Goal: Task Accomplishment & Management: Complete application form

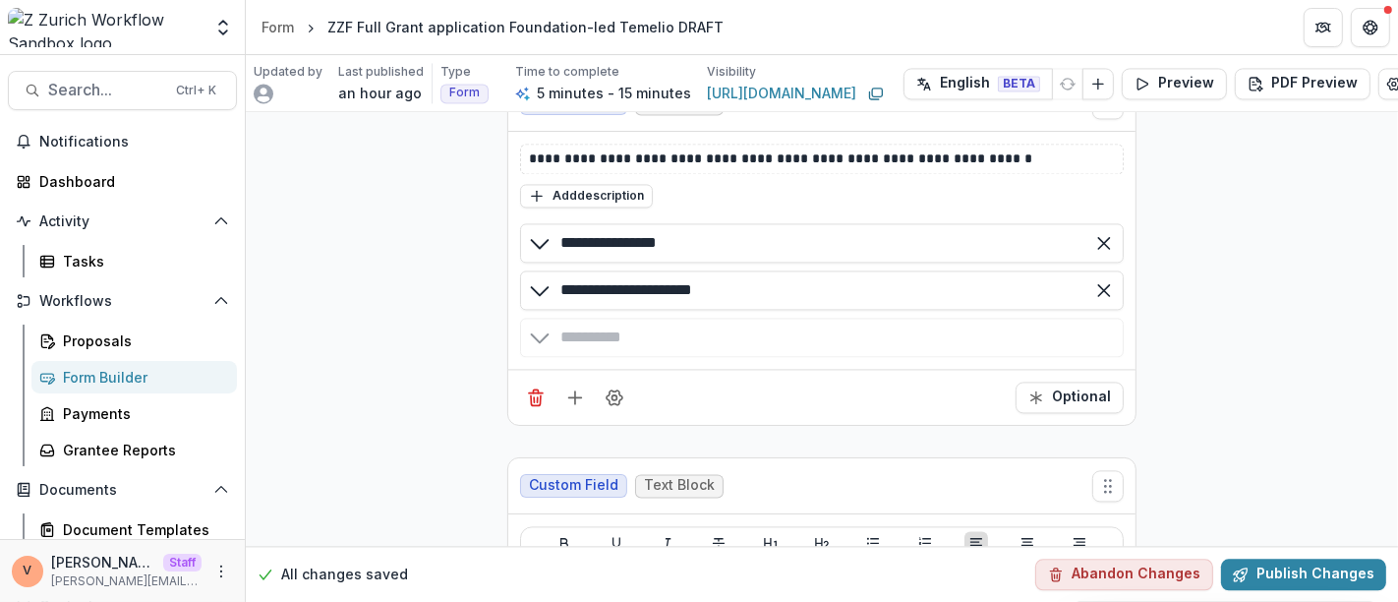
scroll to position [3429, 0]
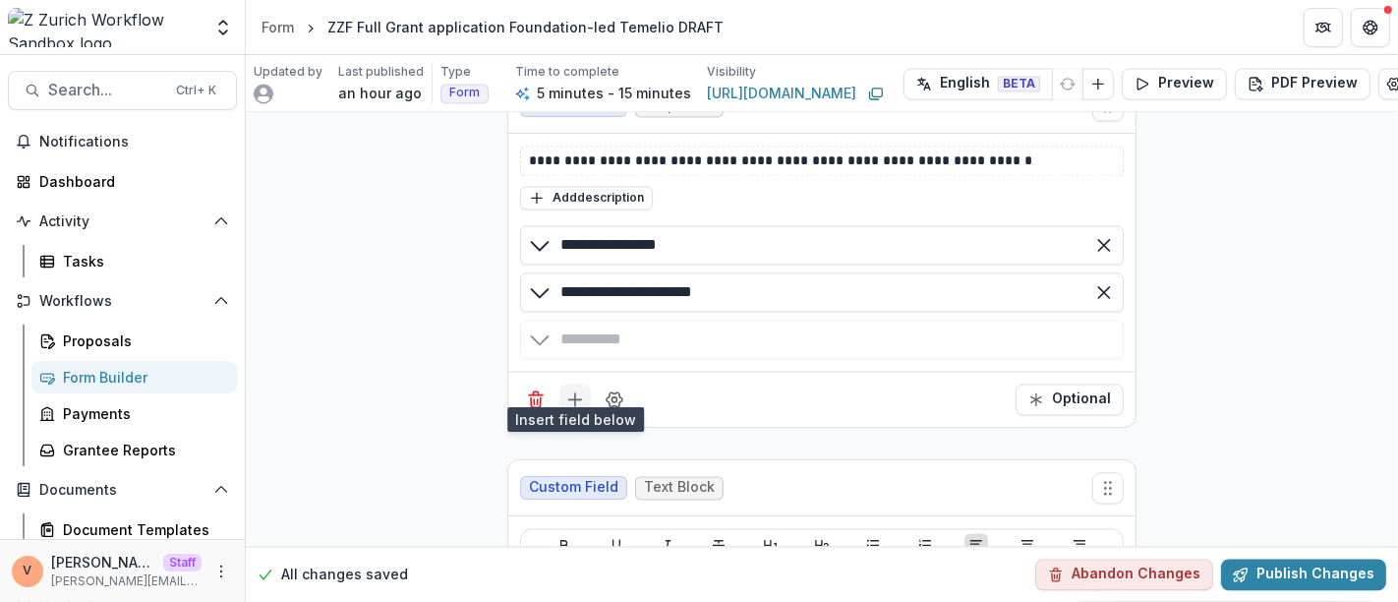
click at [575, 392] on line "Add field" at bounding box center [575, 398] width 0 height 13
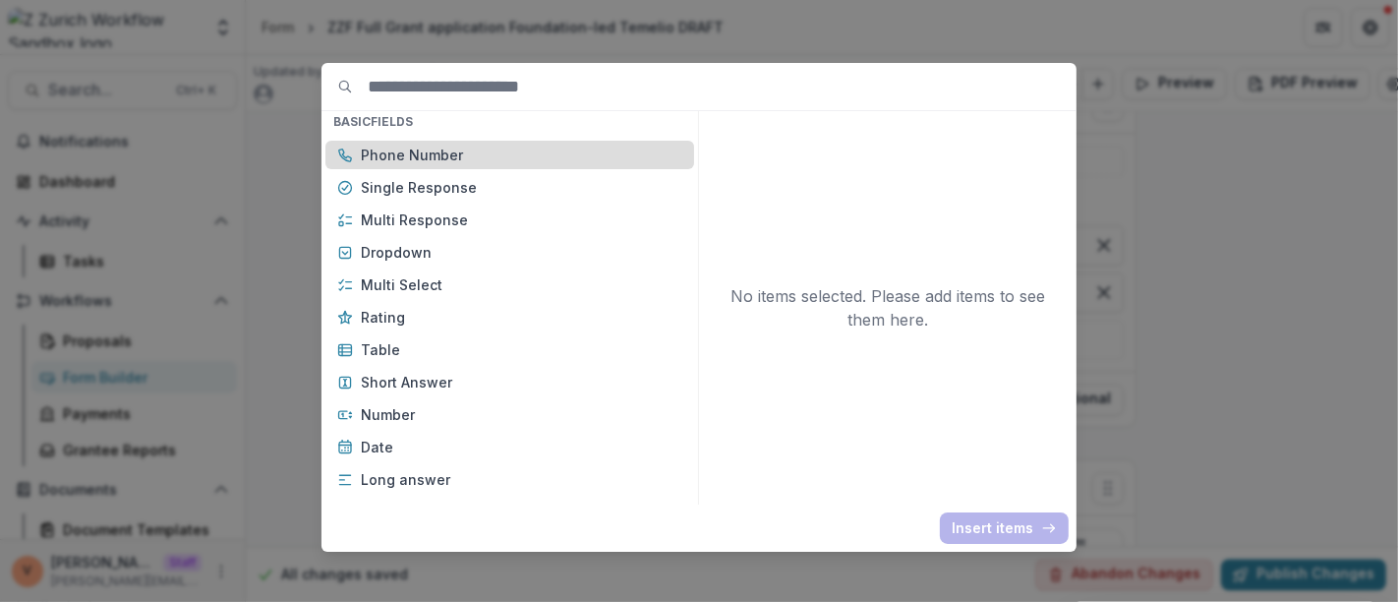
scroll to position [218, 0]
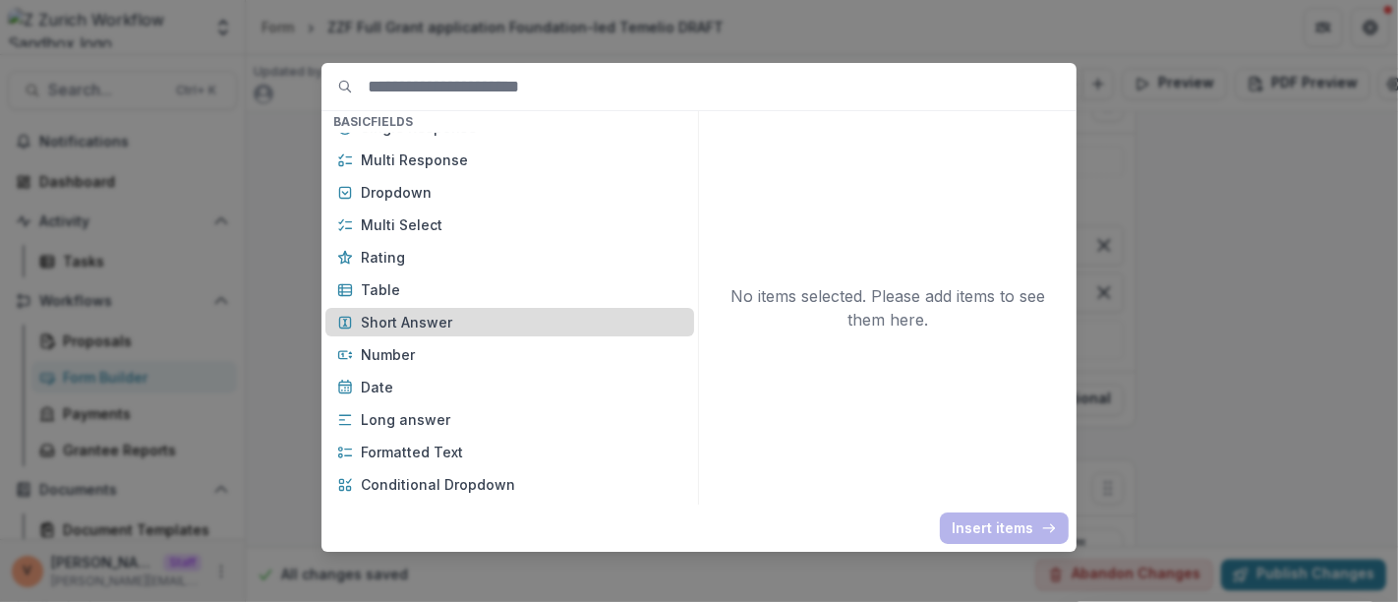
click at [444, 320] on p "Short Answer" at bounding box center [521, 322] width 321 height 21
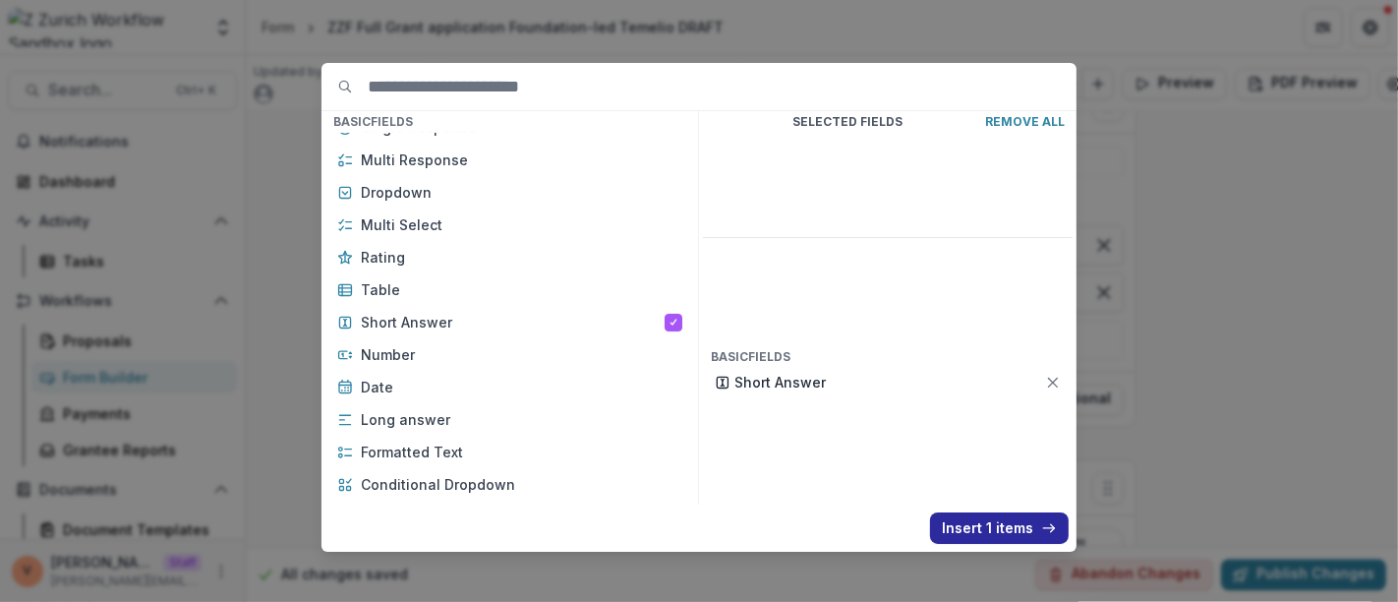
click at [953, 525] on button "Insert 1 items" at bounding box center [999, 527] width 139 height 31
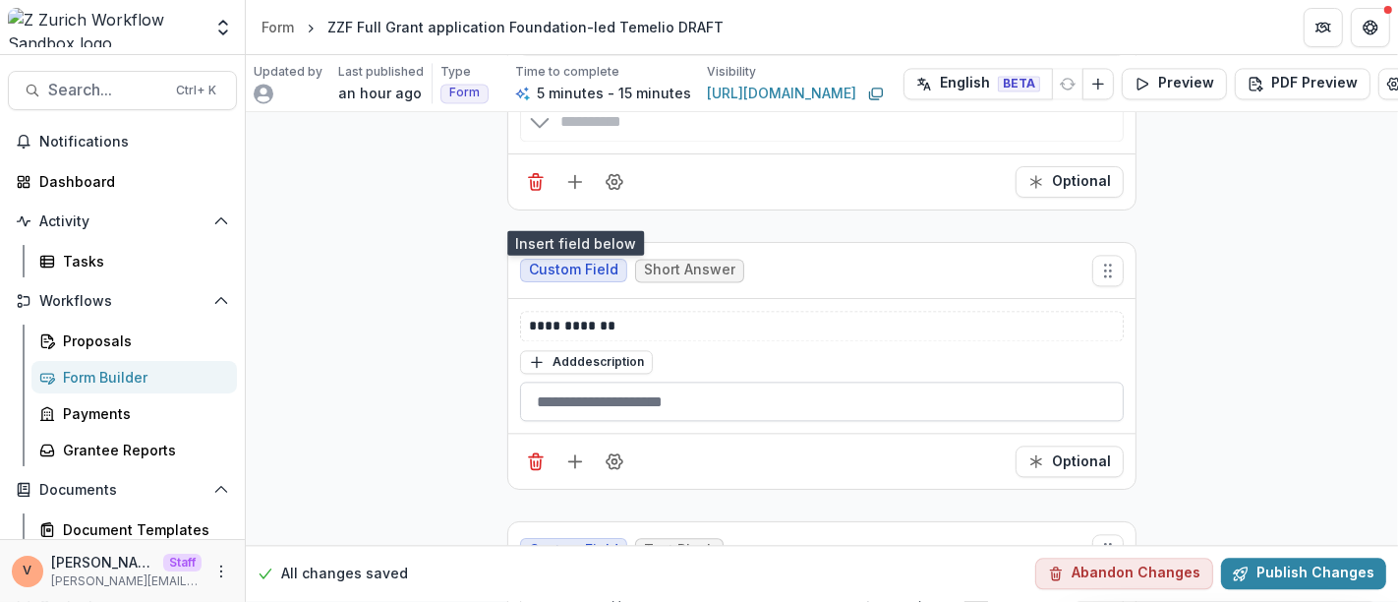
scroll to position [3647, 0]
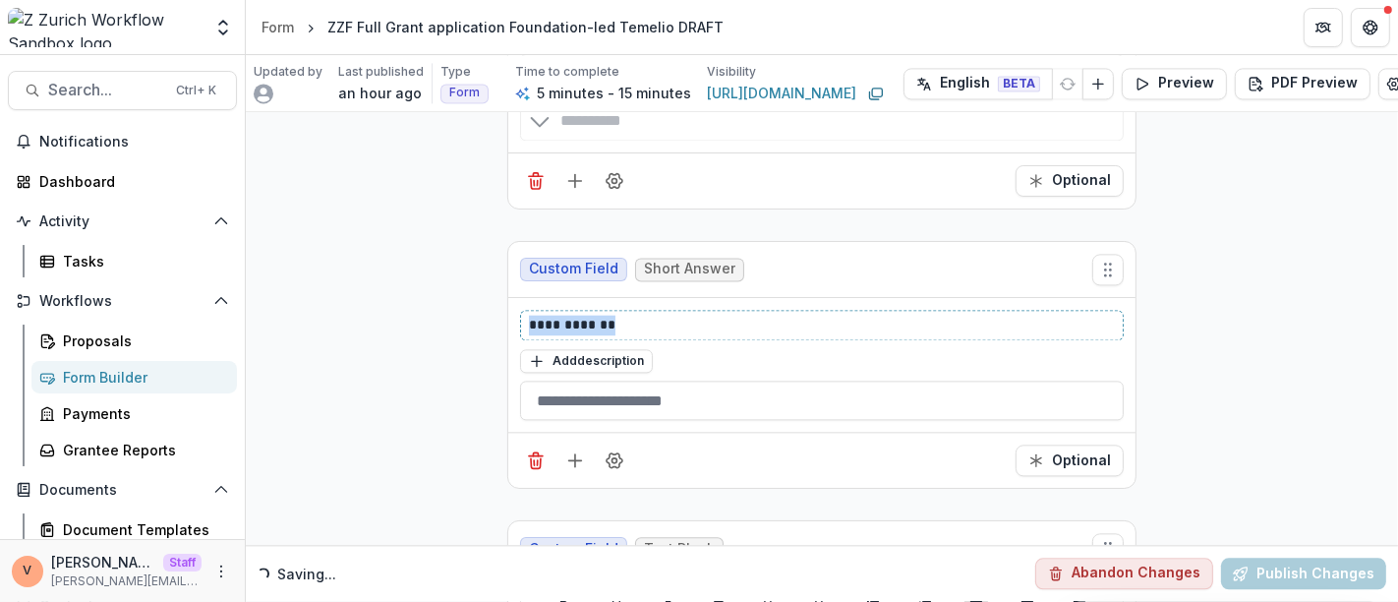
drag, startPoint x: 623, startPoint y: 307, endPoint x: 502, endPoint y: 310, distance: 121.0
drag, startPoint x: 582, startPoint y: 305, endPoint x: 486, endPoint y: 306, distance: 96.3
click at [618, 450] on icon "Field Settings" at bounding box center [615, 460] width 20 height 20
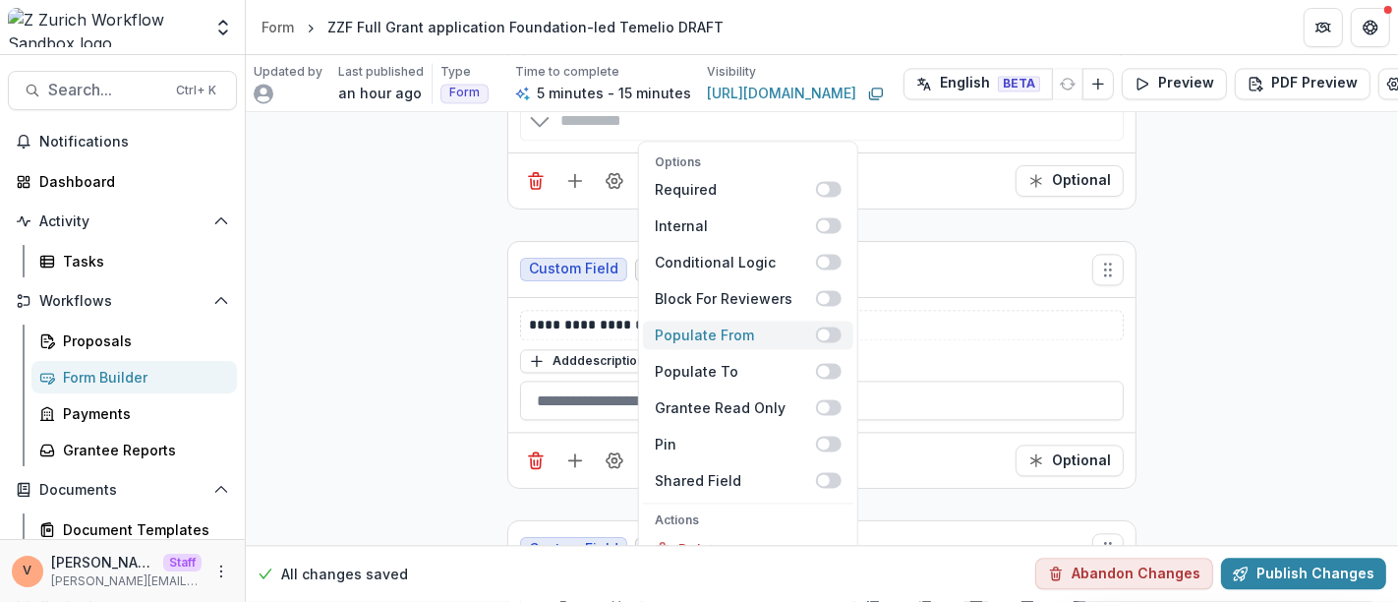
click at [834, 326] on span at bounding box center [829, 334] width 26 height 16
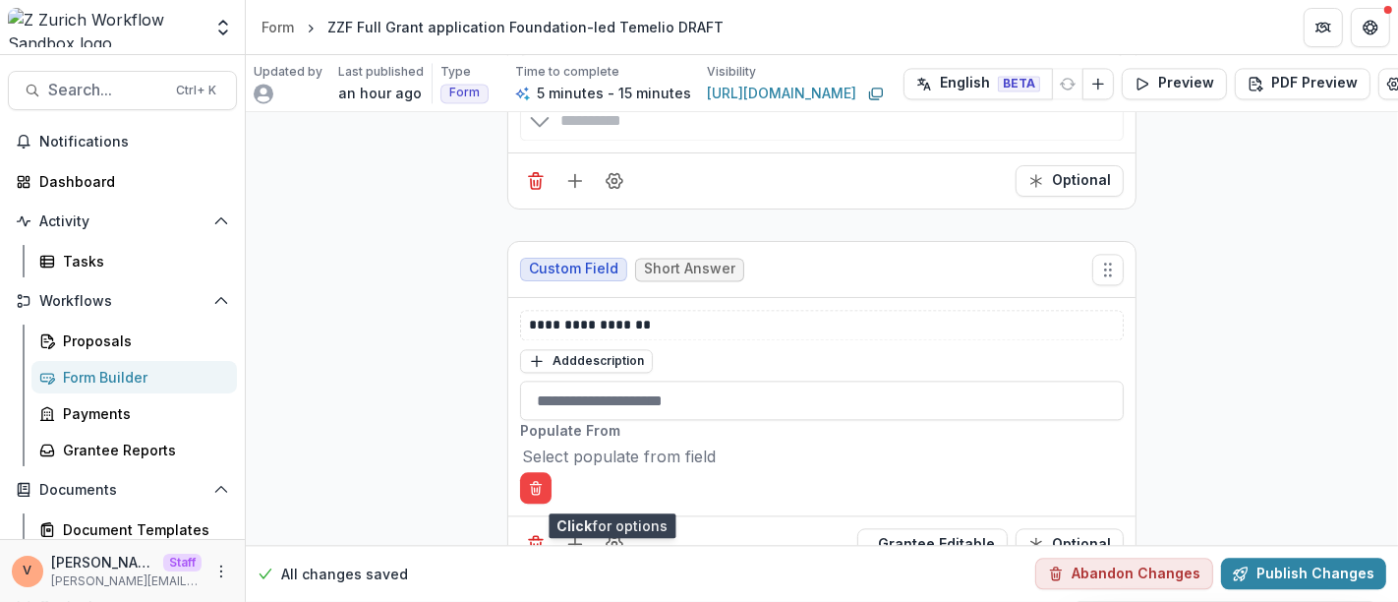
click at [781, 442] on div at bounding box center [822, 456] width 600 height 28
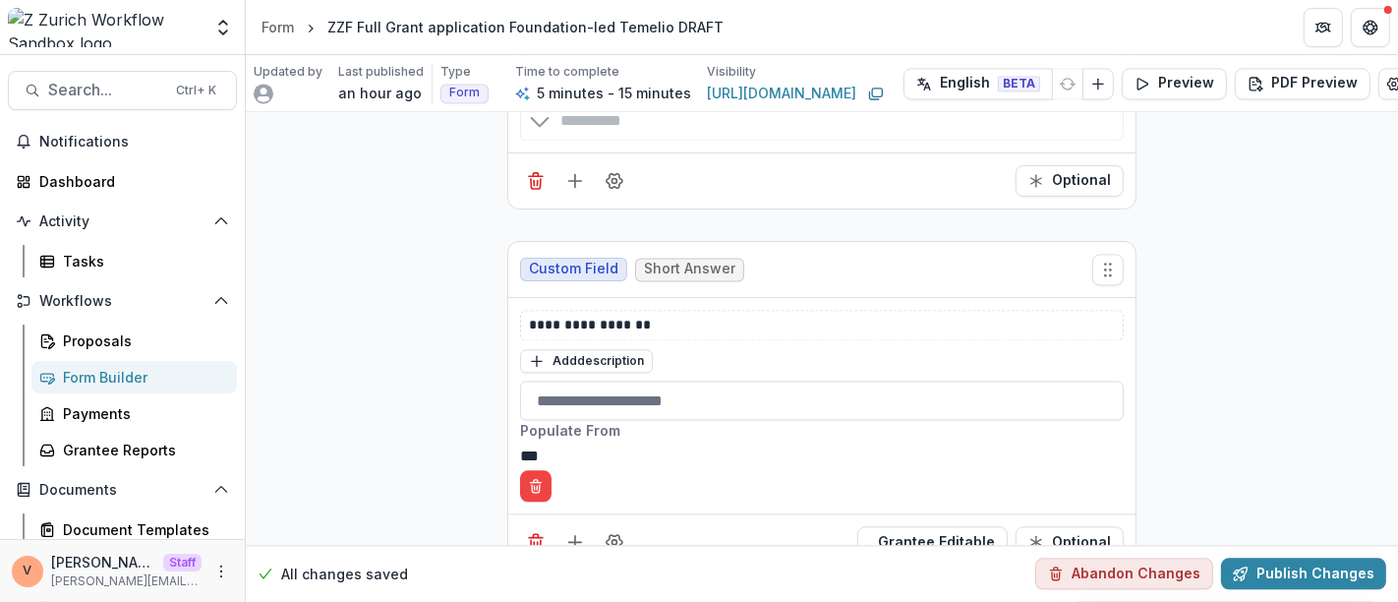
type input "****"
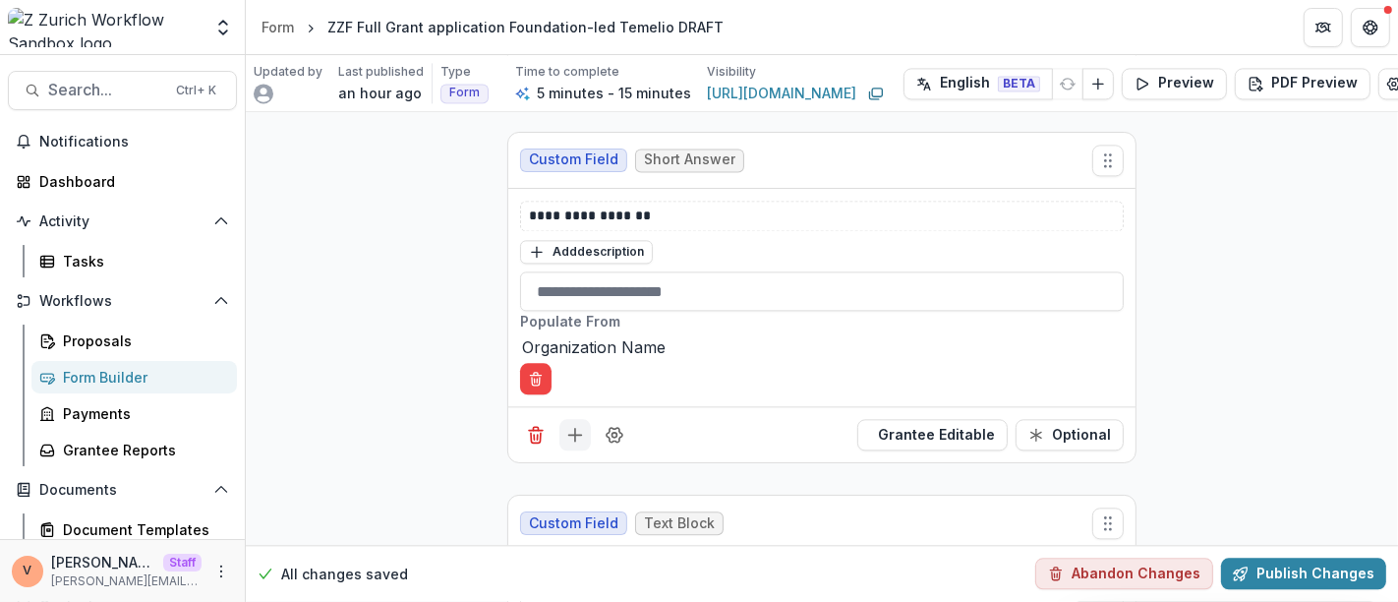
click at [570, 425] on icon "Add field" at bounding box center [575, 435] width 20 height 20
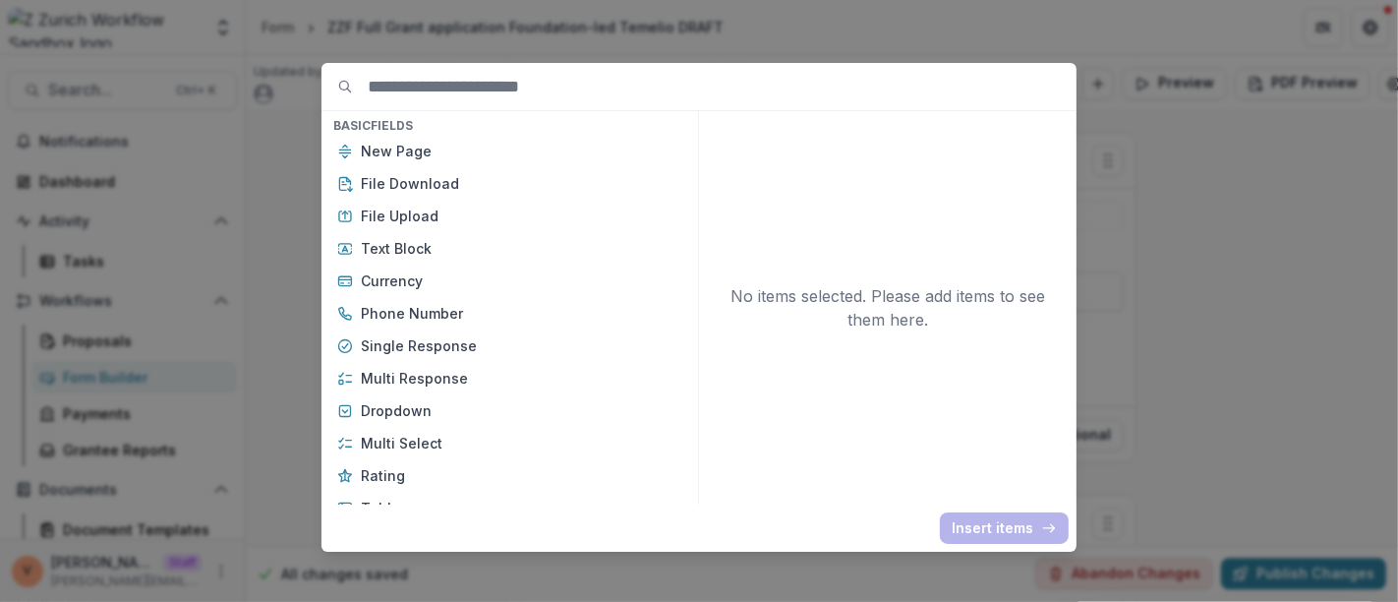
click at [1208, 279] on div "Basic Fields New Page File Download File Upload Text Block Currency Phone Numbe…" at bounding box center [699, 301] width 1398 height 602
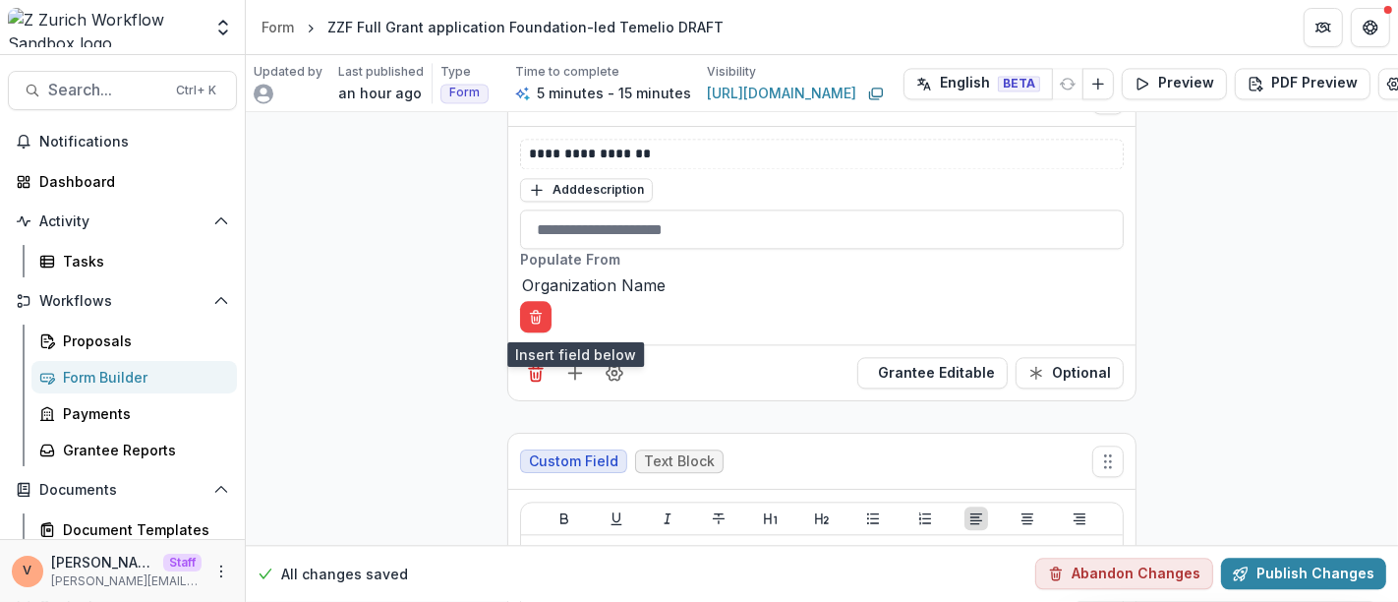
scroll to position [3866, 0]
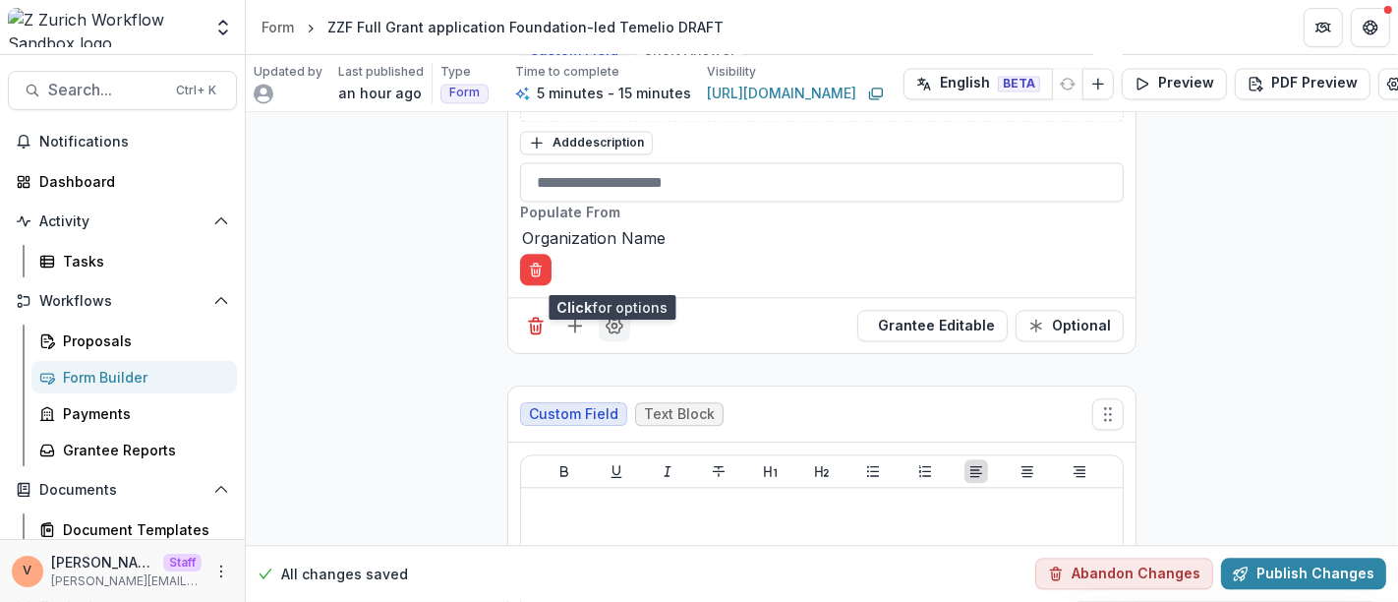
click at [610, 316] on icon "Field Settings" at bounding box center [615, 326] width 20 height 20
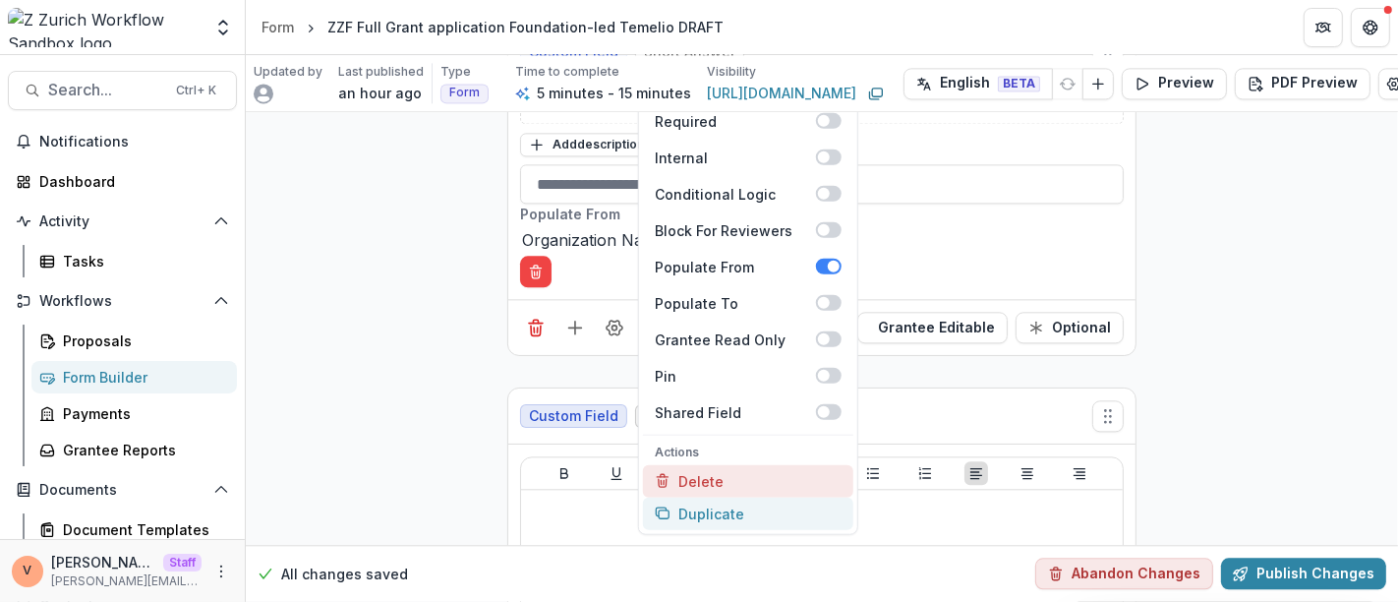
scroll to position [3864, 0]
click at [743, 495] on button "Duplicate" at bounding box center [748, 511] width 210 height 32
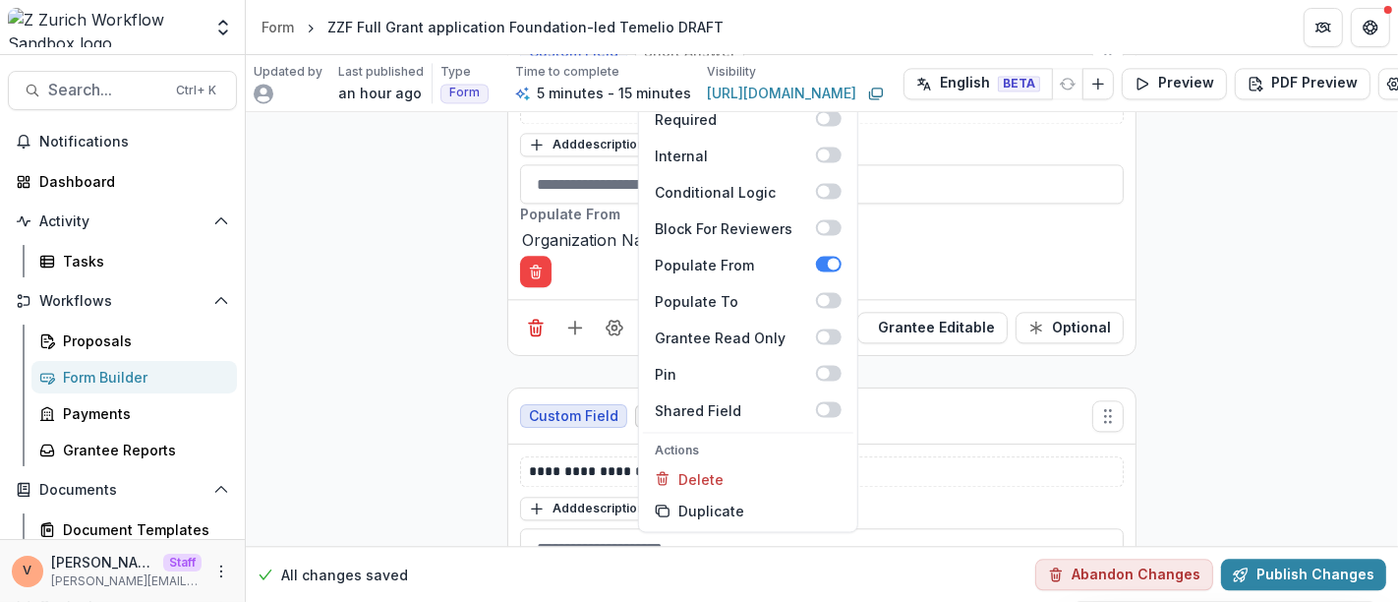
scroll to position [3863, 0]
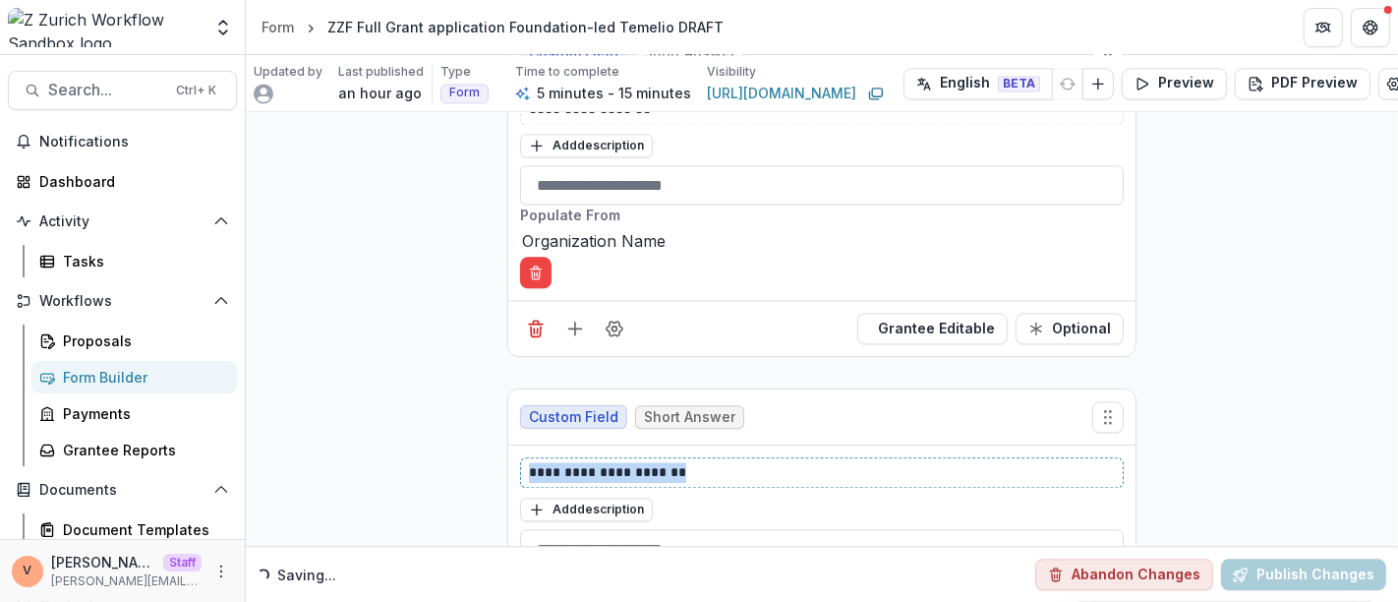
drag, startPoint x: 703, startPoint y: 422, endPoint x: 464, endPoint y: 411, distance: 239.1
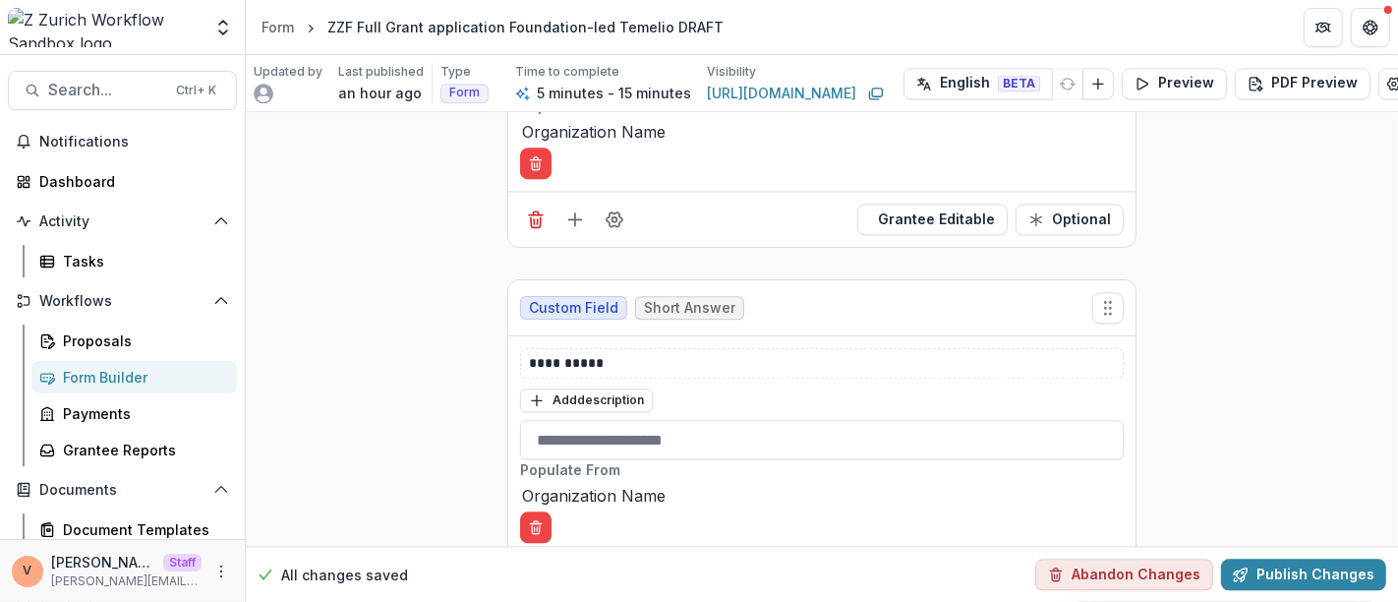
click at [738, 482] on div at bounding box center [822, 496] width 600 height 28
type input "*****"
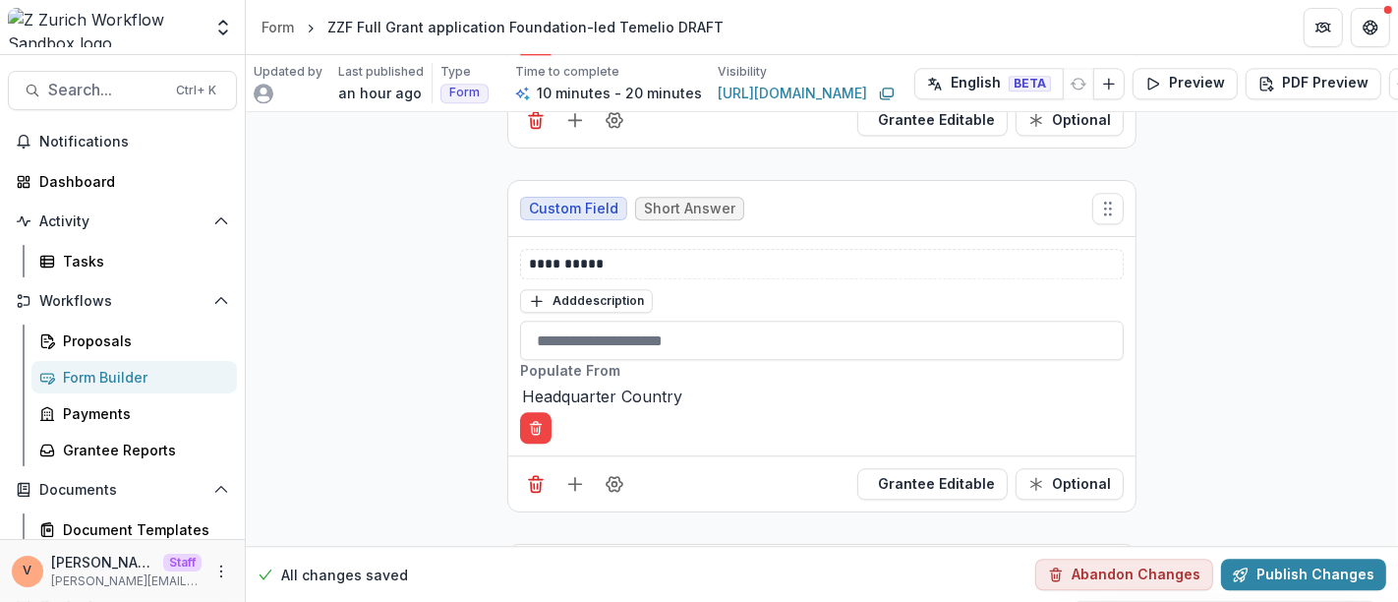
scroll to position [4081, 0]
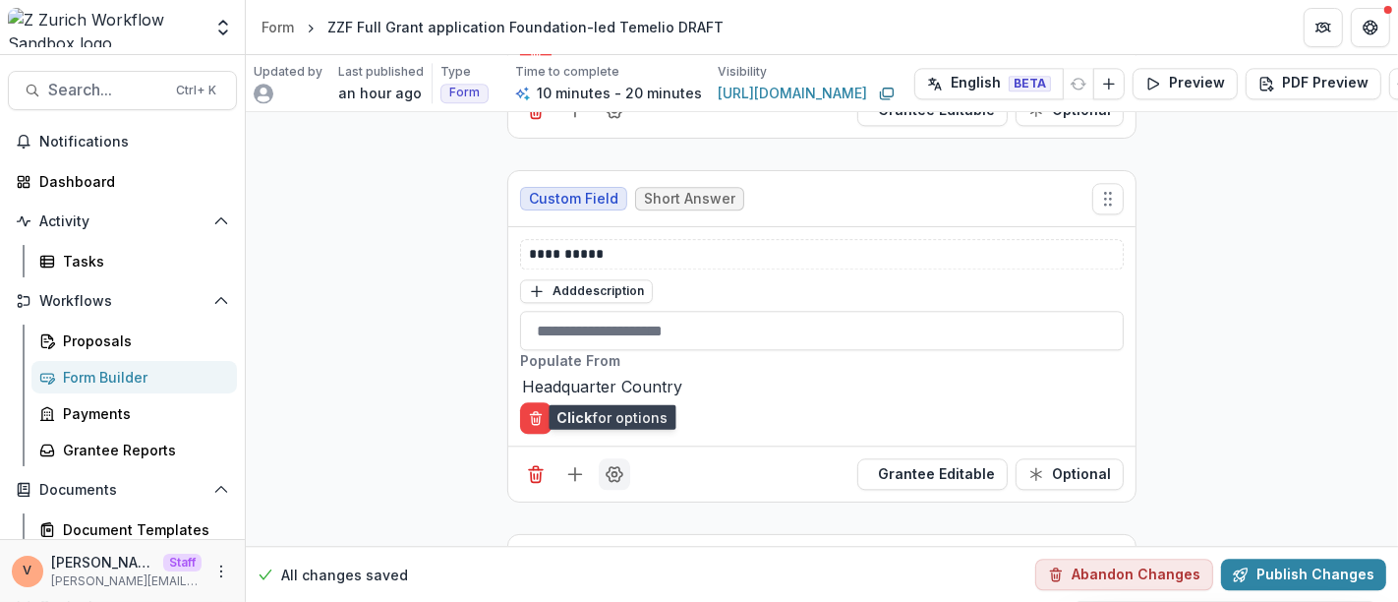
click at [616, 464] on icon "Field Settings" at bounding box center [615, 474] width 20 height 20
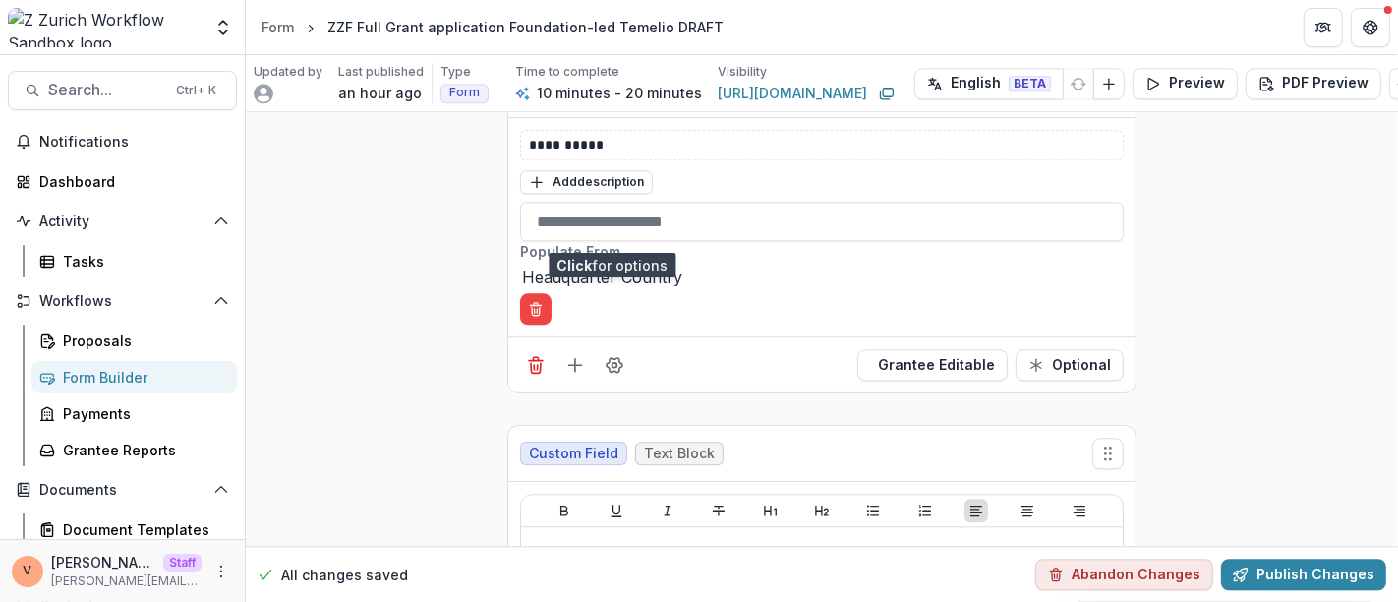
scroll to position [4300, 0]
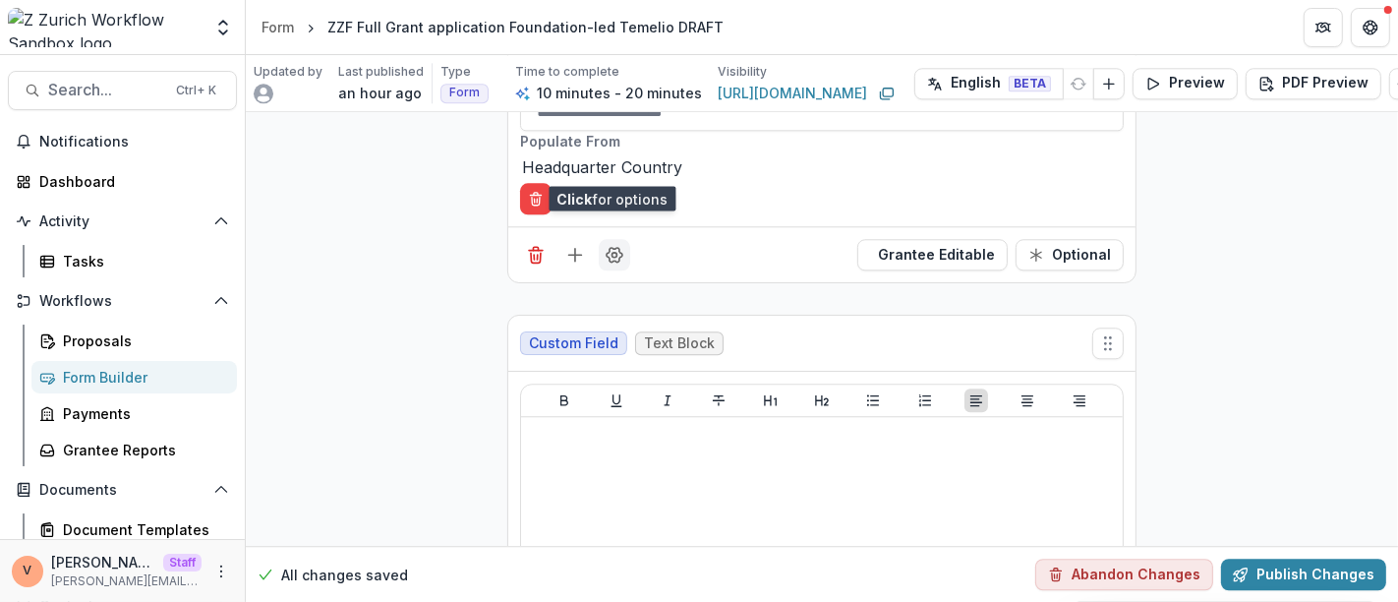
click at [611, 245] on icon "Field Settings" at bounding box center [615, 255] width 20 height 20
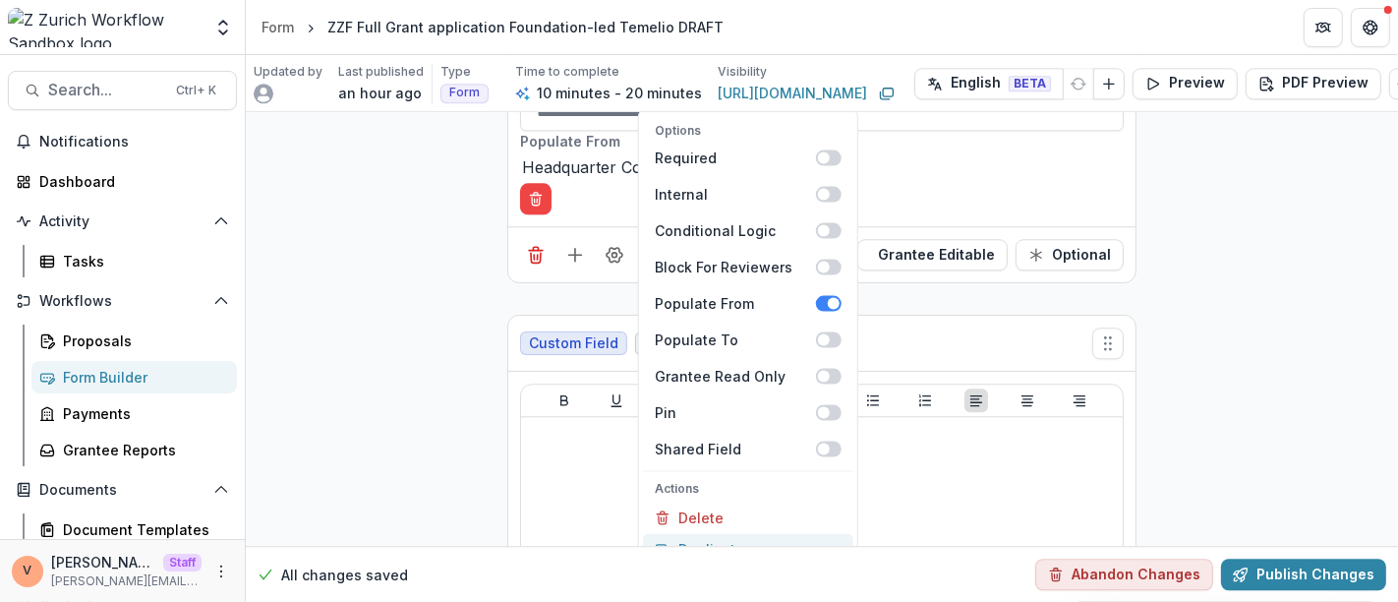
click at [703, 534] on button "Duplicate" at bounding box center [748, 550] width 210 height 32
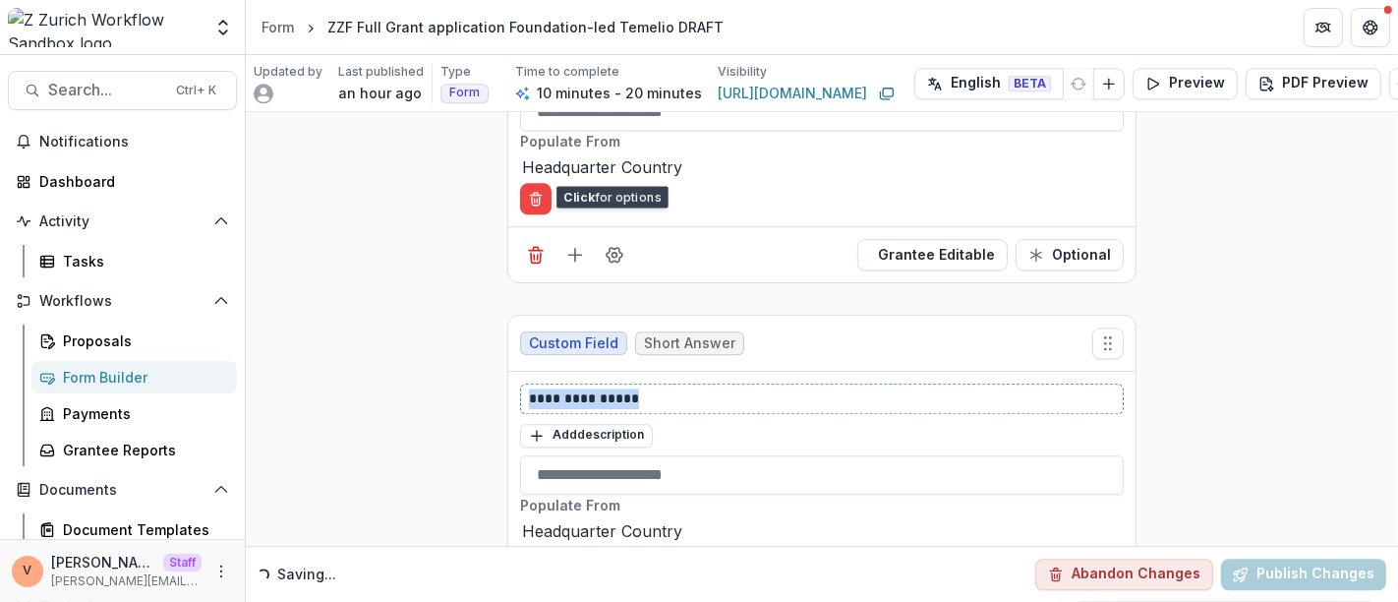
drag, startPoint x: 640, startPoint y: 304, endPoint x: 428, endPoint y: 295, distance: 212.5
click at [743, 517] on div at bounding box center [822, 531] width 600 height 28
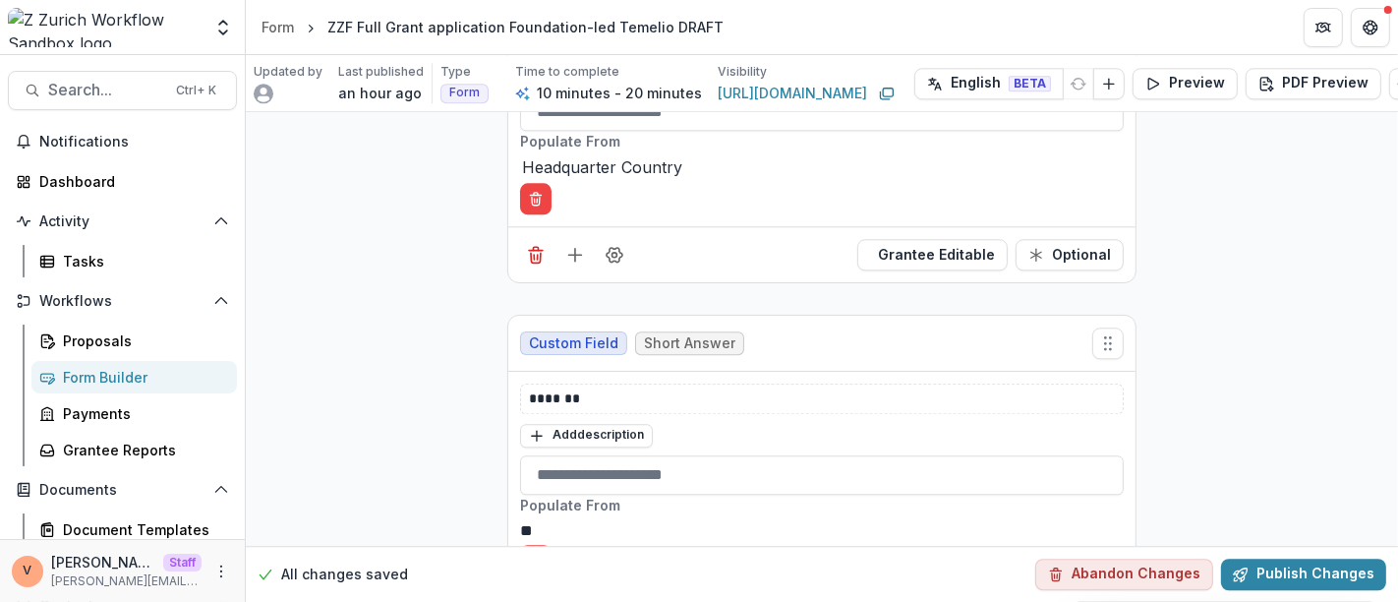
scroll to position [378, 0]
type input "*****"
click at [747, 517] on div at bounding box center [822, 531] width 600 height 28
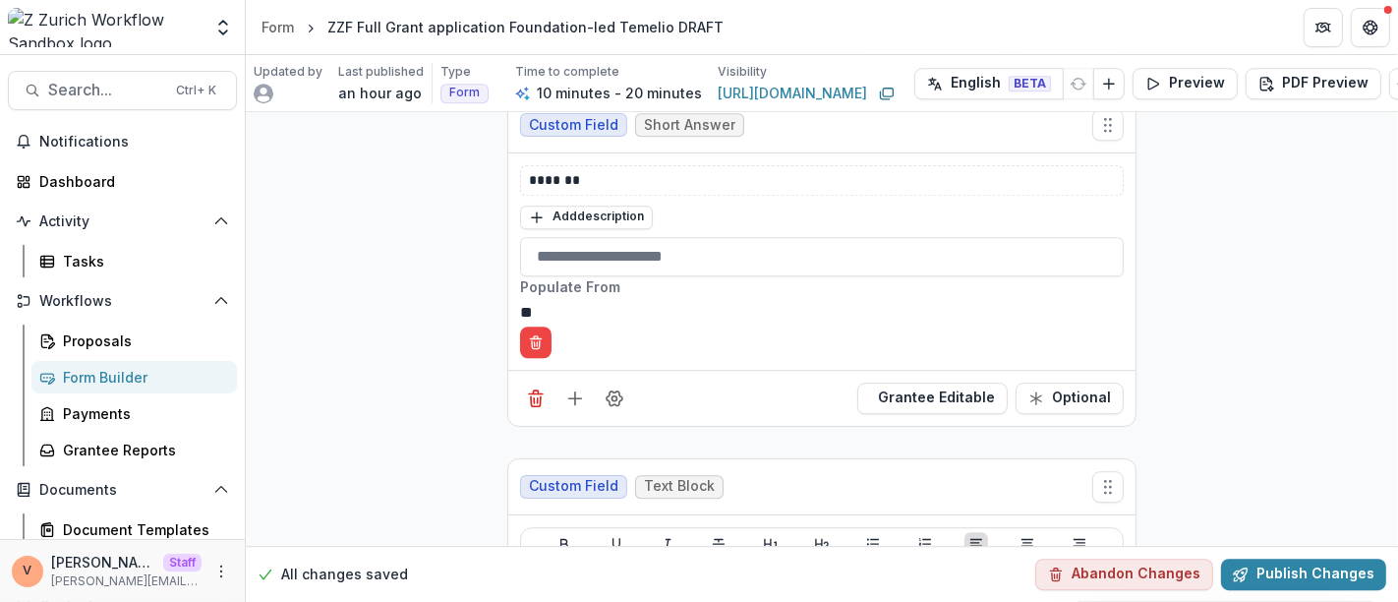
type input "*"
type input "*******"
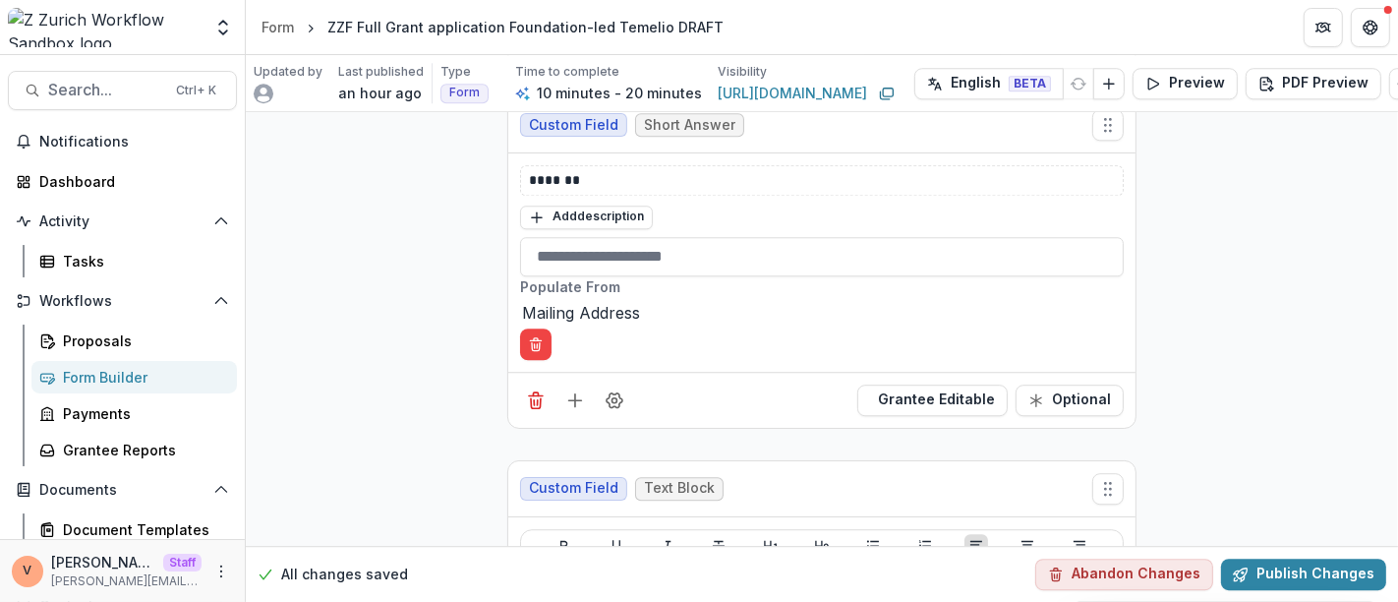
click at [693, 372] on div "Grantee Editable Optional" at bounding box center [821, 400] width 627 height 56
click at [573, 390] on icon "Add field" at bounding box center [575, 400] width 20 height 20
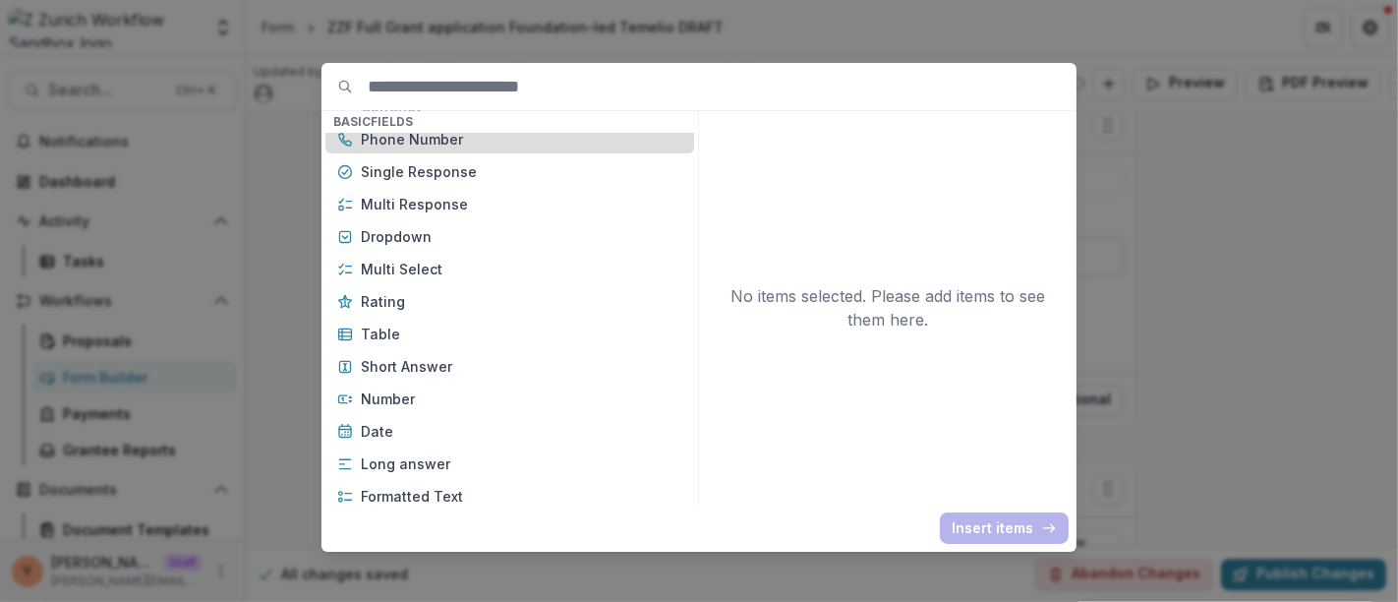
scroll to position [218, 0]
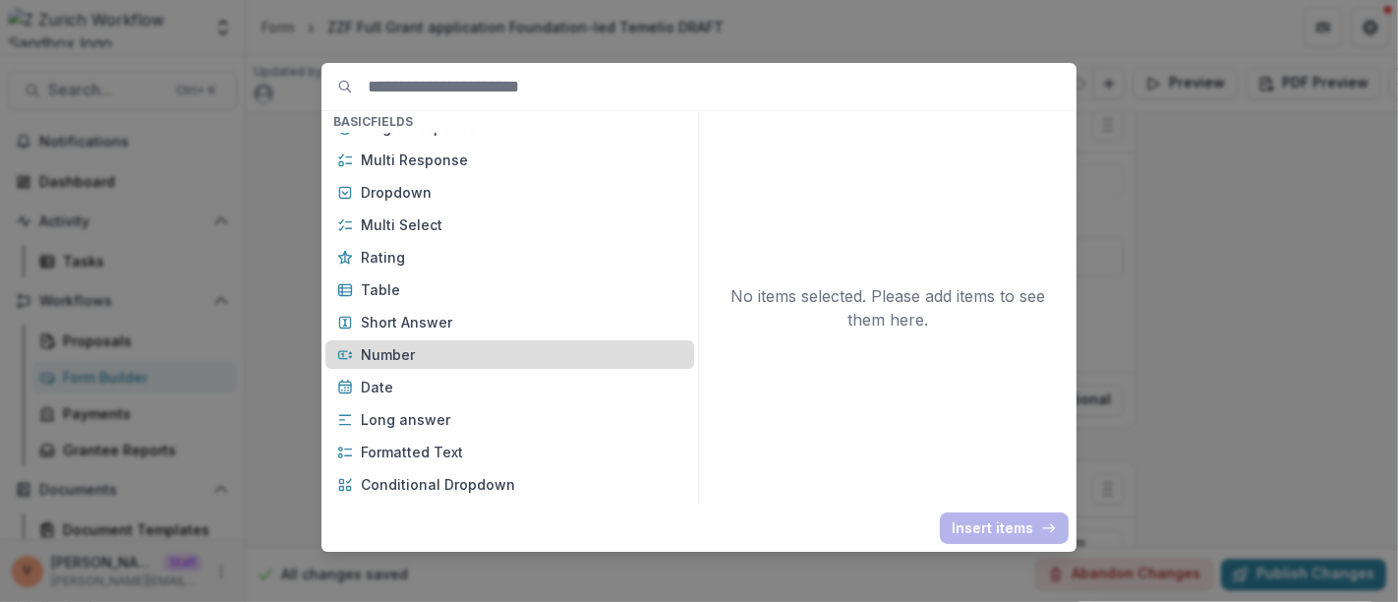
click at [432, 347] on p "Number" at bounding box center [521, 354] width 321 height 21
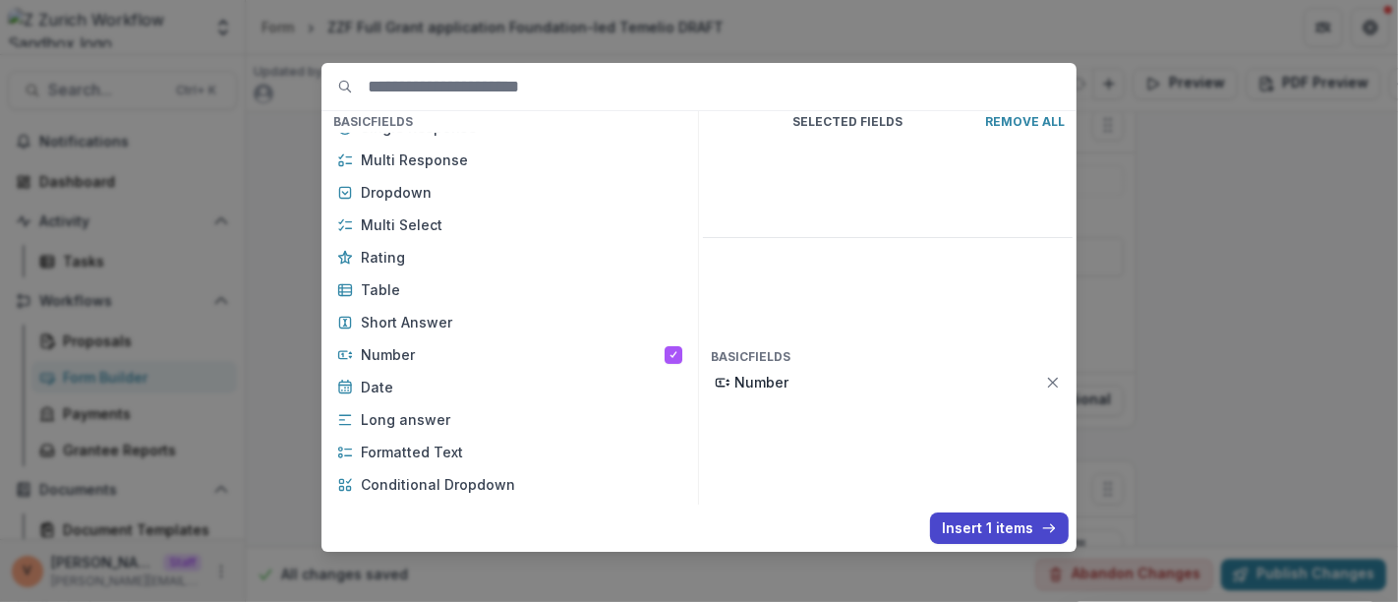
click at [944, 510] on div "Basic Fields New Page File Download File Upload Text Block Currency Phone Numbe…" at bounding box center [698, 303] width 755 height 481
click at [973, 530] on button "Insert 1 items" at bounding box center [999, 527] width 139 height 31
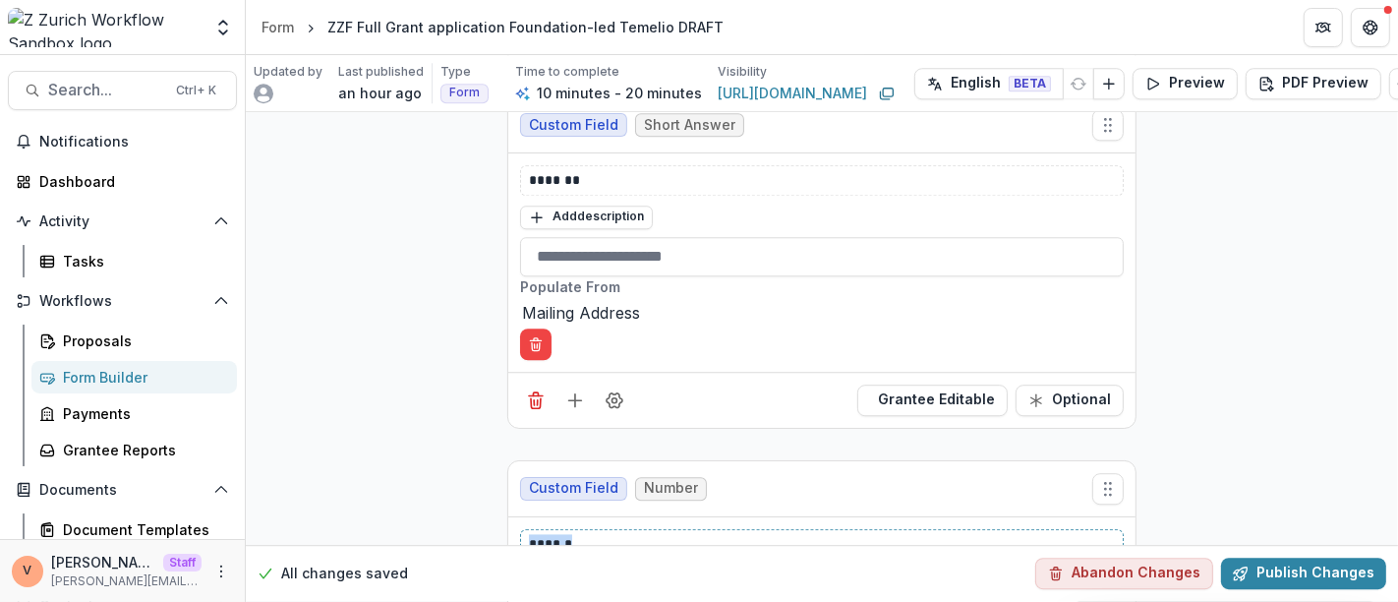
drag, startPoint x: 522, startPoint y: 421, endPoint x: 504, endPoint y: 421, distance: 17.7
click at [508, 517] on div "****** Add description" at bounding box center [821, 601] width 627 height 168
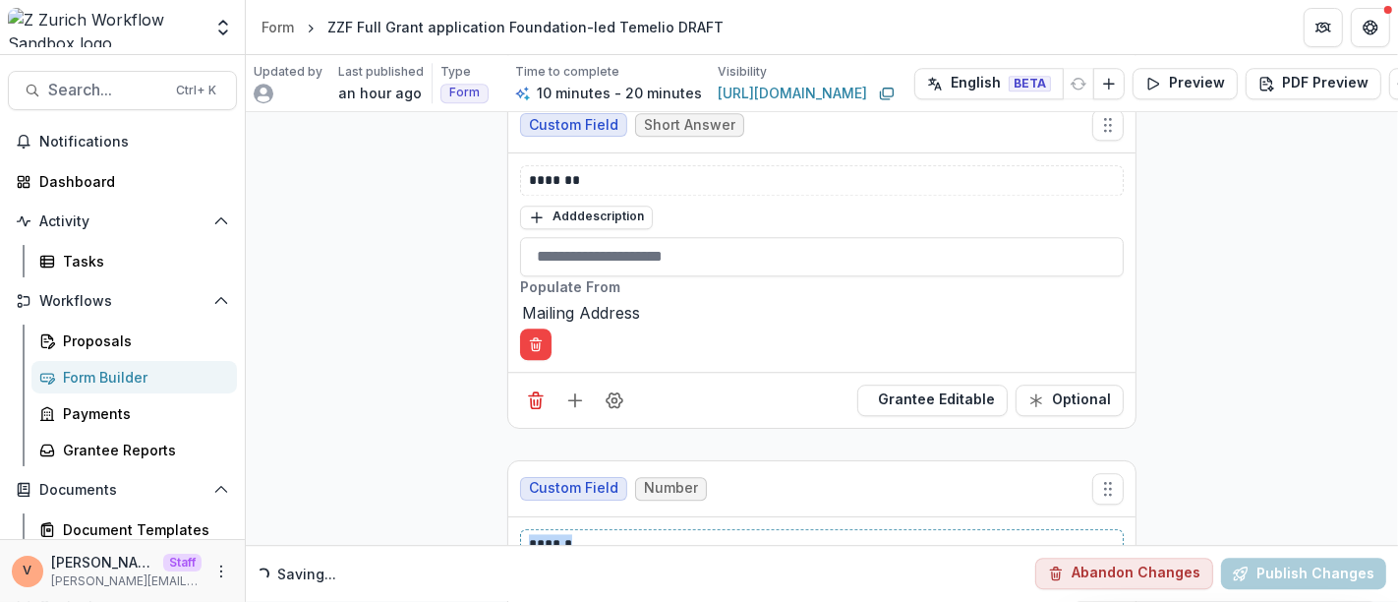
paste div
drag, startPoint x: 580, startPoint y: 411, endPoint x: 460, endPoint y: 413, distance: 120.0
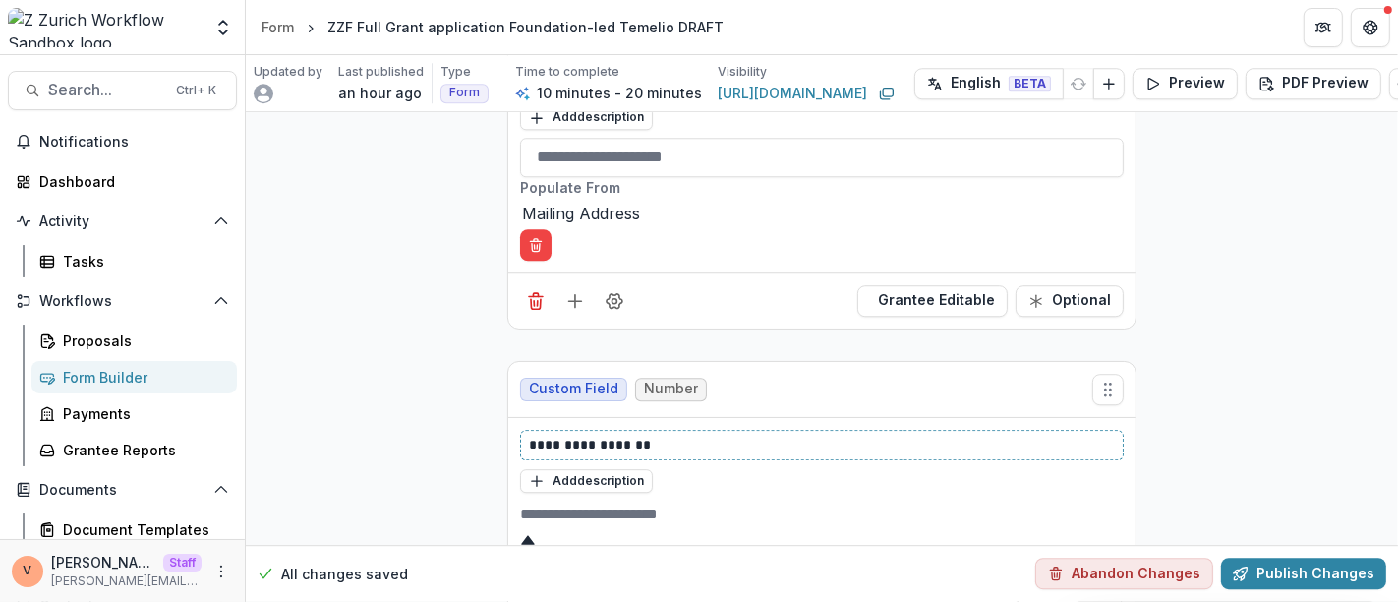
scroll to position [4627, 0]
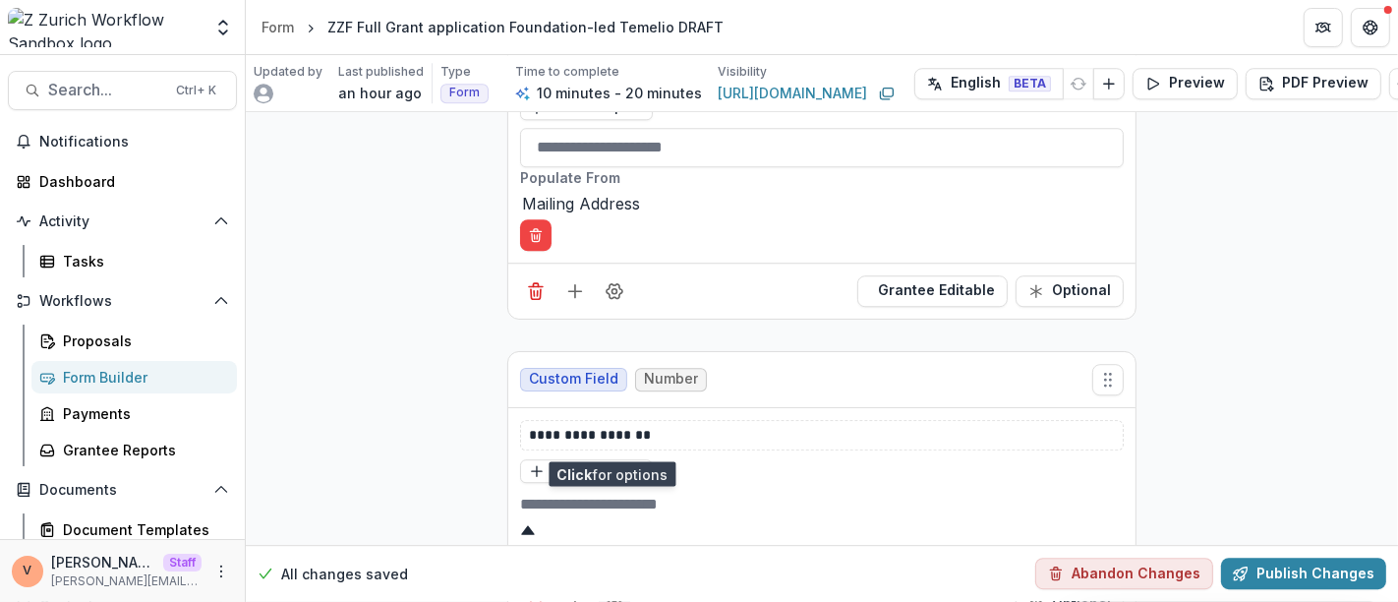
click at [611, 597] on icon "Field Settings" at bounding box center [615, 604] width 16 height 15
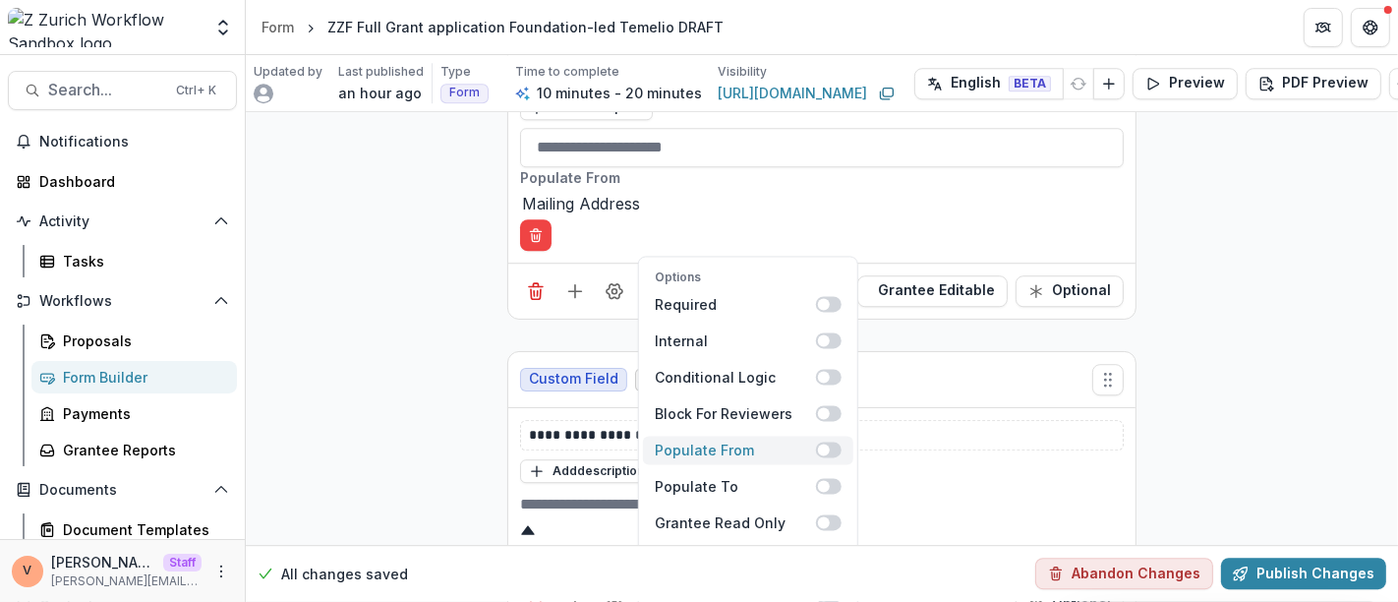
click at [827, 441] on span at bounding box center [829, 449] width 26 height 16
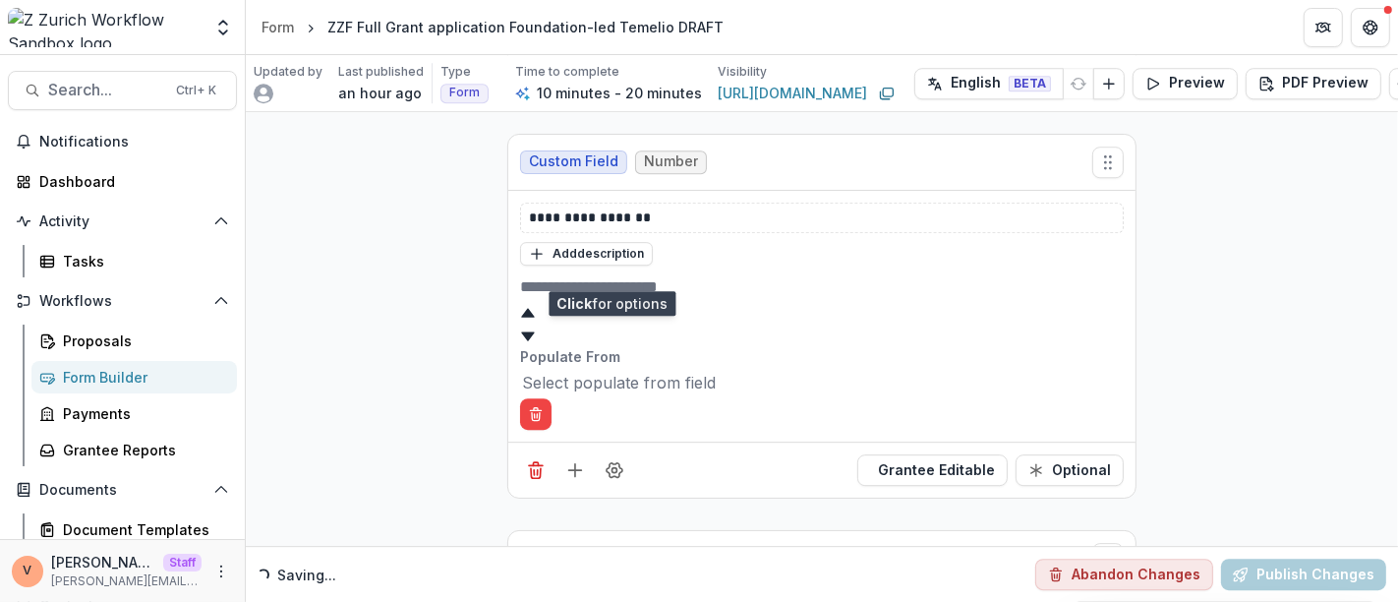
scroll to position [4846, 0]
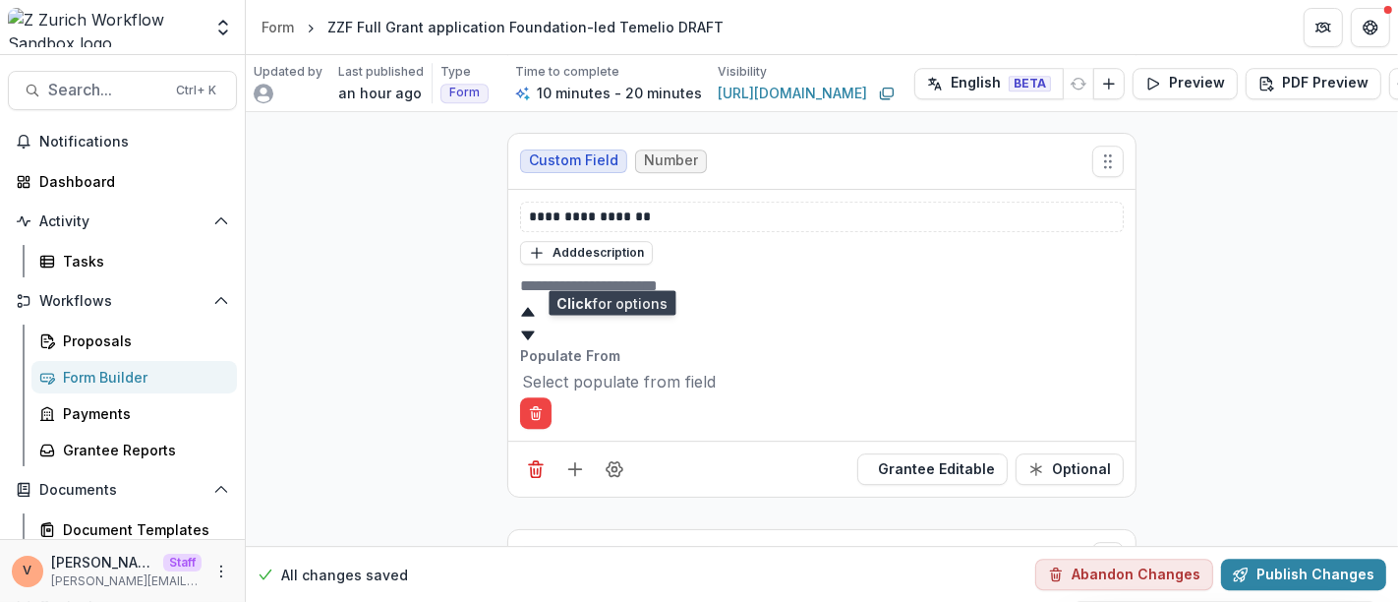
click at [733, 368] on div at bounding box center [822, 382] width 600 height 28
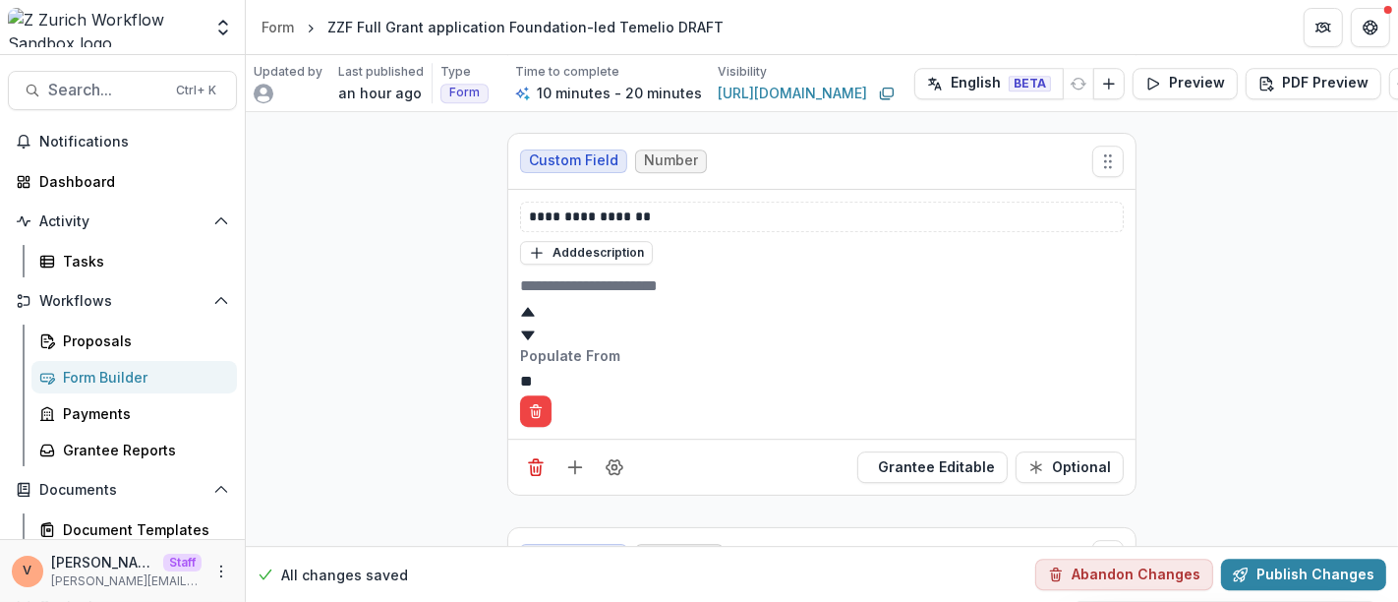
type input "*"
type input "****"
click at [544, 405] on icon "Delete condition" at bounding box center [536, 413] width 16 height 16
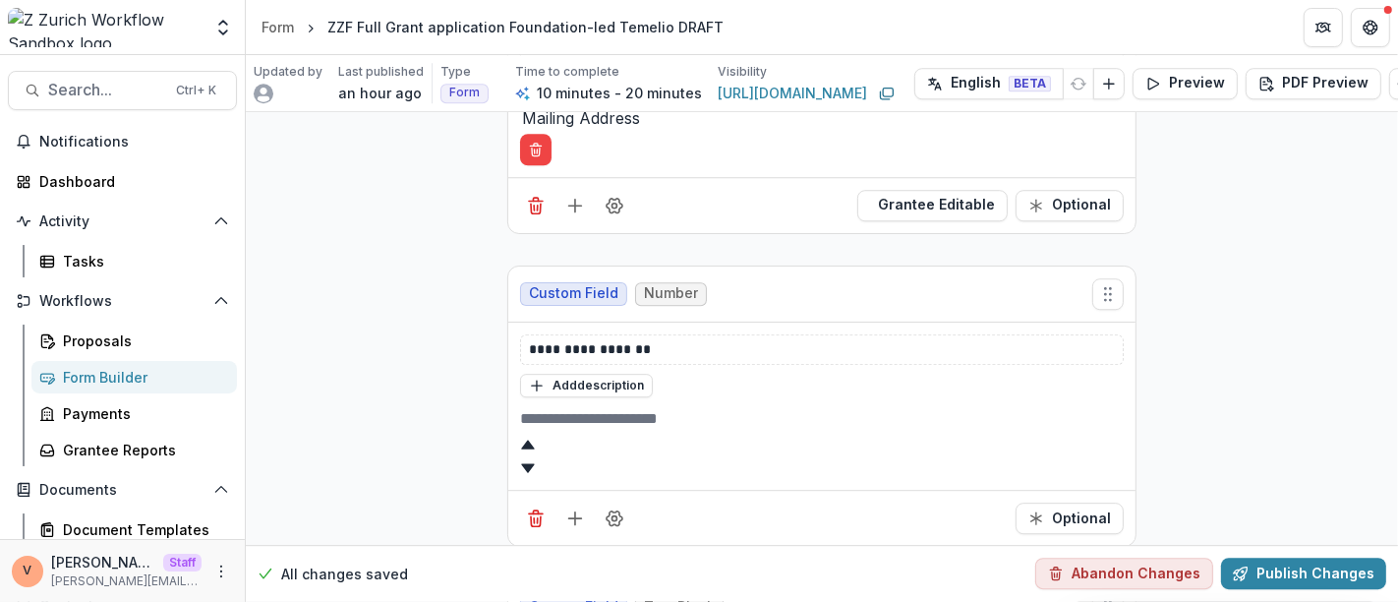
scroll to position [4737, 0]
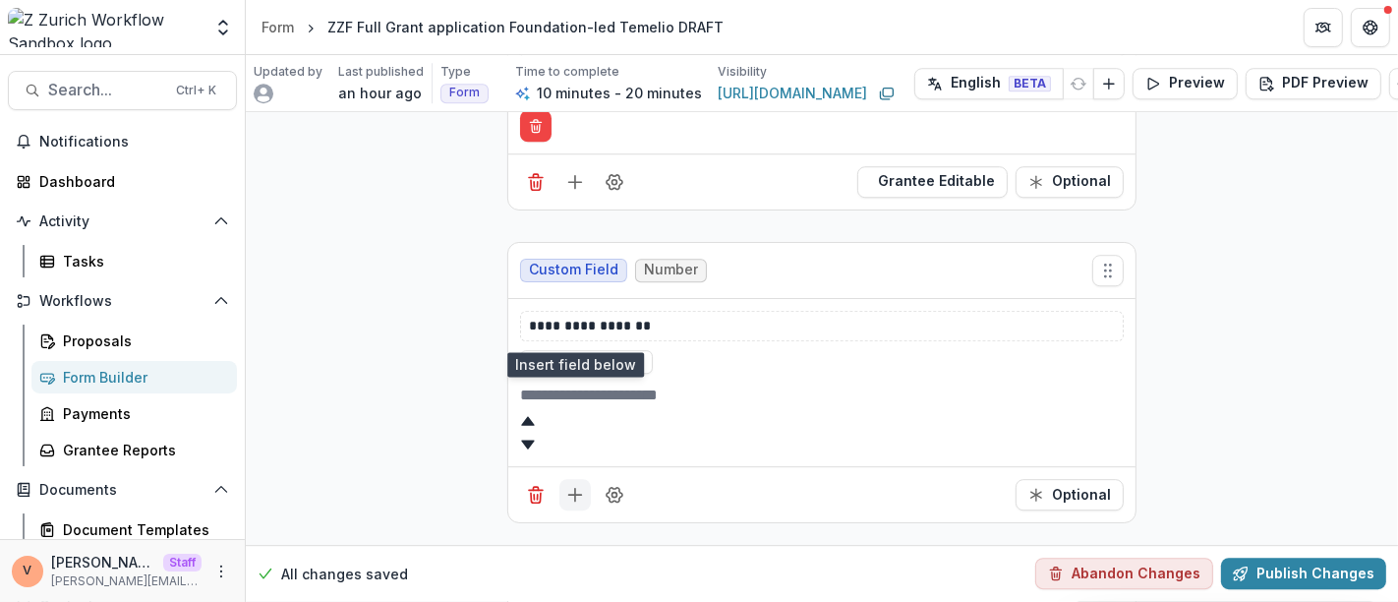
click at [570, 485] on icon "Add field" at bounding box center [575, 495] width 20 height 20
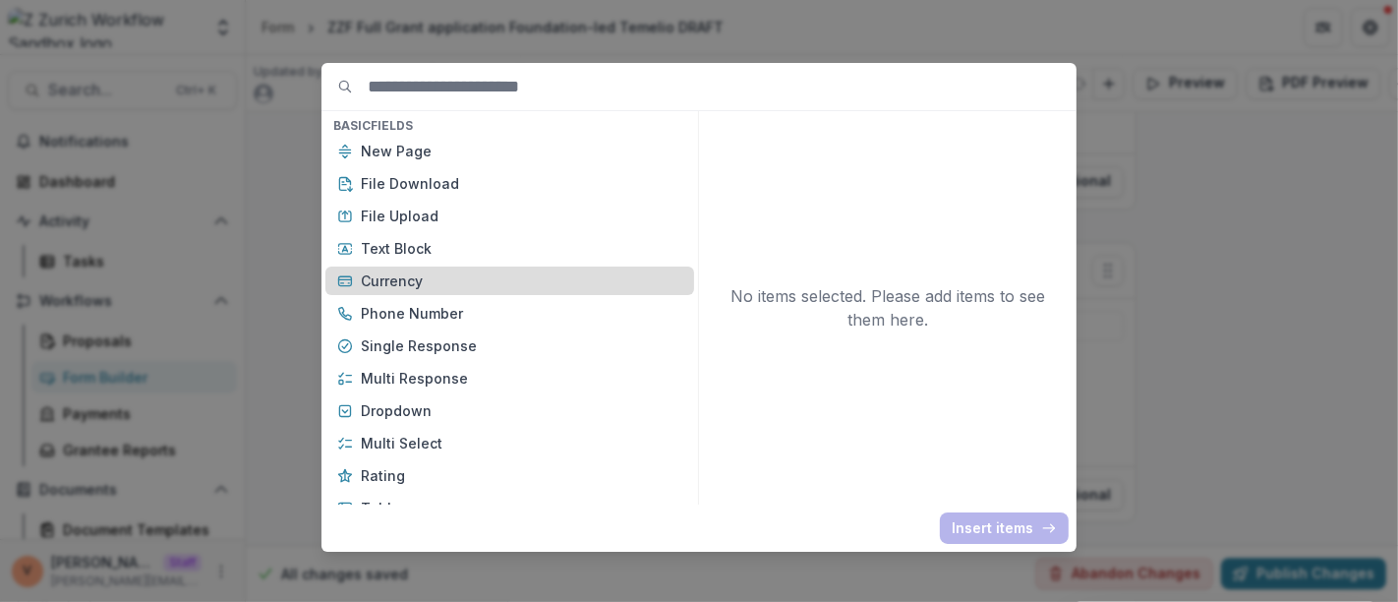
click at [528, 278] on p "Currency" at bounding box center [521, 280] width 321 height 21
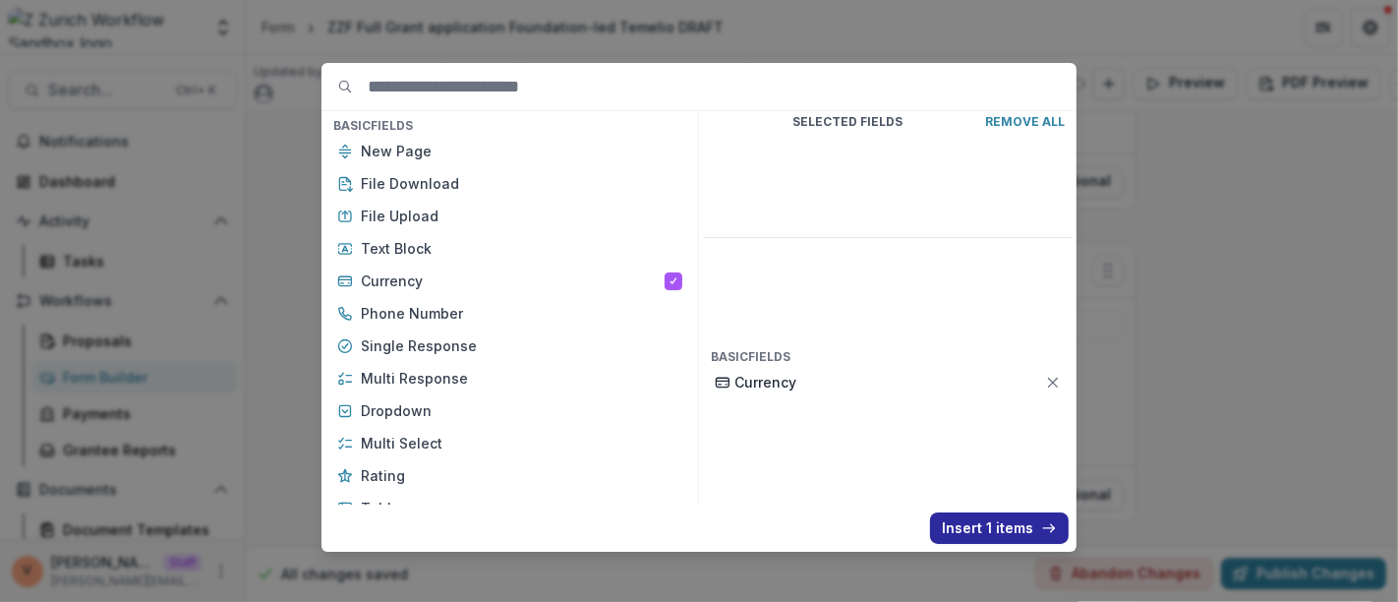
click at [979, 529] on button "Insert 1 items" at bounding box center [999, 527] width 139 height 31
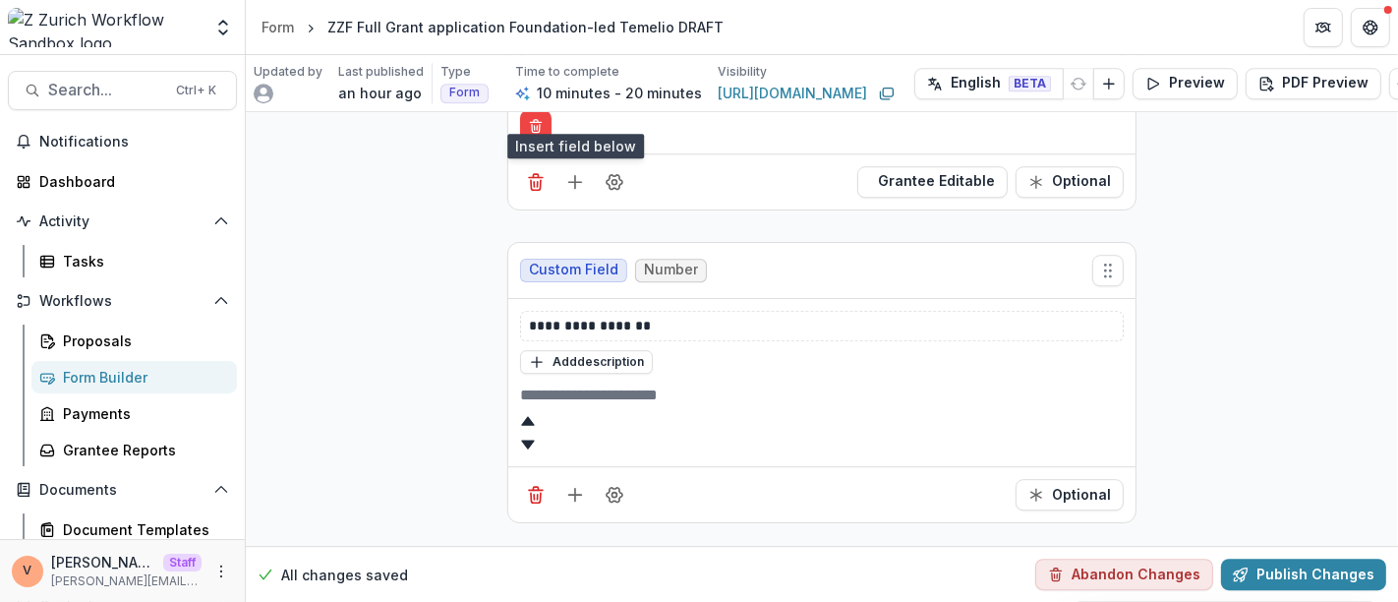
scroll to position [4955, 0]
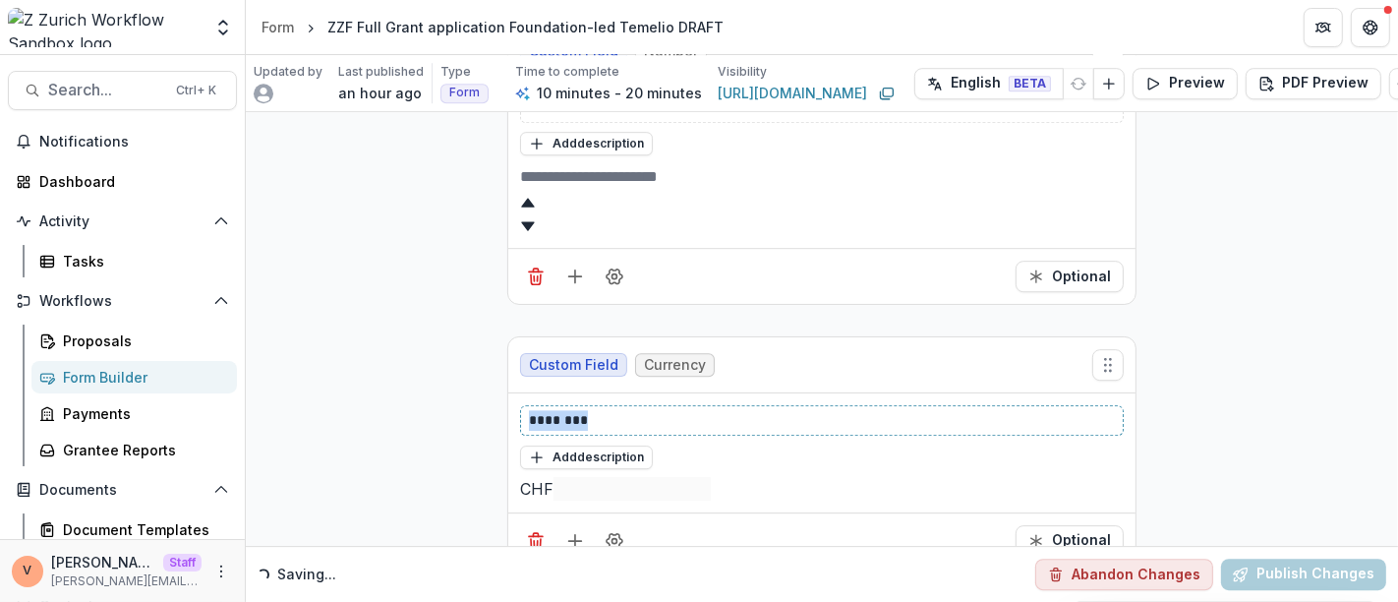
drag, startPoint x: 611, startPoint y: 254, endPoint x: 466, endPoint y: 254, distance: 145.5
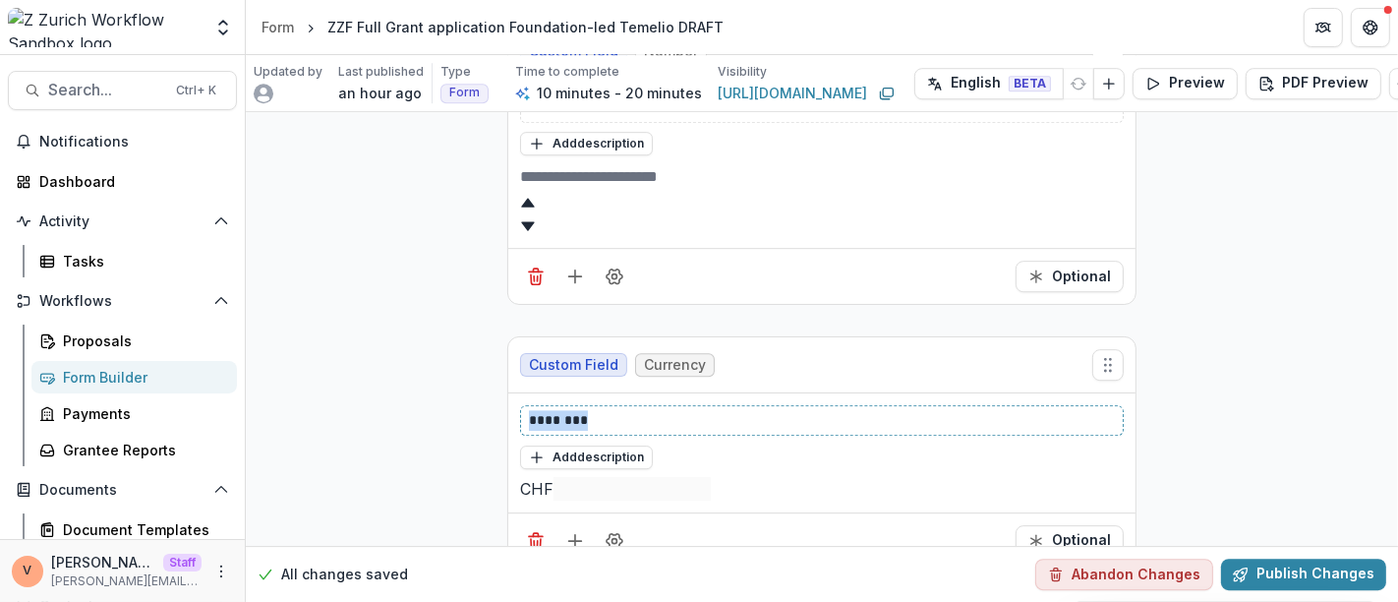
paste div
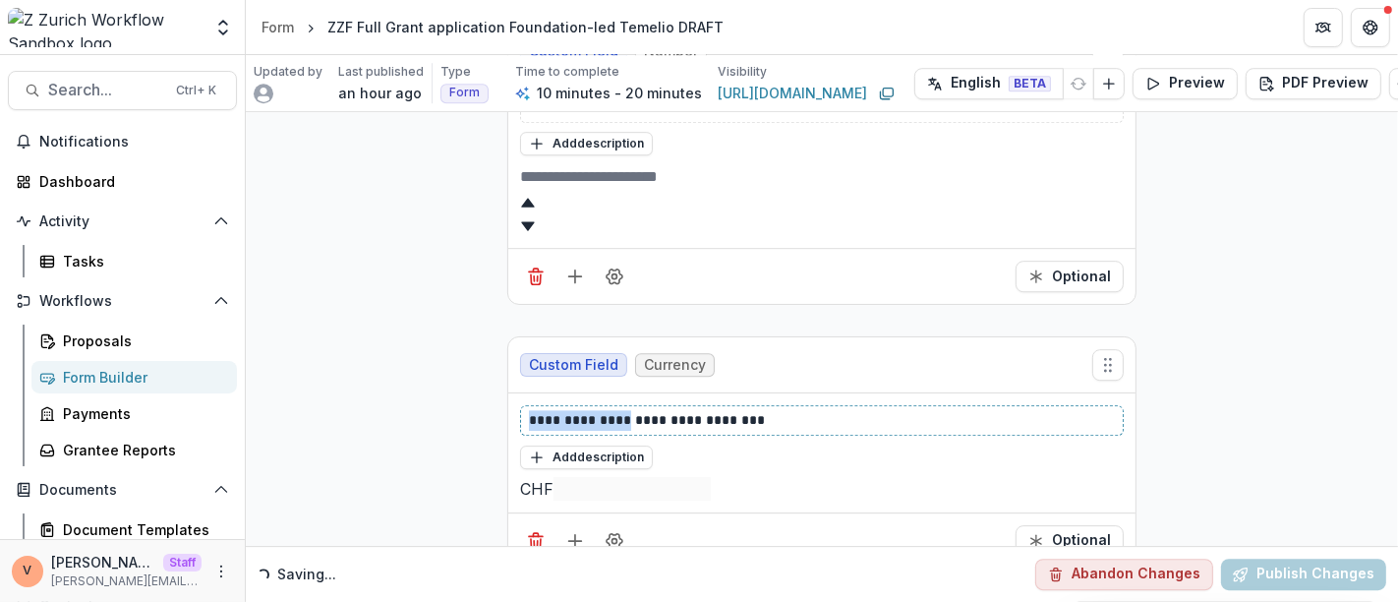
drag, startPoint x: 581, startPoint y: 254, endPoint x: 450, endPoint y: 254, distance: 130.8
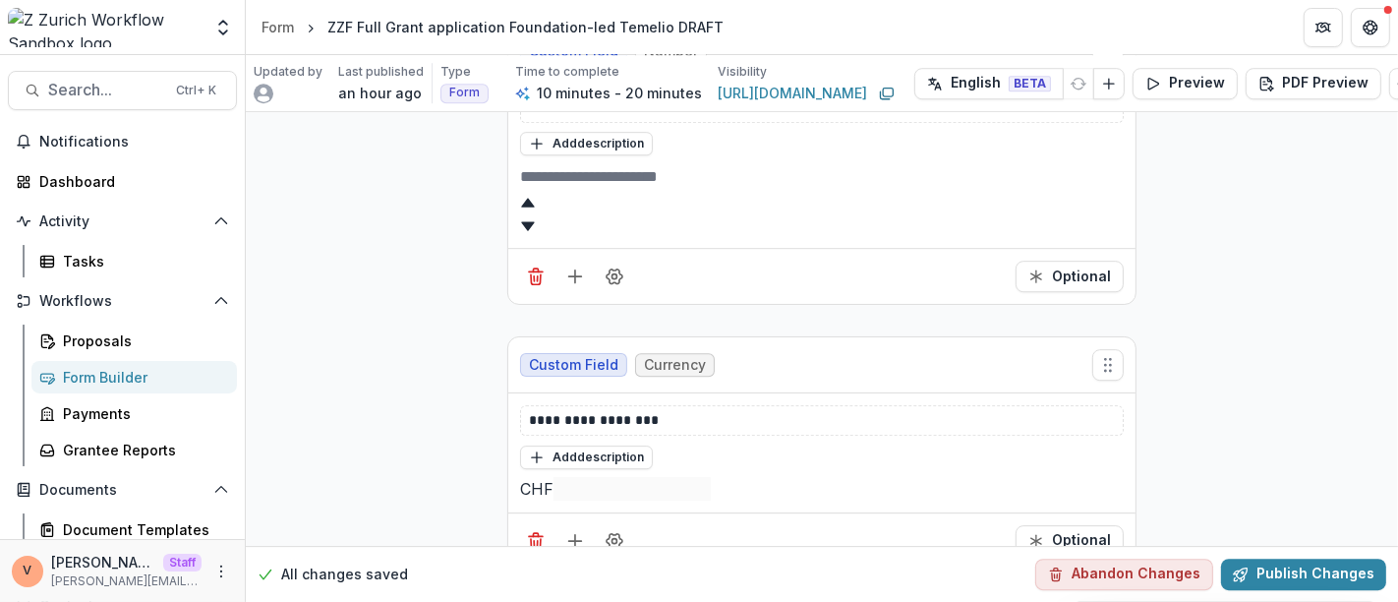
click at [552, 477] on div "CHF" at bounding box center [536, 489] width 33 height 24
click at [553, 477] on div "CHF" at bounding box center [536, 489] width 33 height 24
click at [613, 531] on icon "Field Settings" at bounding box center [615, 541] width 20 height 20
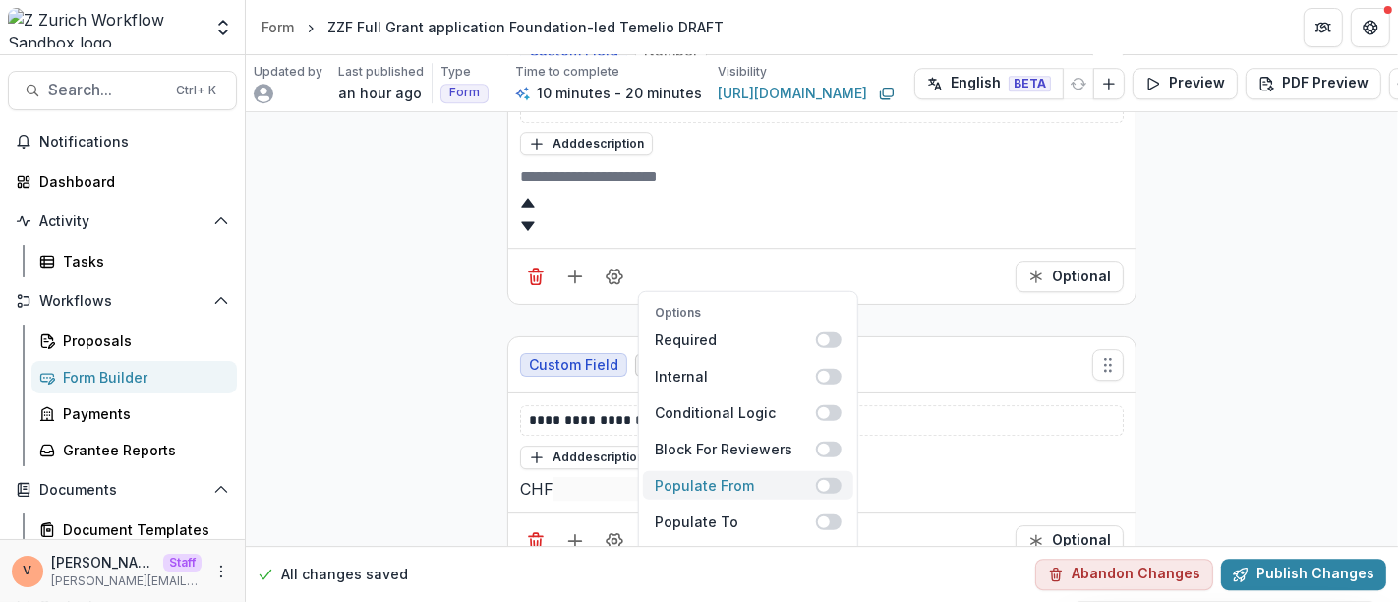
click at [835, 477] on span at bounding box center [829, 485] width 26 height 16
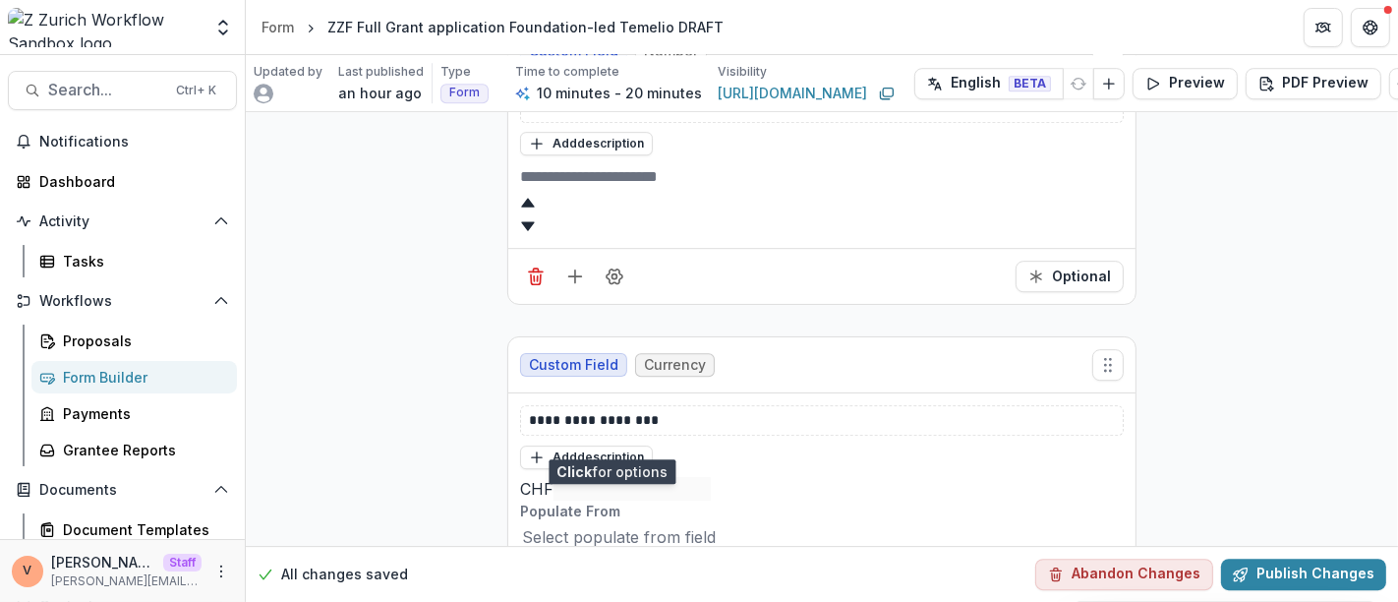
click at [780, 523] on div at bounding box center [822, 537] width 600 height 28
type input "******"
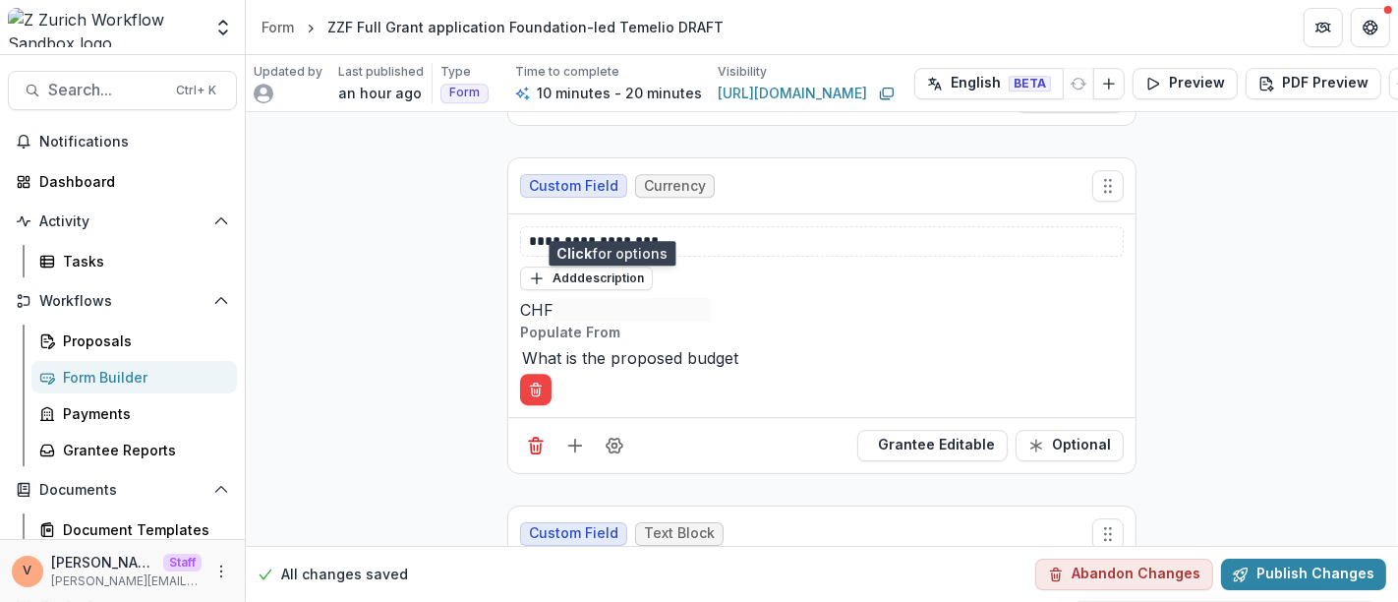
scroll to position [5173, 0]
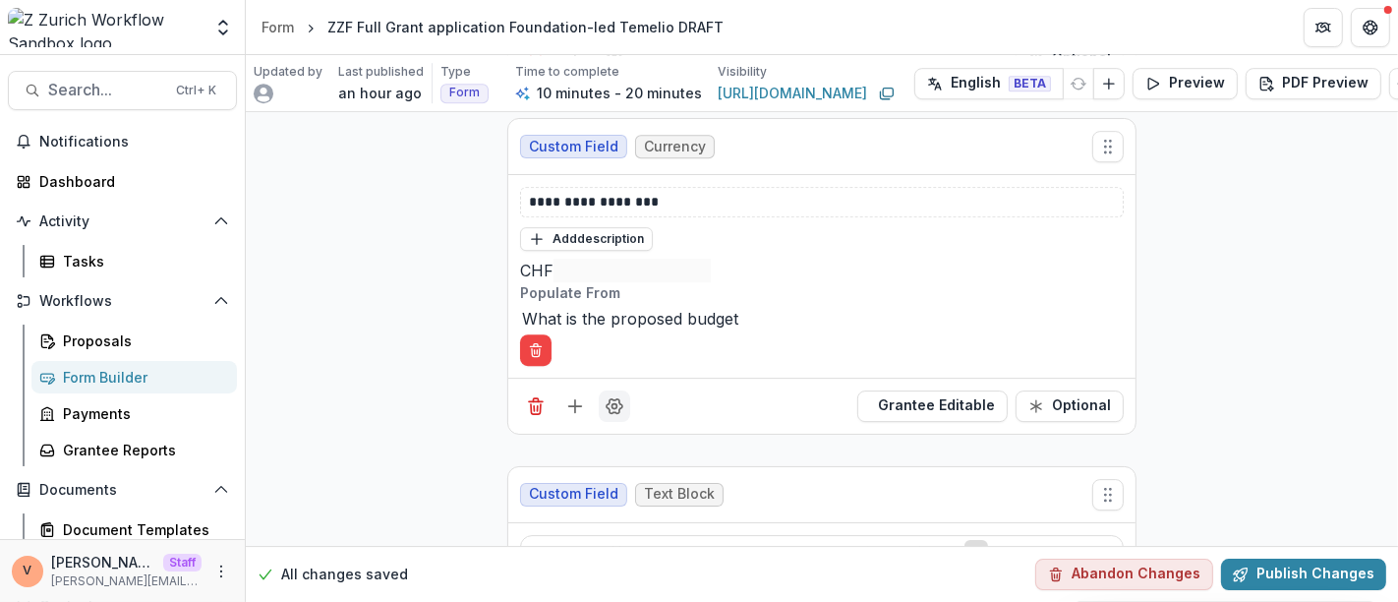
click at [614, 399] on icon "Field Settings" at bounding box center [615, 406] width 16 height 15
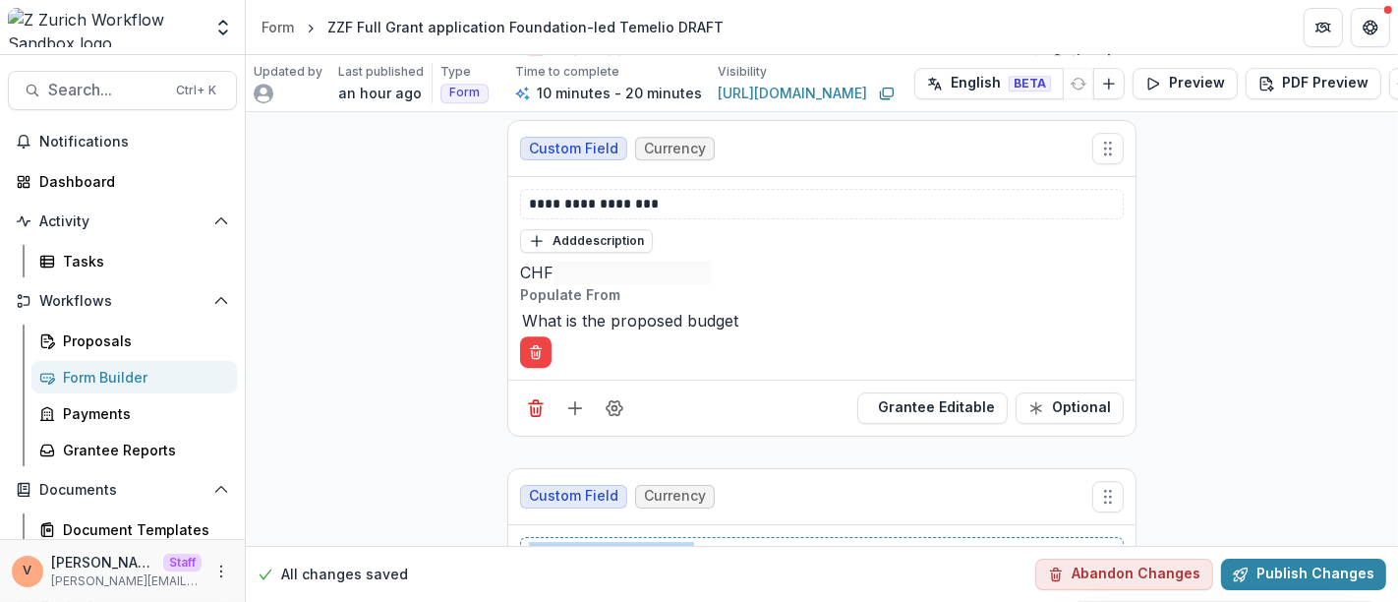
drag, startPoint x: 641, startPoint y: 362, endPoint x: 440, endPoint y: 378, distance: 201.2
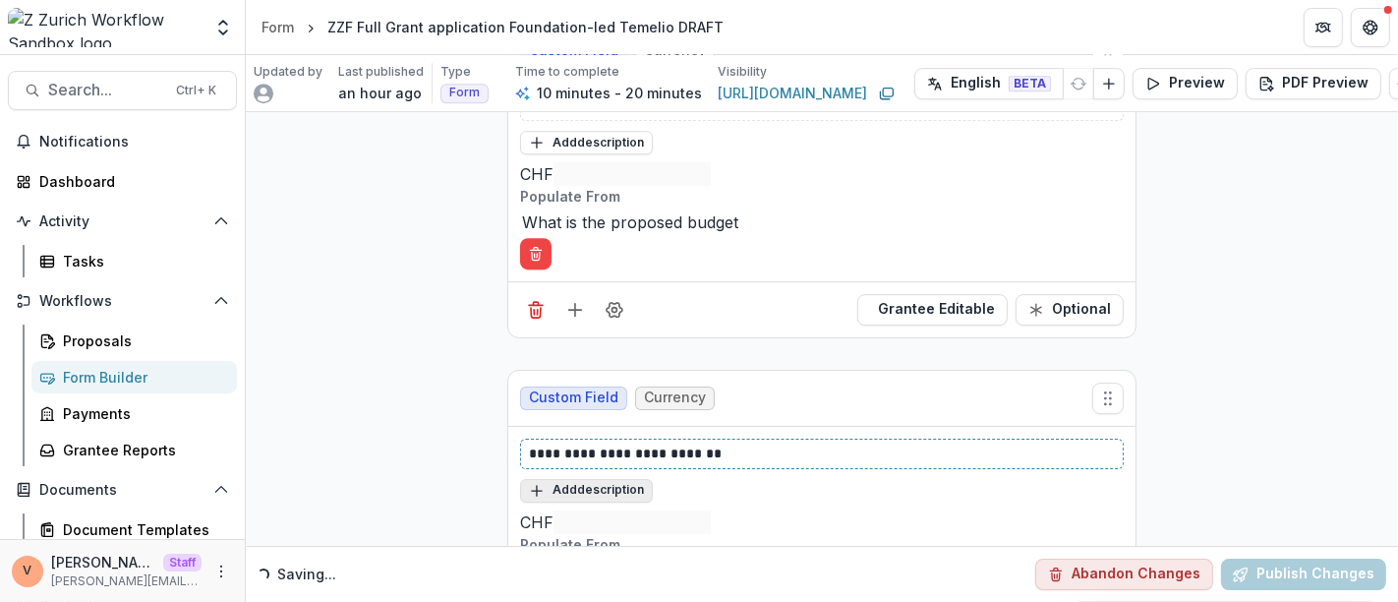
scroll to position [5280, 0]
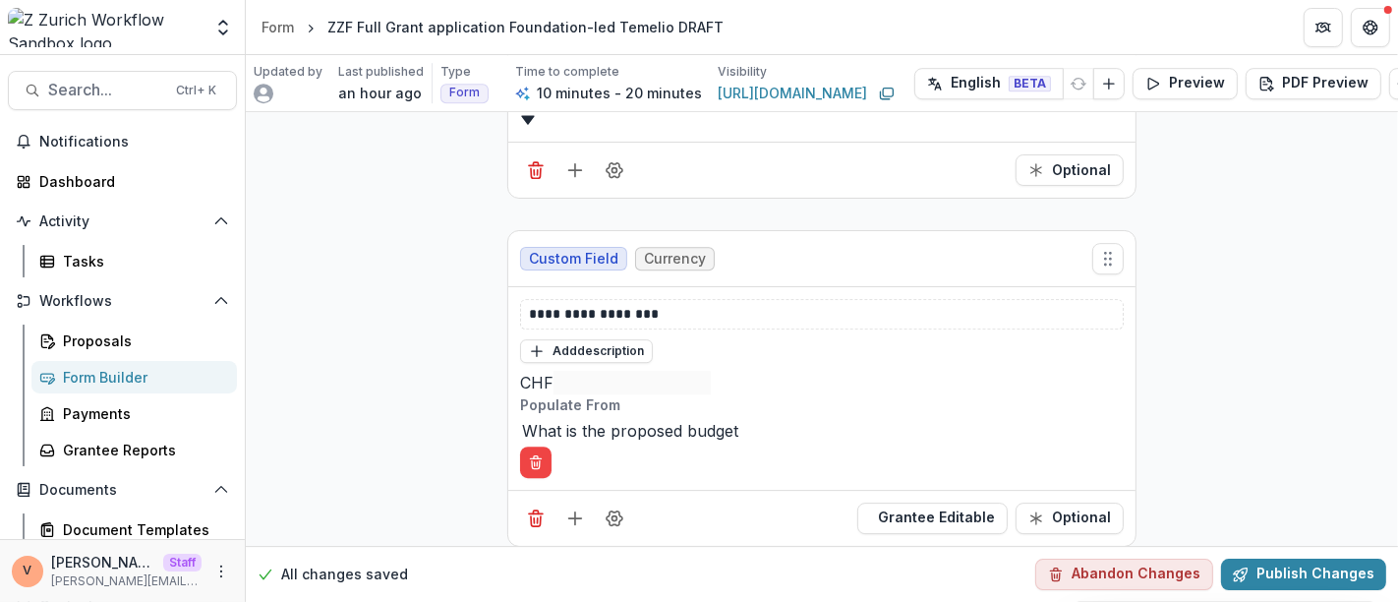
scroll to position [5171, 0]
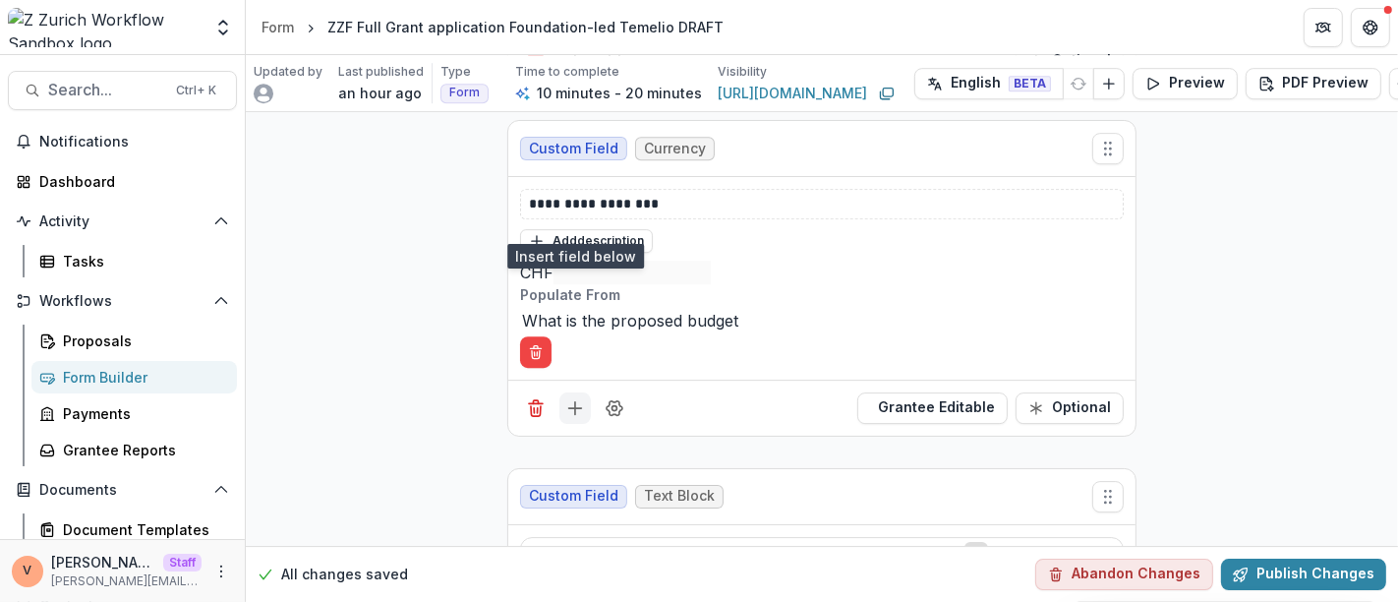
click at [570, 398] on icon "Add field" at bounding box center [575, 408] width 20 height 20
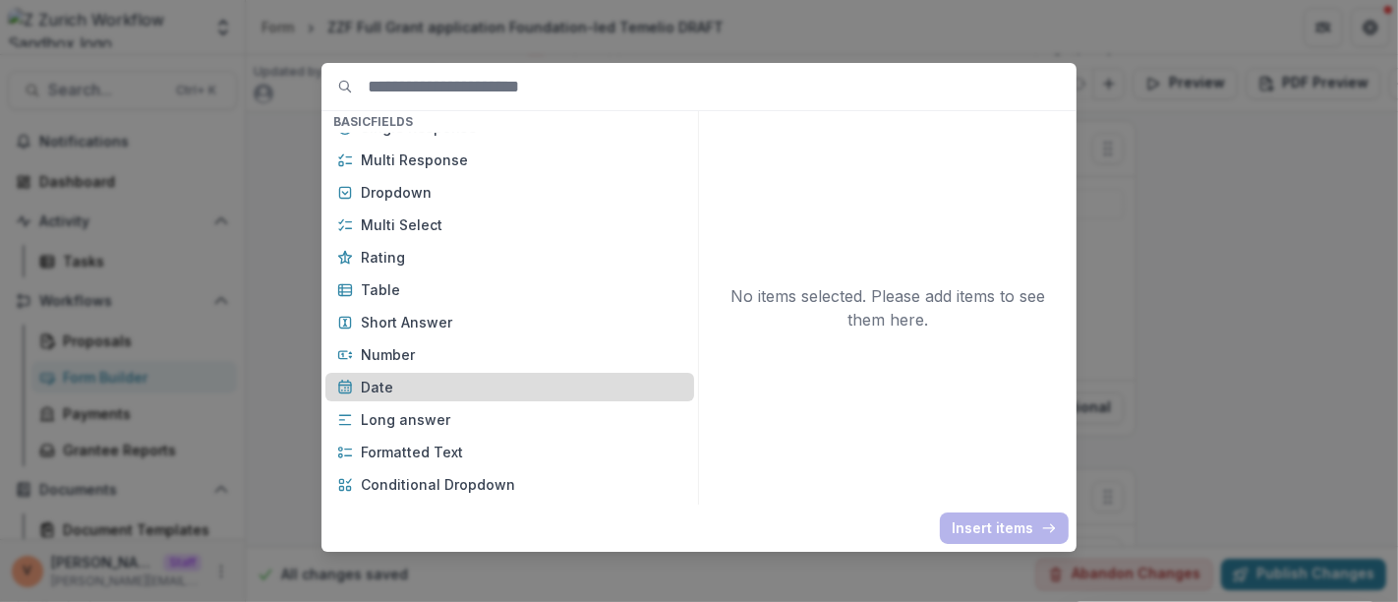
scroll to position [327, 0]
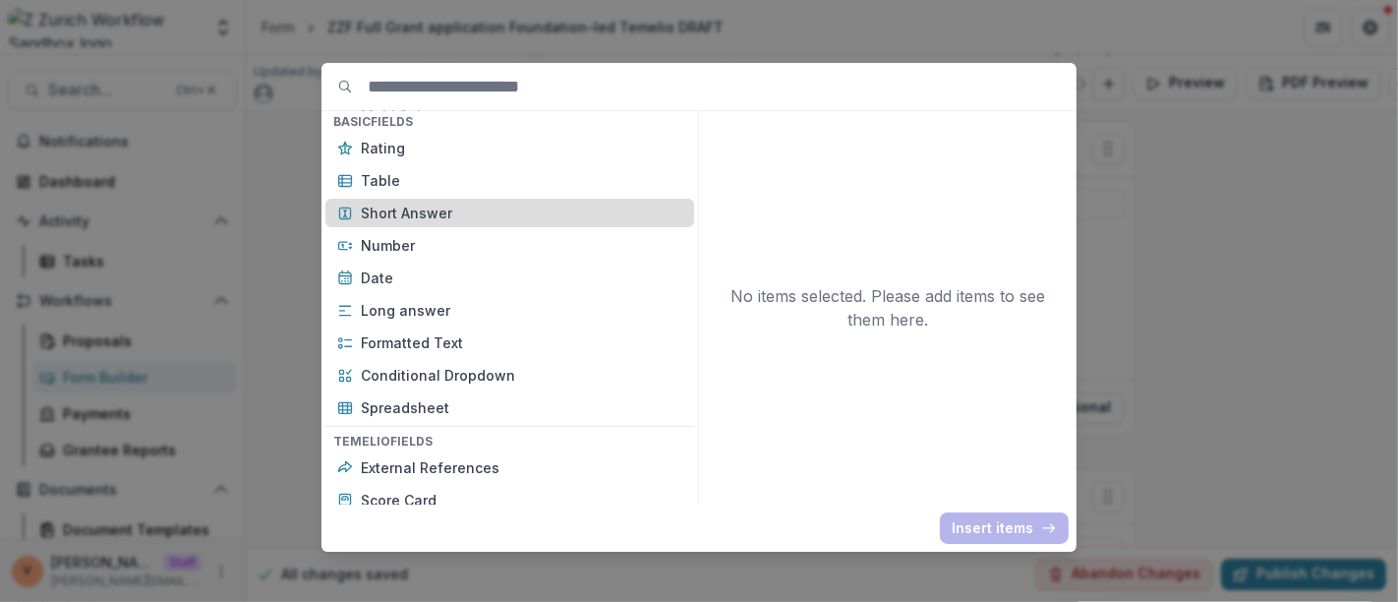
click at [462, 211] on p "Short Answer" at bounding box center [521, 213] width 321 height 21
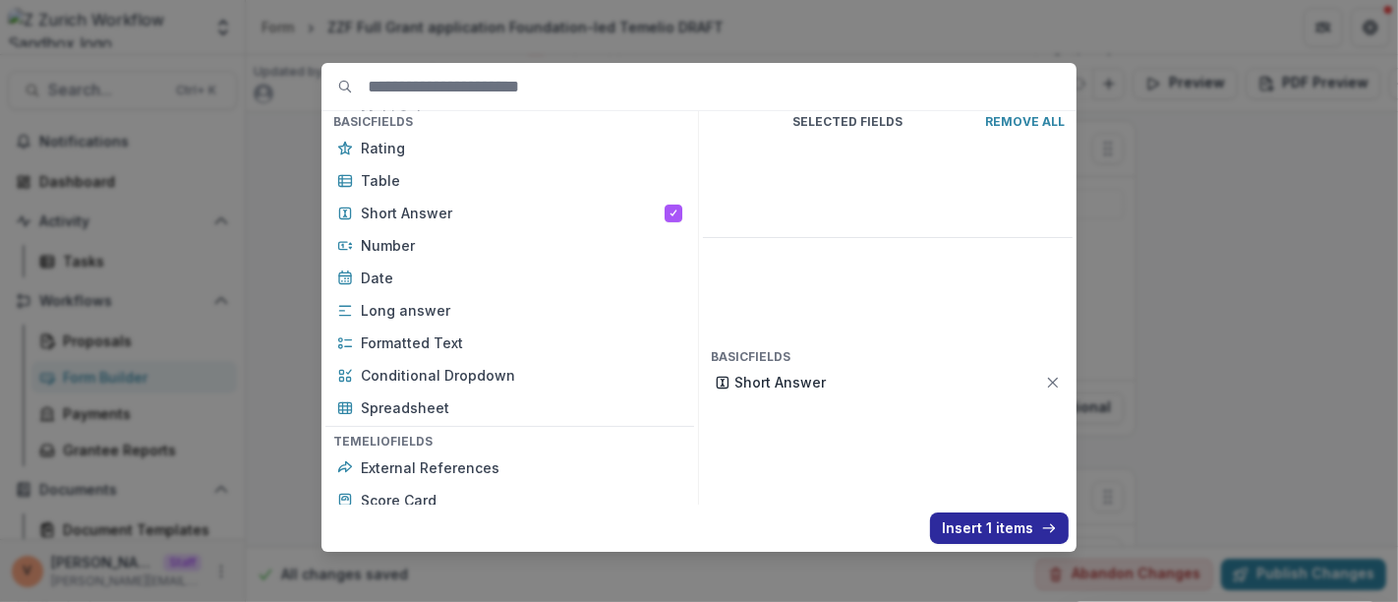
click at [960, 532] on button "Insert 1 items" at bounding box center [999, 527] width 139 height 31
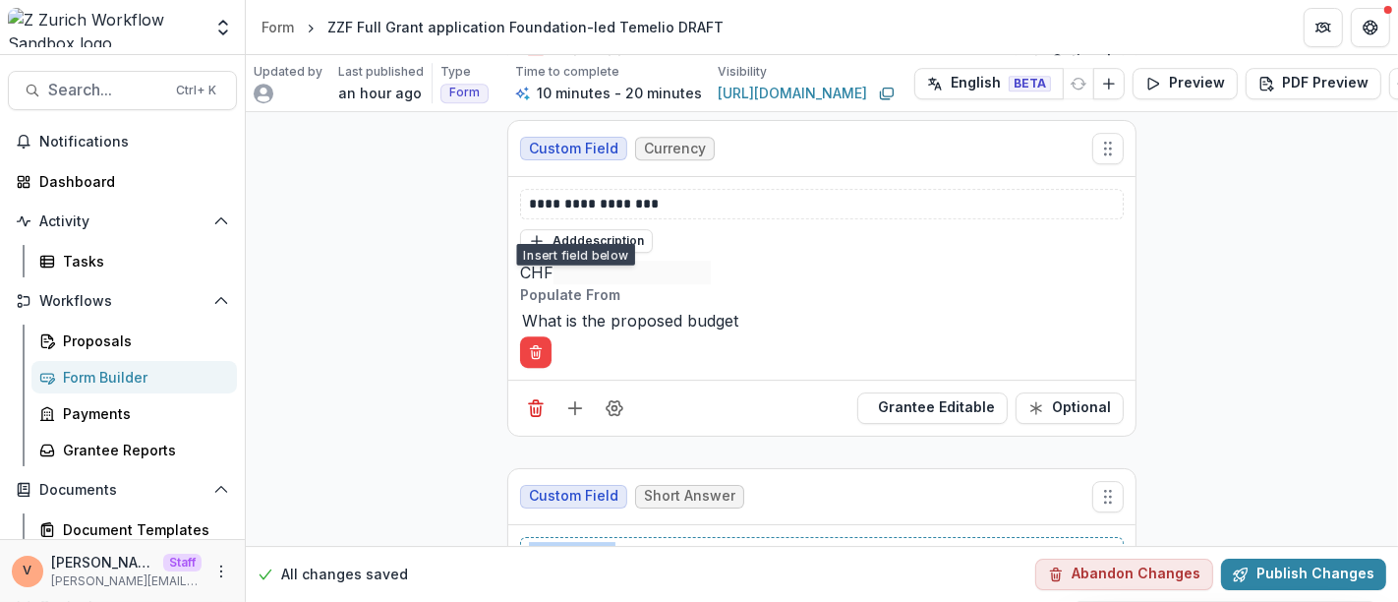
drag, startPoint x: 624, startPoint y: 360, endPoint x: 451, endPoint y: 350, distance: 173.3
drag, startPoint x: 582, startPoint y: 358, endPoint x: 440, endPoint y: 369, distance: 142.0
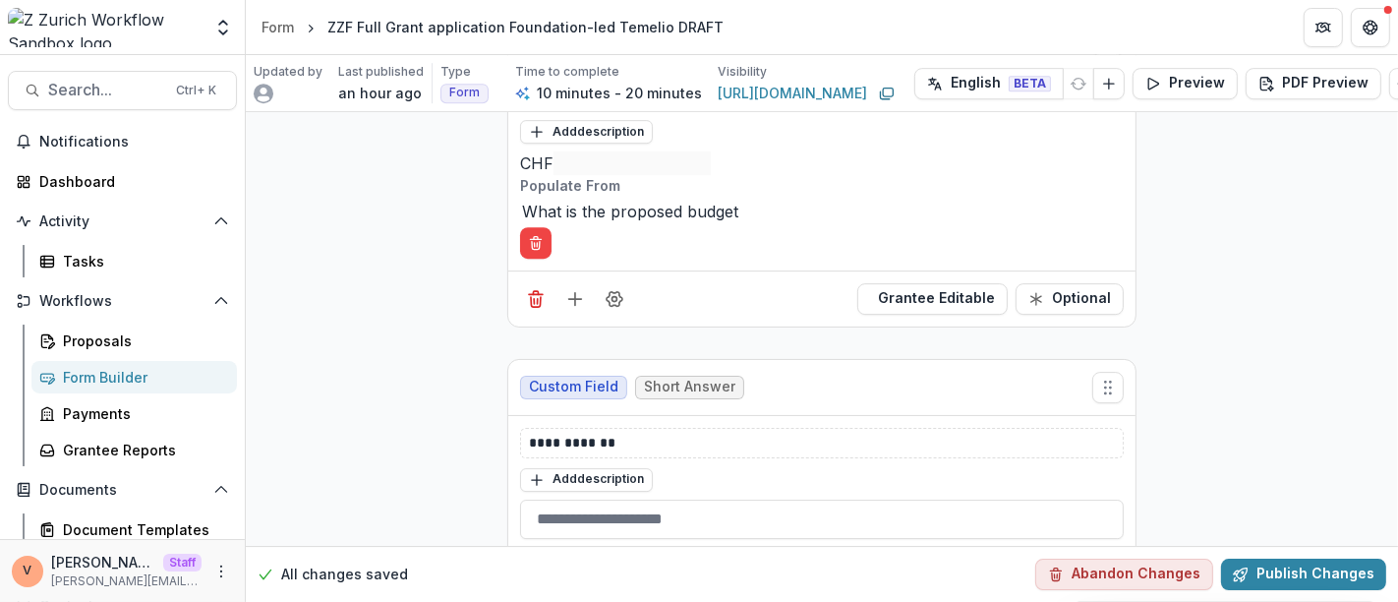
click at [617, 563] on button "Field Settings" at bounding box center [614, 578] width 31 height 31
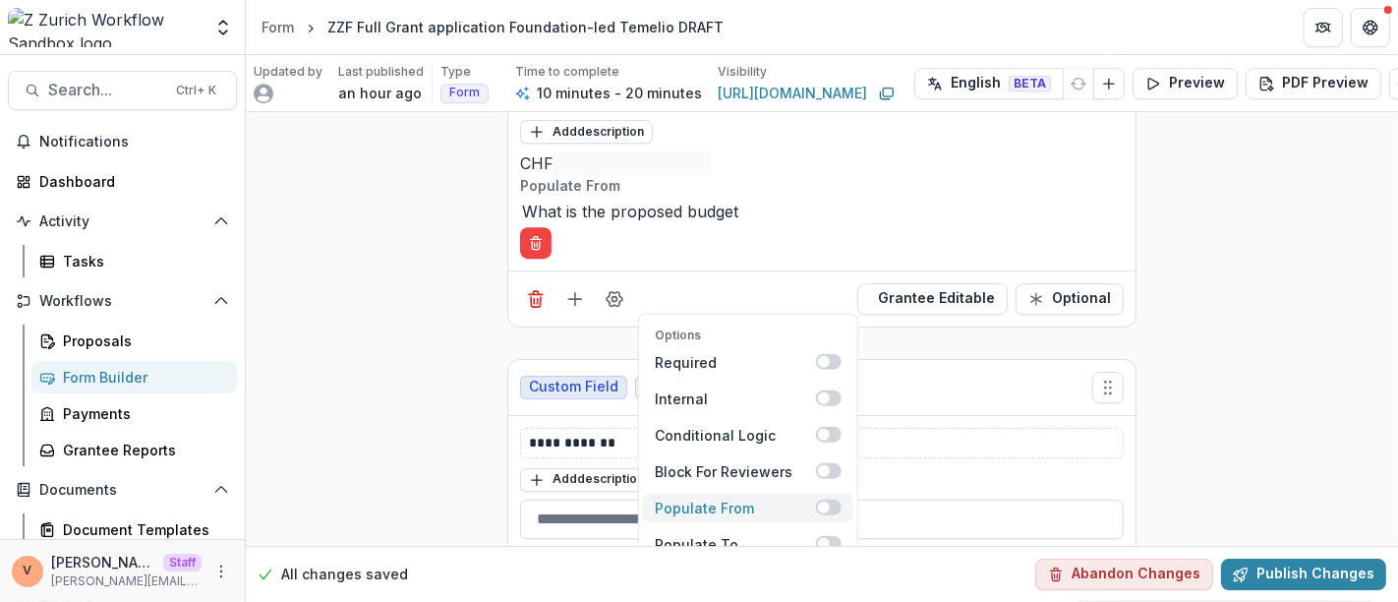
click at [831, 499] on span at bounding box center [829, 507] width 26 height 16
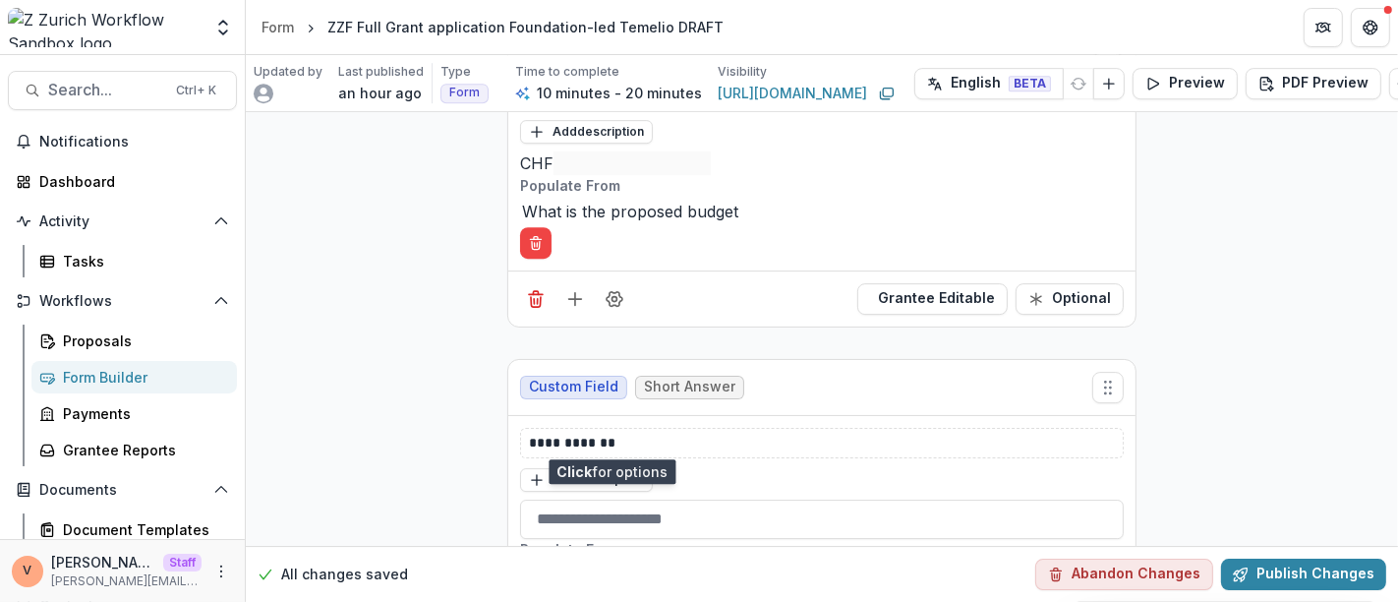
click at [770, 561] on div at bounding box center [822, 575] width 600 height 28
type input "*****"
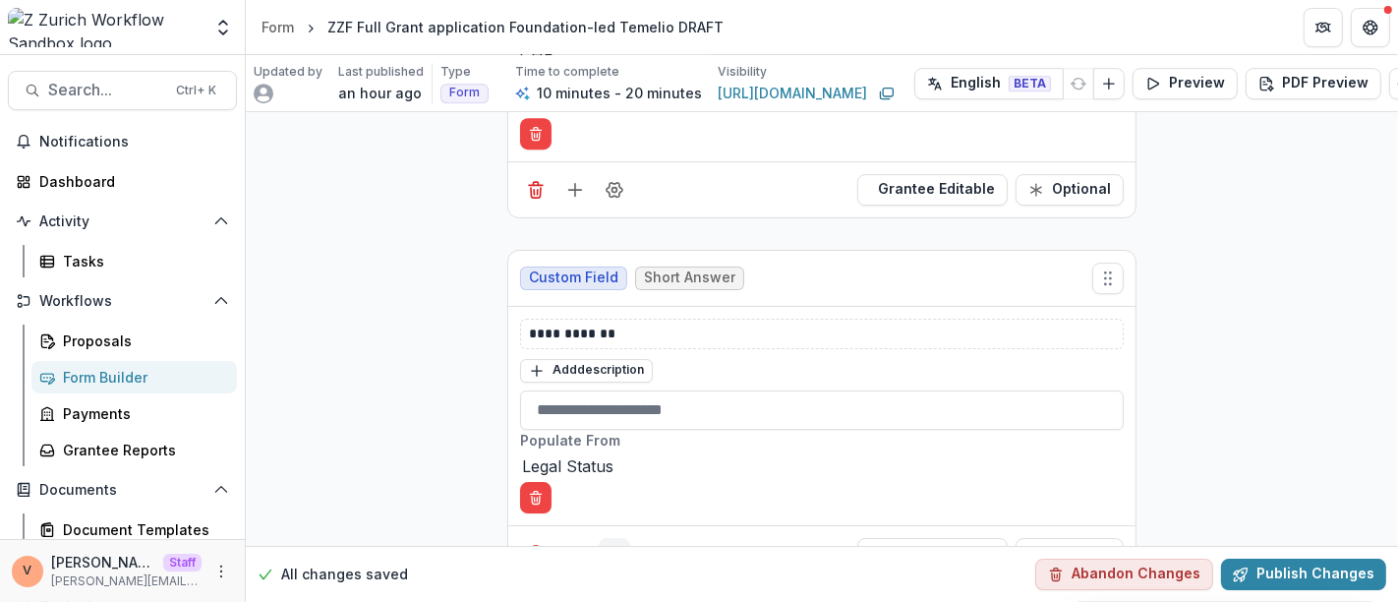
click at [613, 546] on icon "Field Settings" at bounding box center [615, 553] width 16 height 15
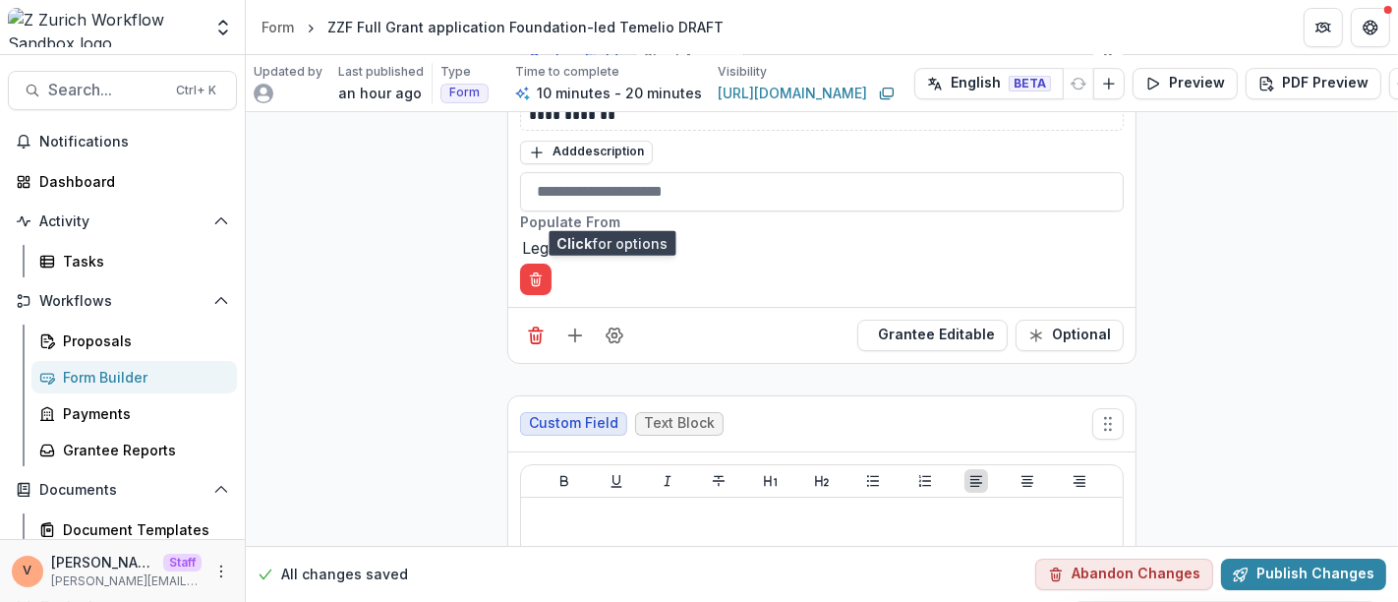
scroll to position [5498, 0]
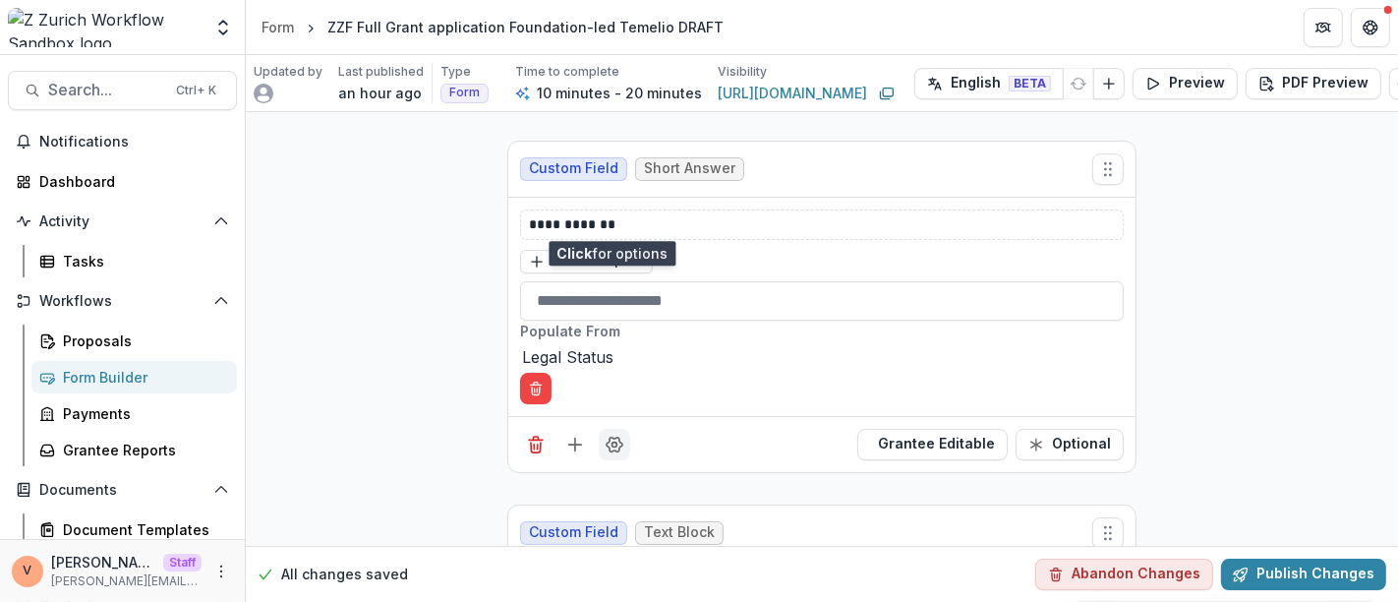
click at [611, 429] on button "Field Settings" at bounding box center [614, 444] width 31 height 31
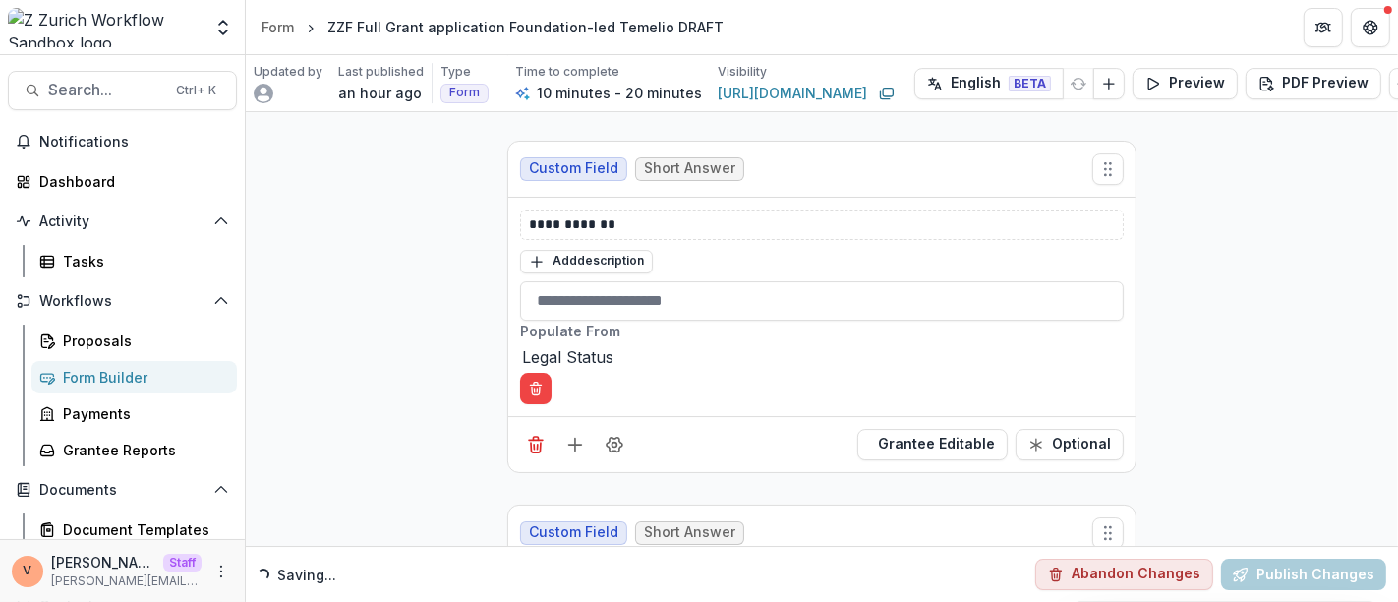
drag, startPoint x: 669, startPoint y: 357, endPoint x: 468, endPoint y: 364, distance: 200.7
drag, startPoint x: 584, startPoint y: 363, endPoint x: 493, endPoint y: 367, distance: 91.5
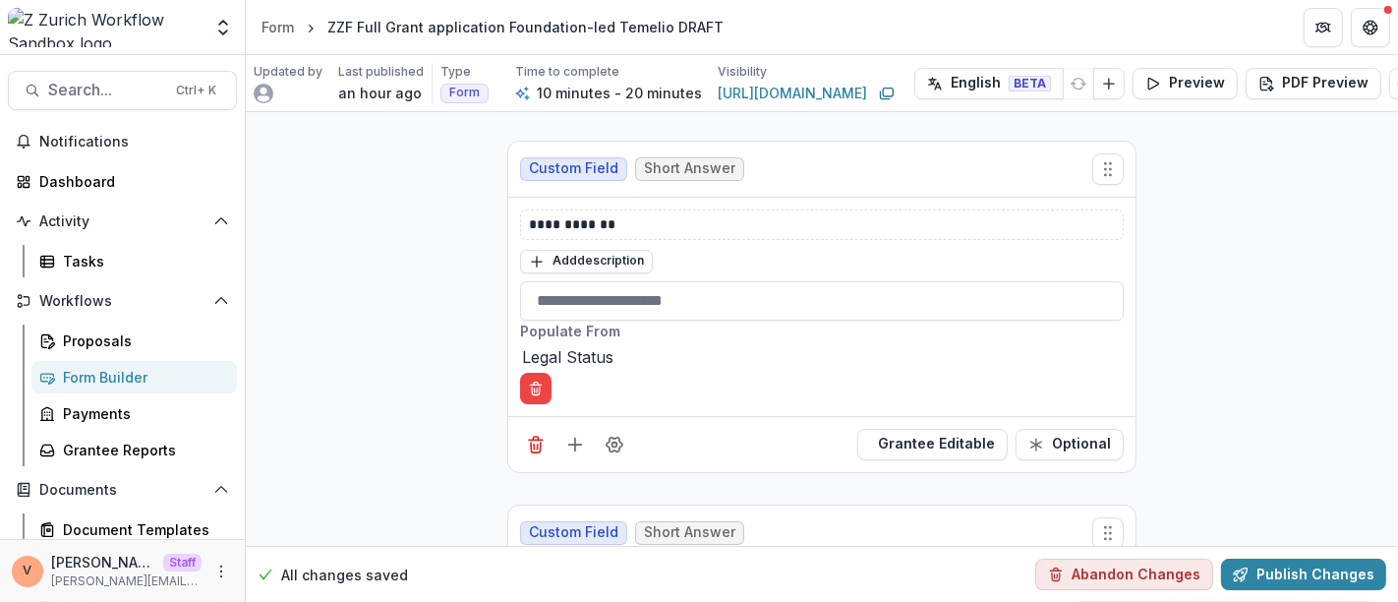
drag, startPoint x: 767, startPoint y: 487, endPoint x: 656, endPoint y: 492, distance: 111.2
type input "*"
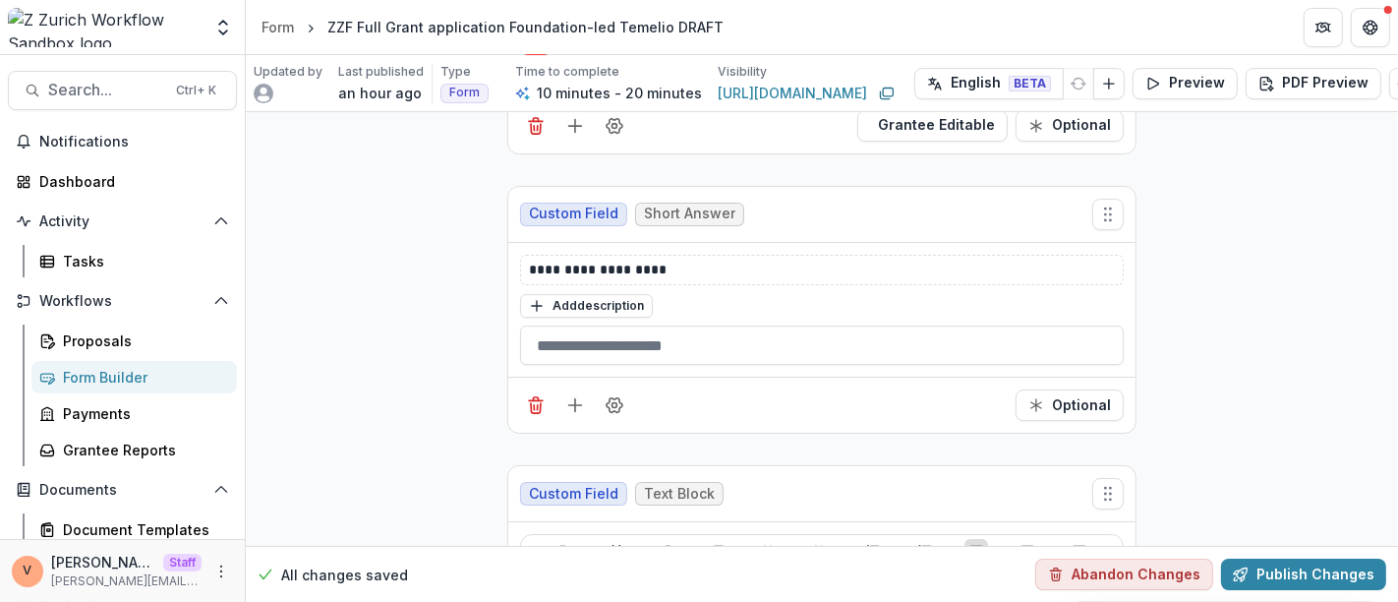
scroll to position [5826, 0]
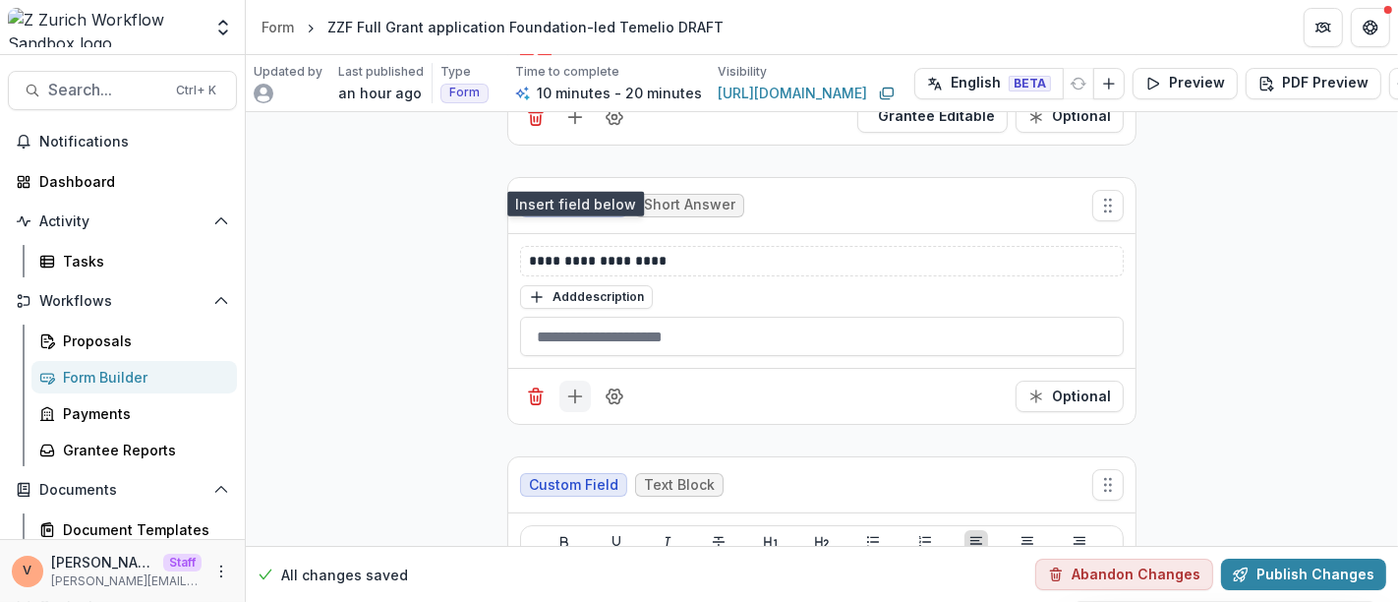
click at [575, 386] on icon "Add field" at bounding box center [575, 396] width 20 height 20
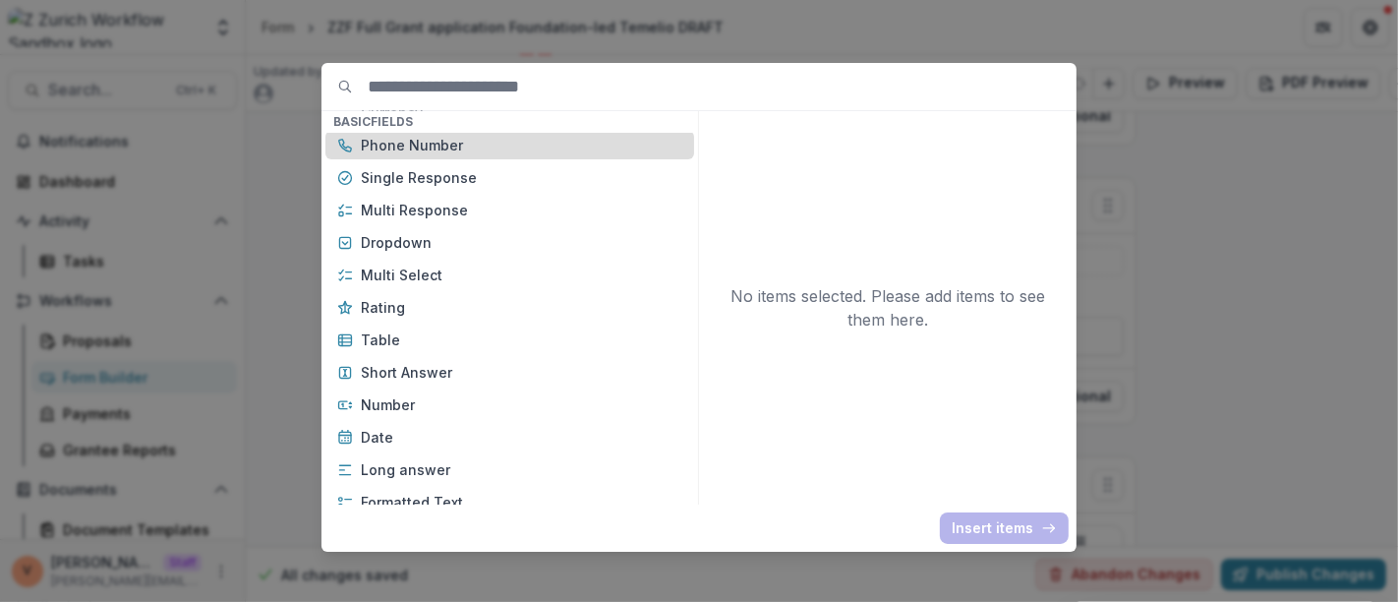
scroll to position [218, 0]
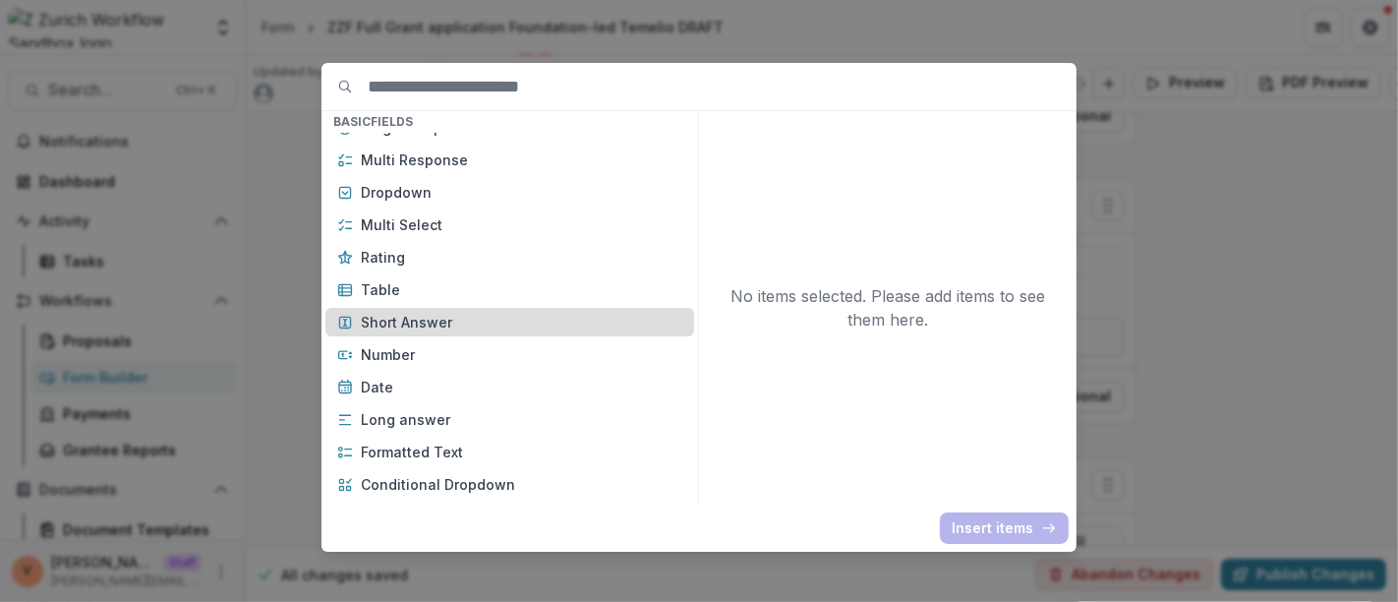
click at [459, 320] on p "Short Answer" at bounding box center [521, 322] width 321 height 21
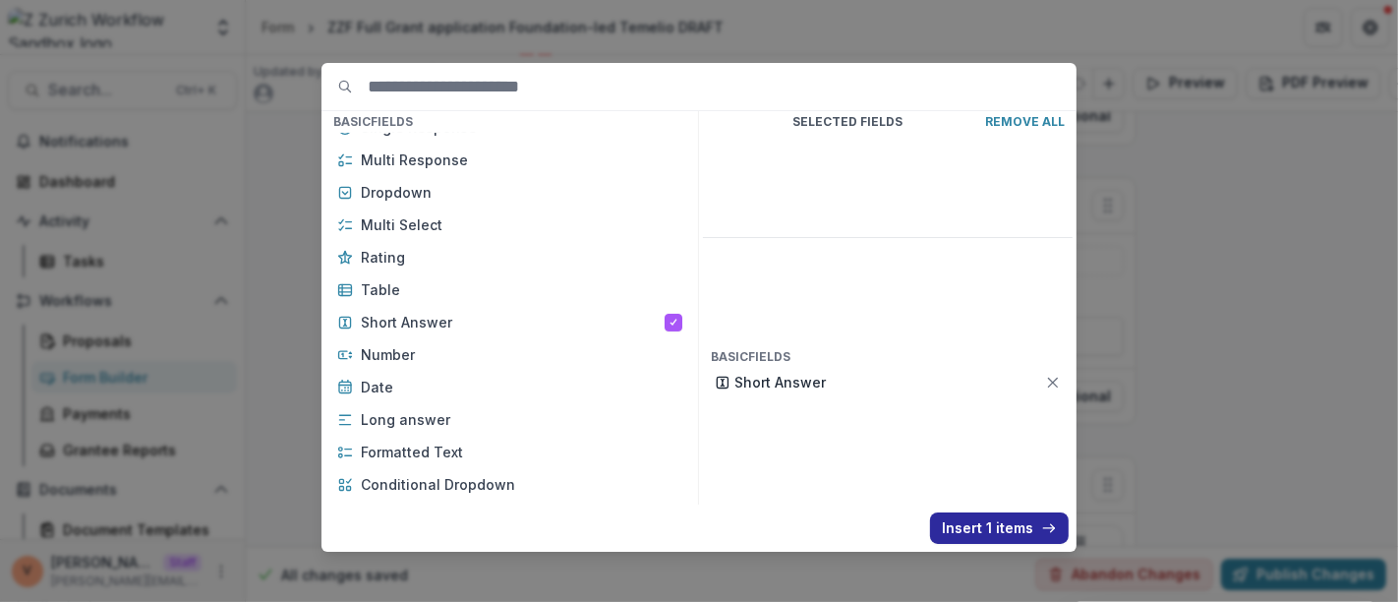
click at [955, 524] on button "Insert 1 items" at bounding box center [999, 527] width 139 height 31
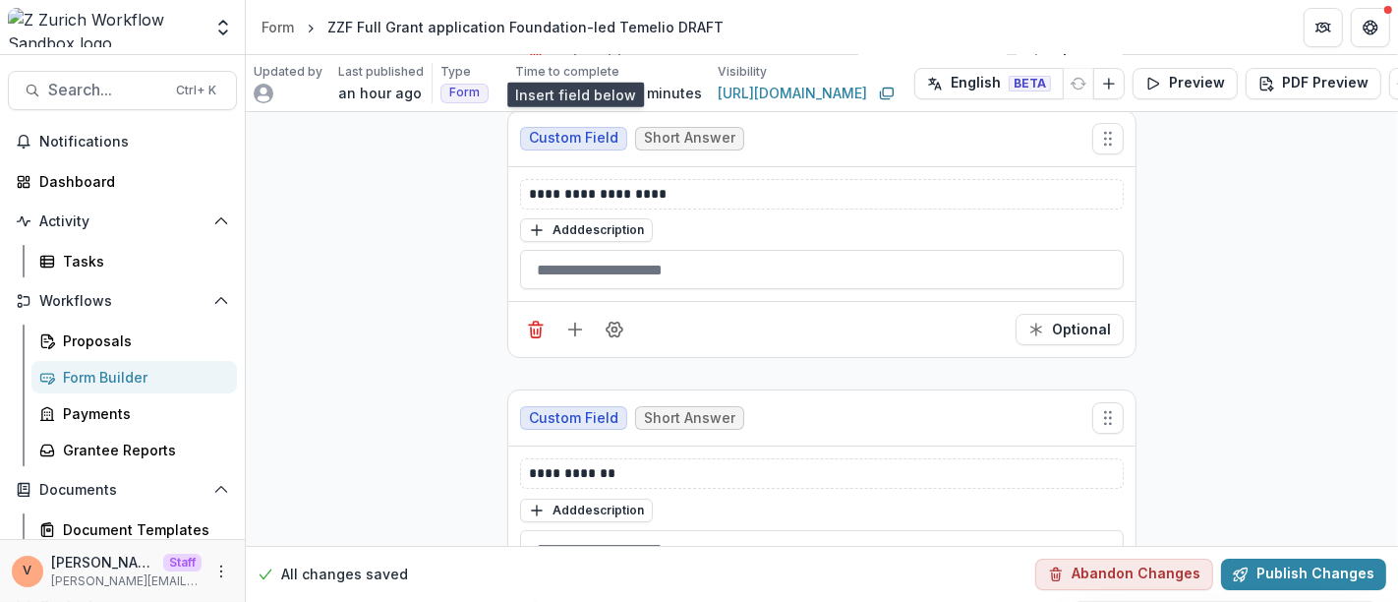
scroll to position [5935, 0]
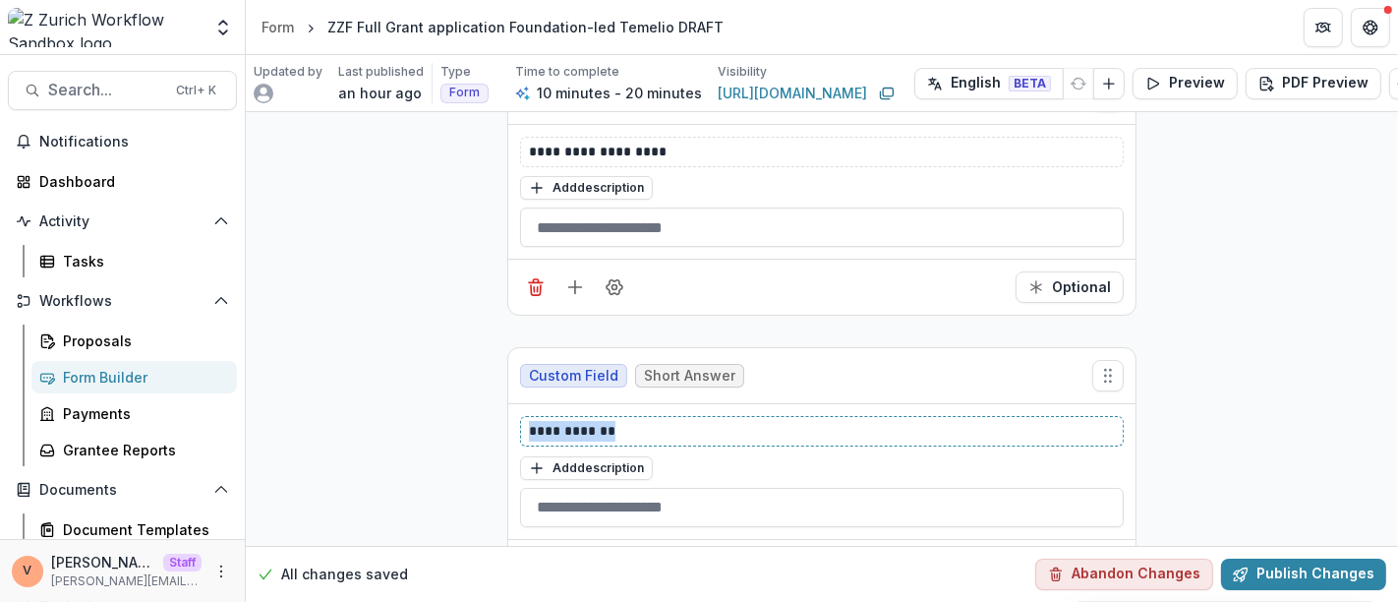
drag, startPoint x: 644, startPoint y: 204, endPoint x: 410, endPoint y: 197, distance: 234.1
drag, startPoint x: 582, startPoint y: 198, endPoint x: 407, endPoint y: 206, distance: 175.2
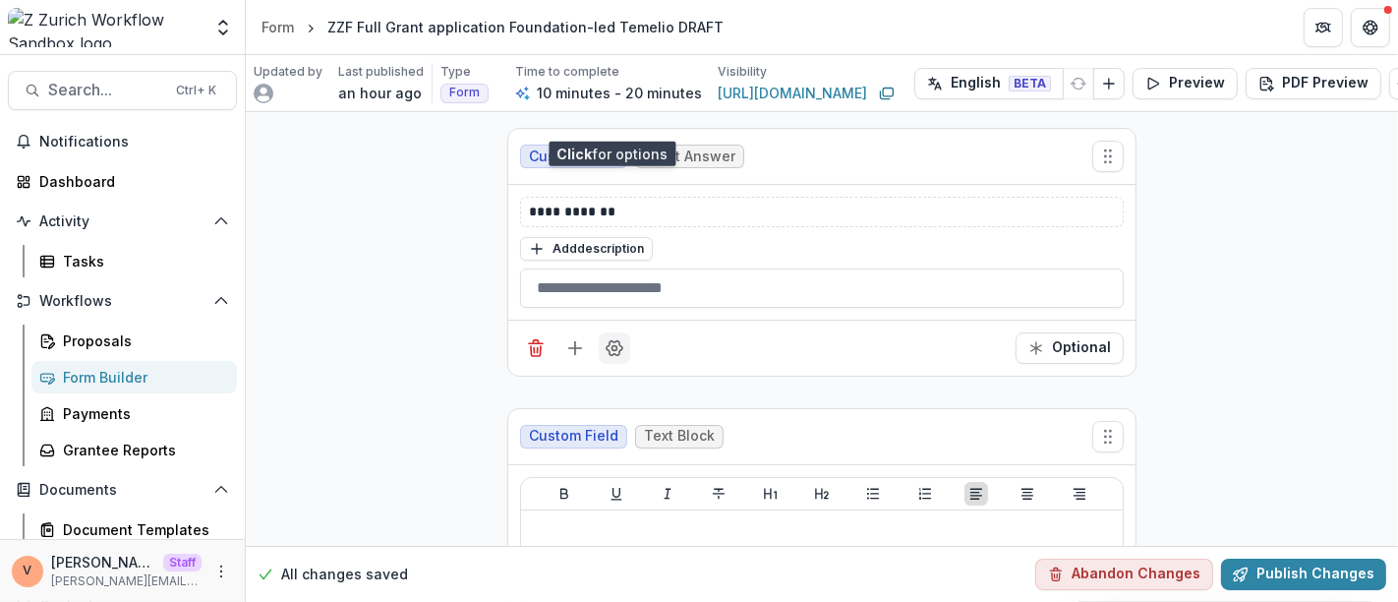
click at [610, 340] on icon "Field Settings" at bounding box center [615, 347] width 16 height 15
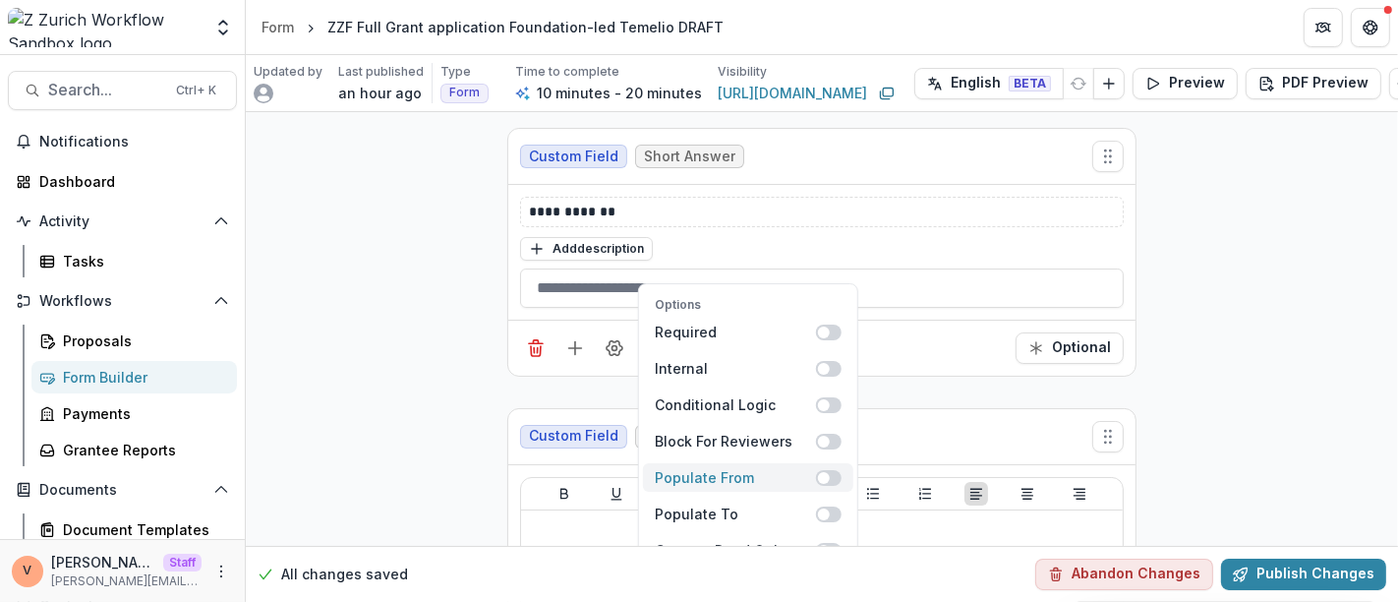
click at [831, 470] on span at bounding box center [829, 478] width 26 height 16
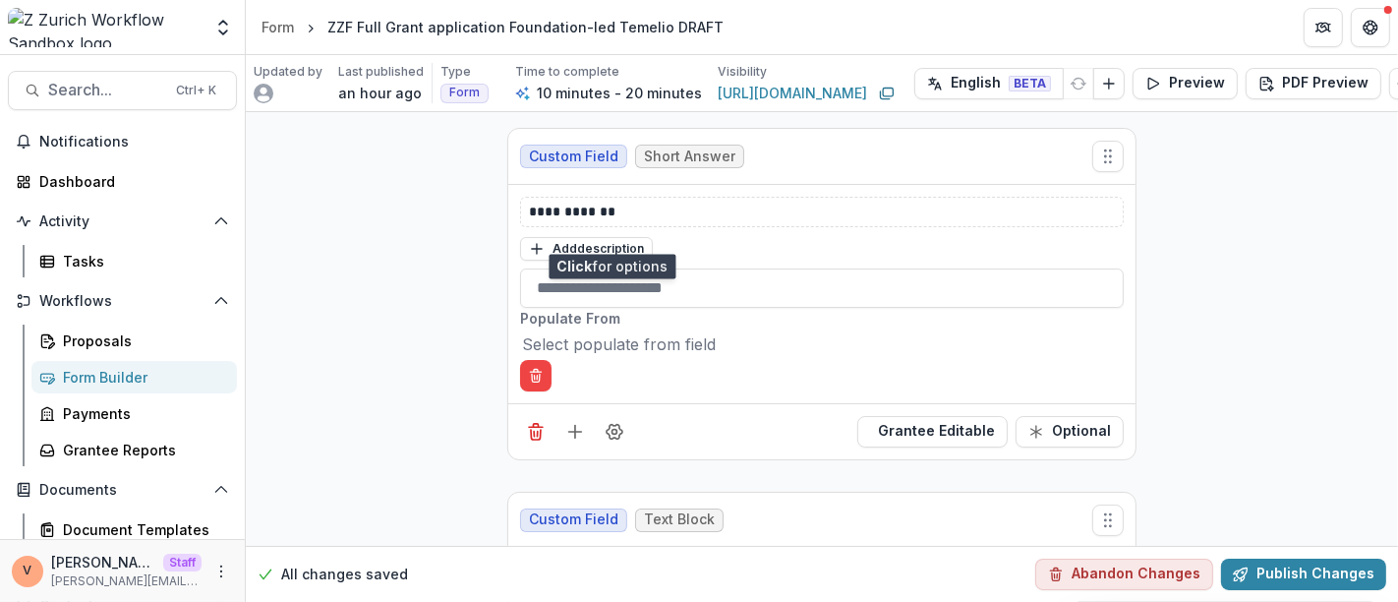
scroll to position [5935, 0]
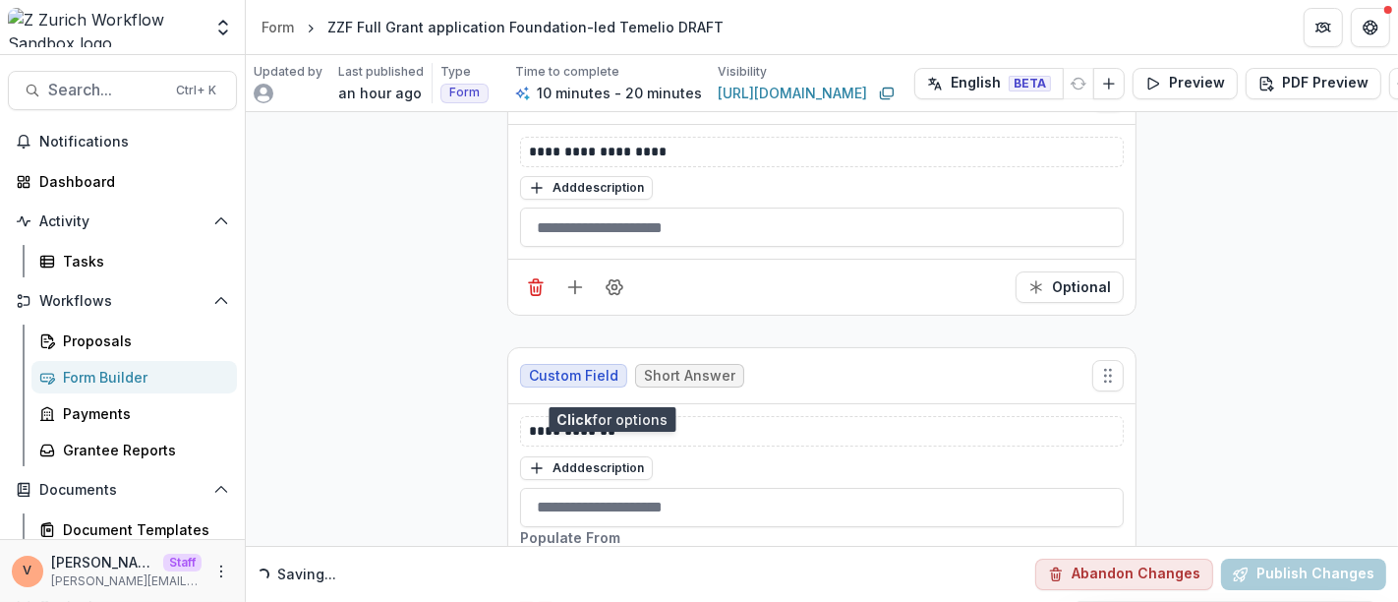
click at [778, 550] on div at bounding box center [822, 564] width 600 height 28
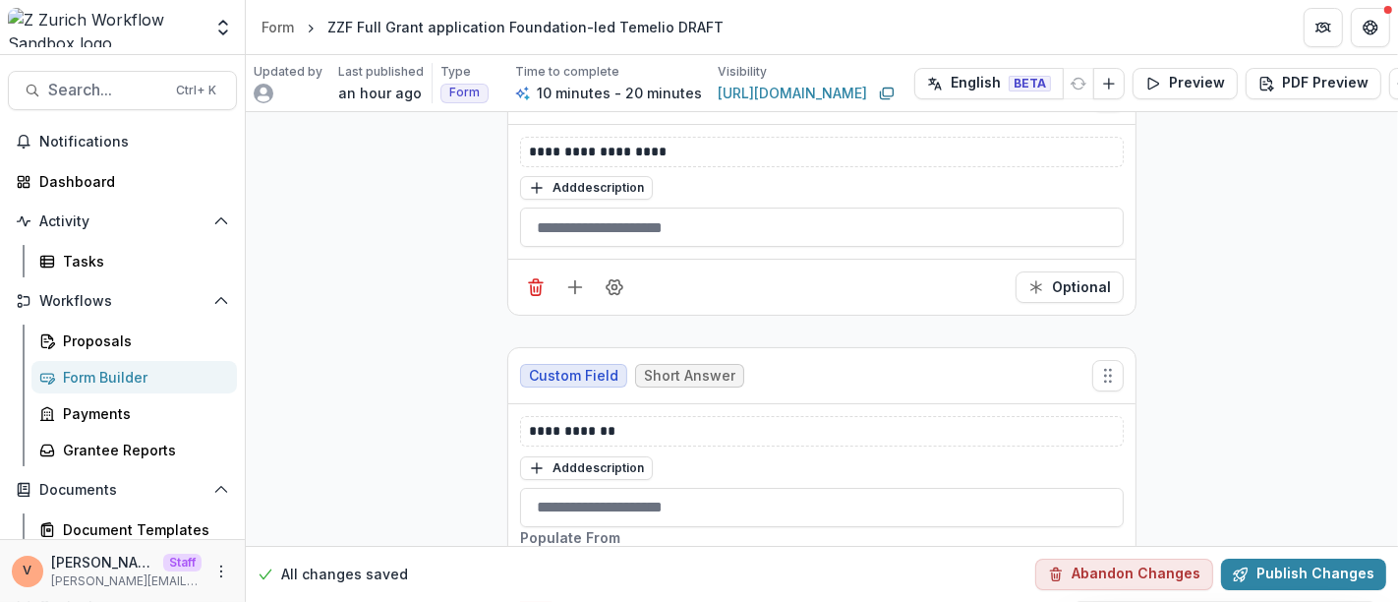
type input "****"
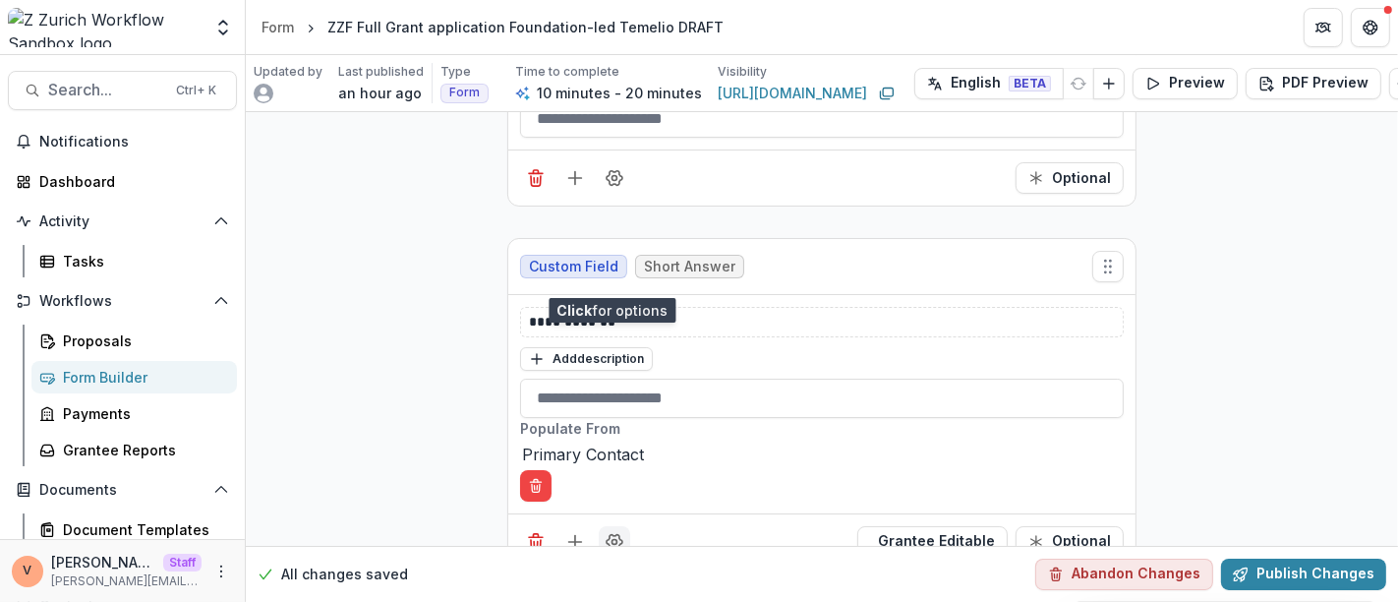
click at [614, 532] on icon "Field Settings" at bounding box center [615, 542] width 20 height 20
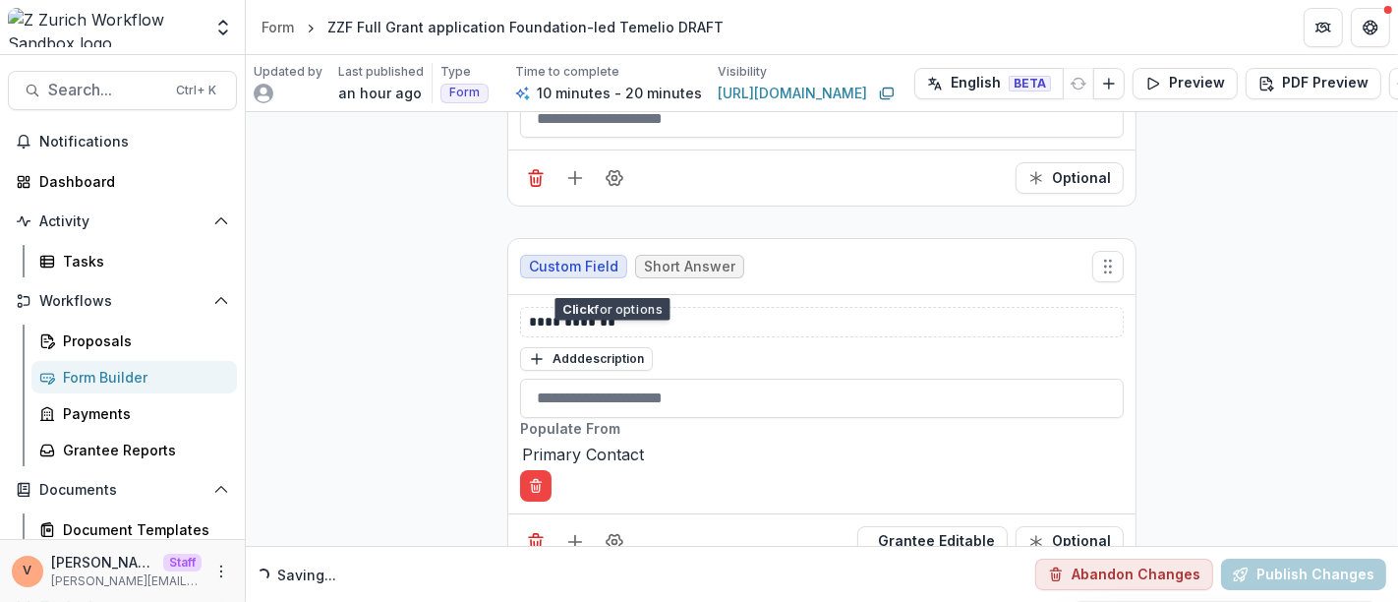
drag, startPoint x: 654, startPoint y: 420, endPoint x: 434, endPoint y: 414, distance: 220.3
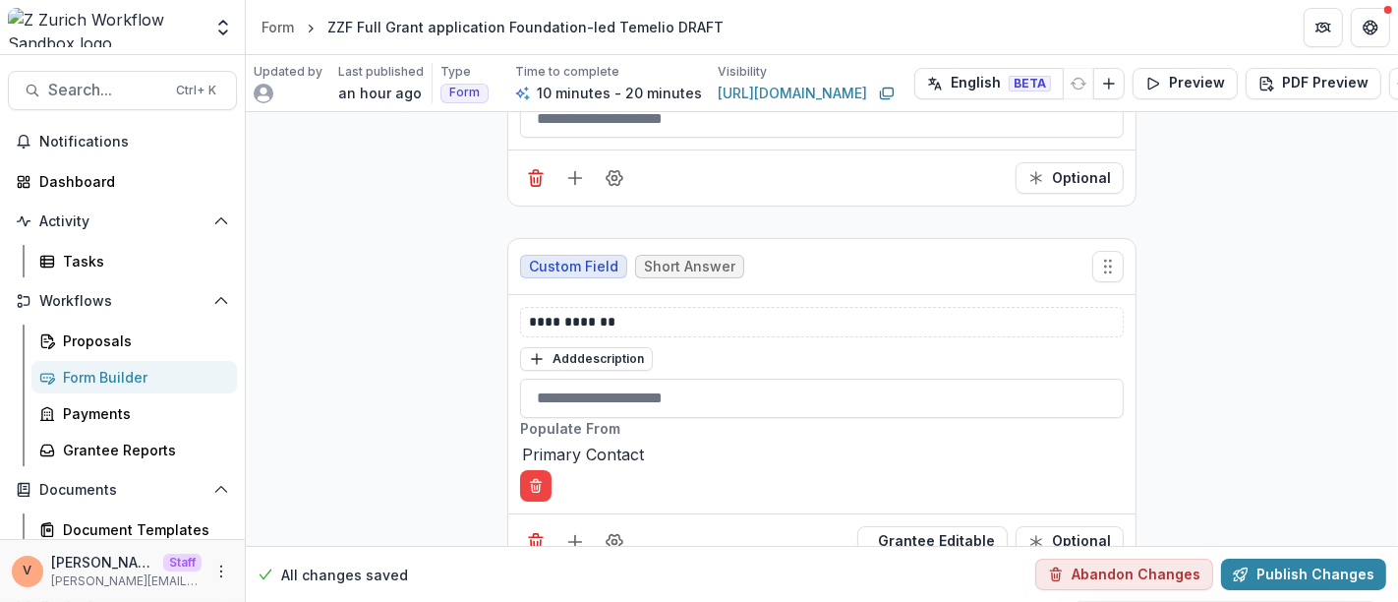
drag, startPoint x: 583, startPoint y: 417, endPoint x: 483, endPoint y: 420, distance: 100.3
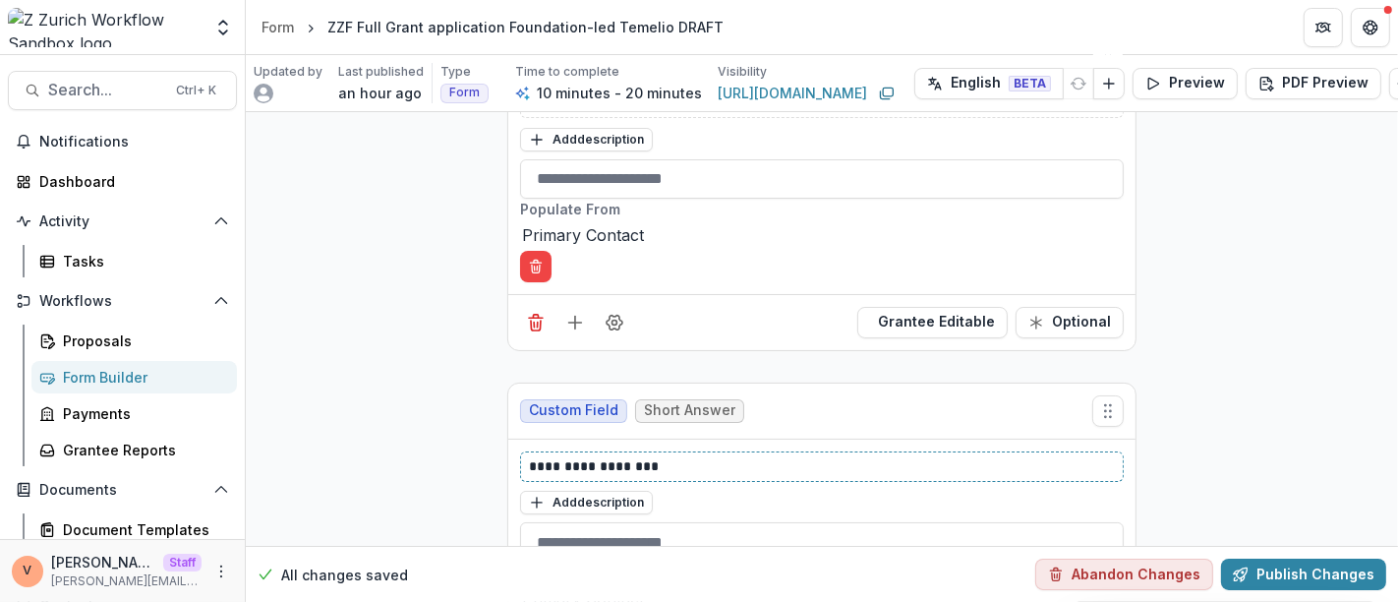
scroll to position [6372, 0]
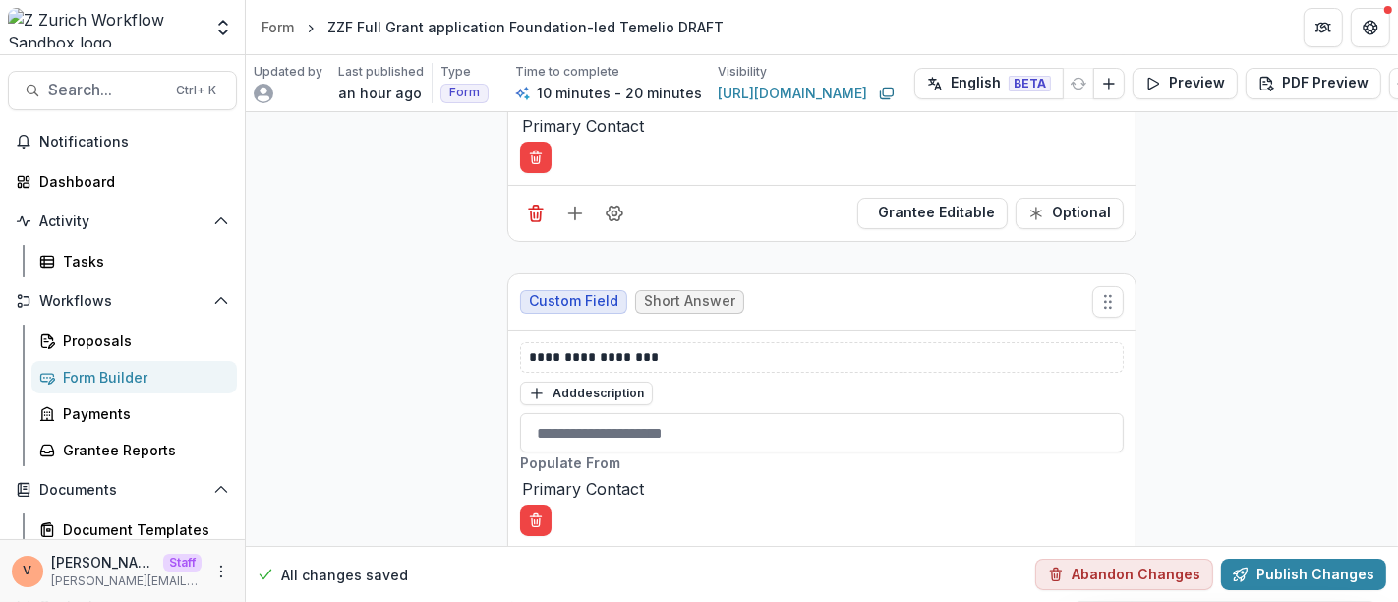
click at [763, 475] on div at bounding box center [822, 489] width 600 height 28
type input "*"
type input "*****"
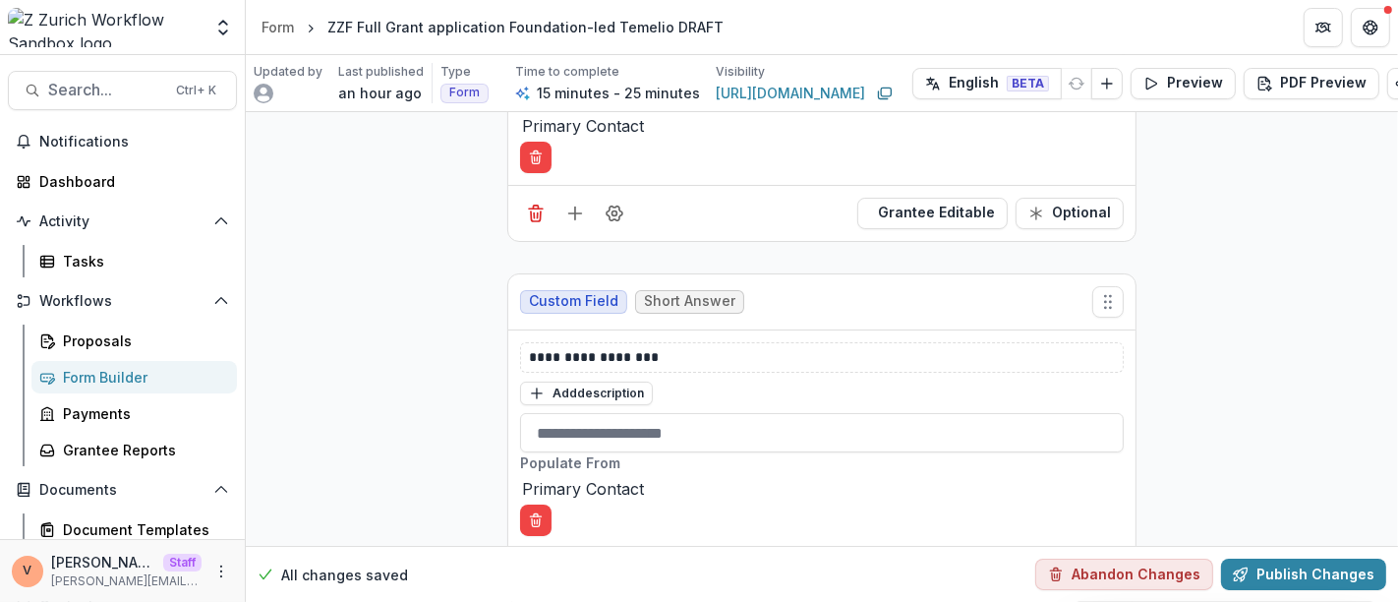
click at [552, 504] on button "Delete condition" at bounding box center [535, 519] width 31 height 31
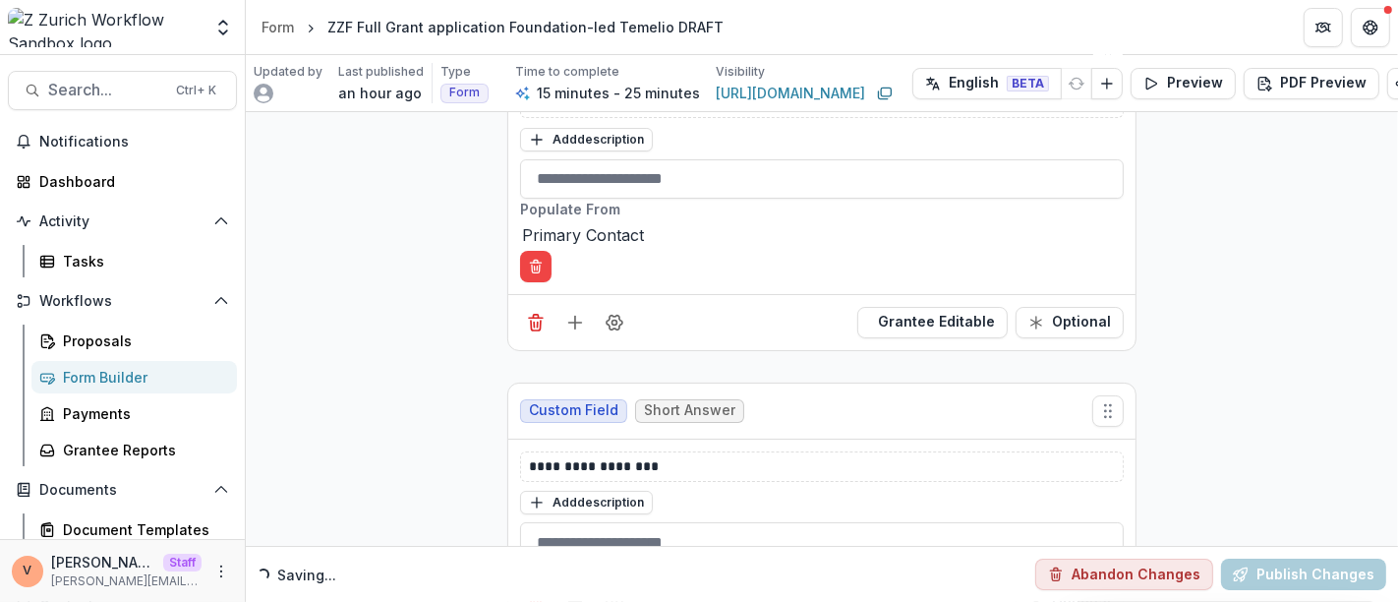
click at [1309, 562] on button "Publish Changes" at bounding box center [1303, 573] width 165 height 31
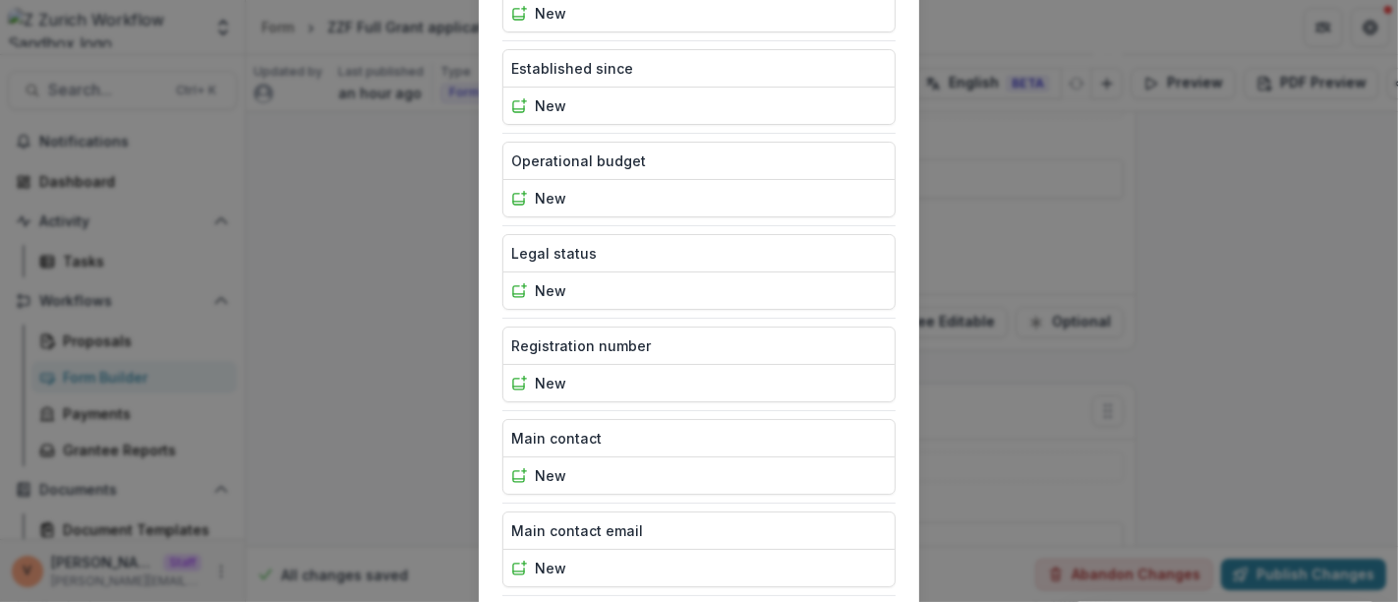
scroll to position [1363, 0]
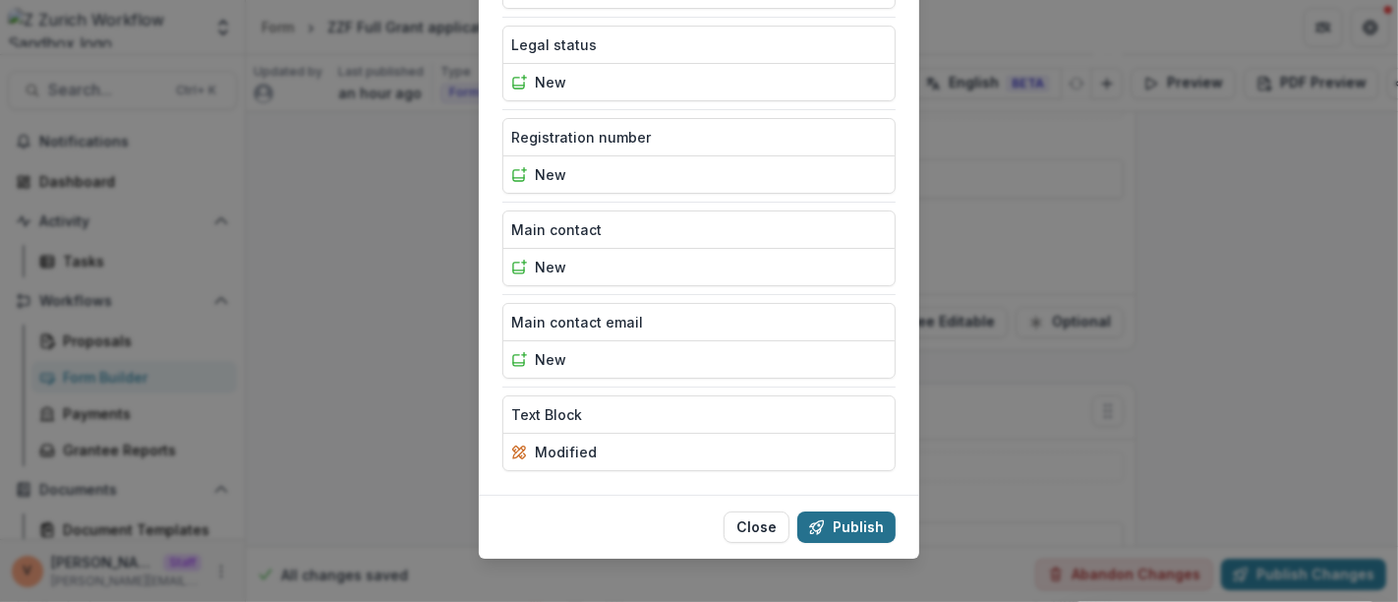
click at [848, 519] on button "Publish" at bounding box center [846, 526] width 98 height 31
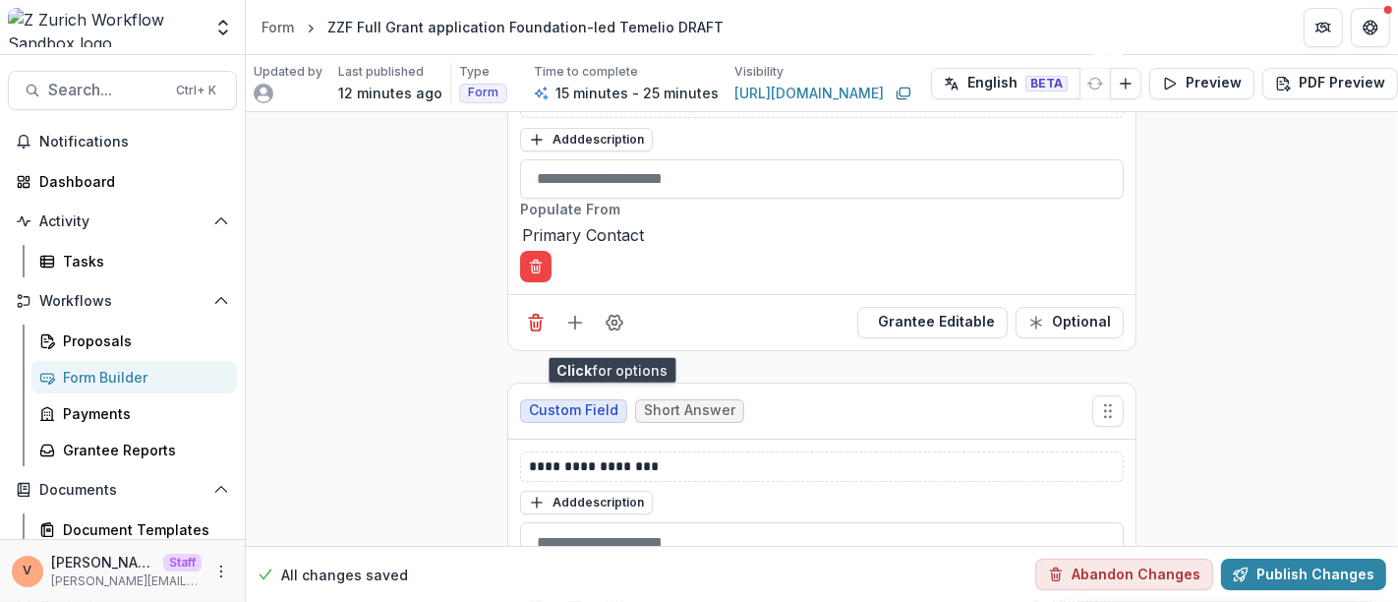
click at [610, 592] on icon "Field Settings" at bounding box center [615, 602] width 20 height 20
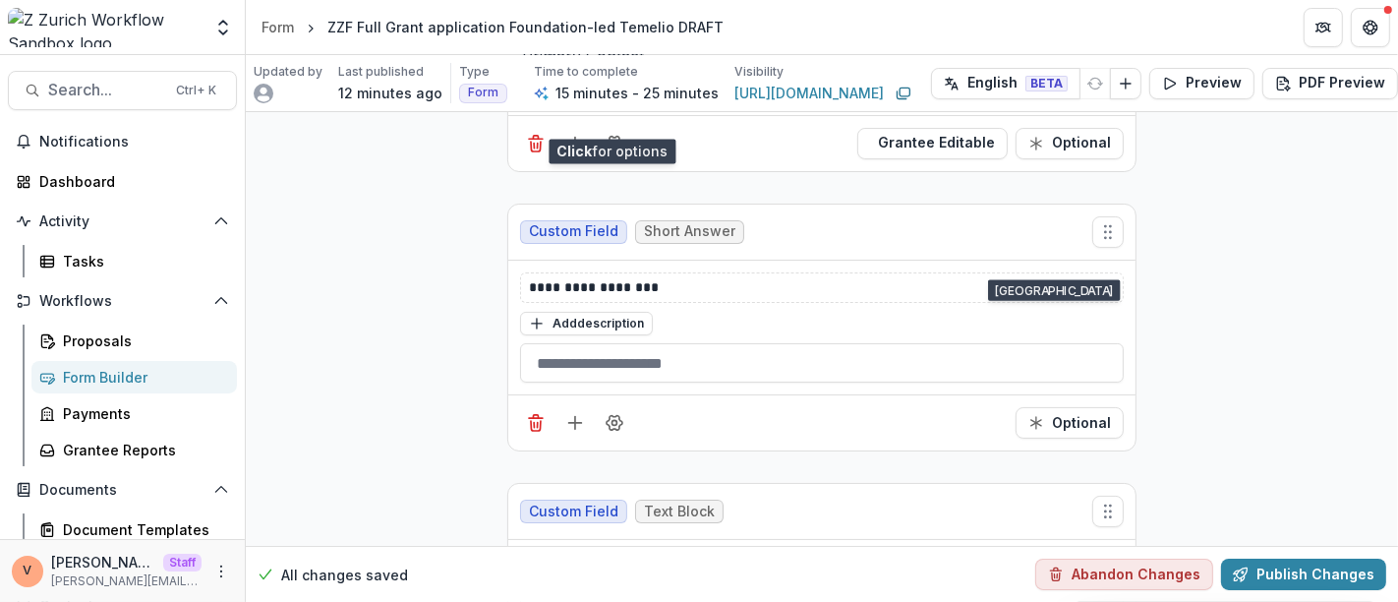
scroll to position [6482, 0]
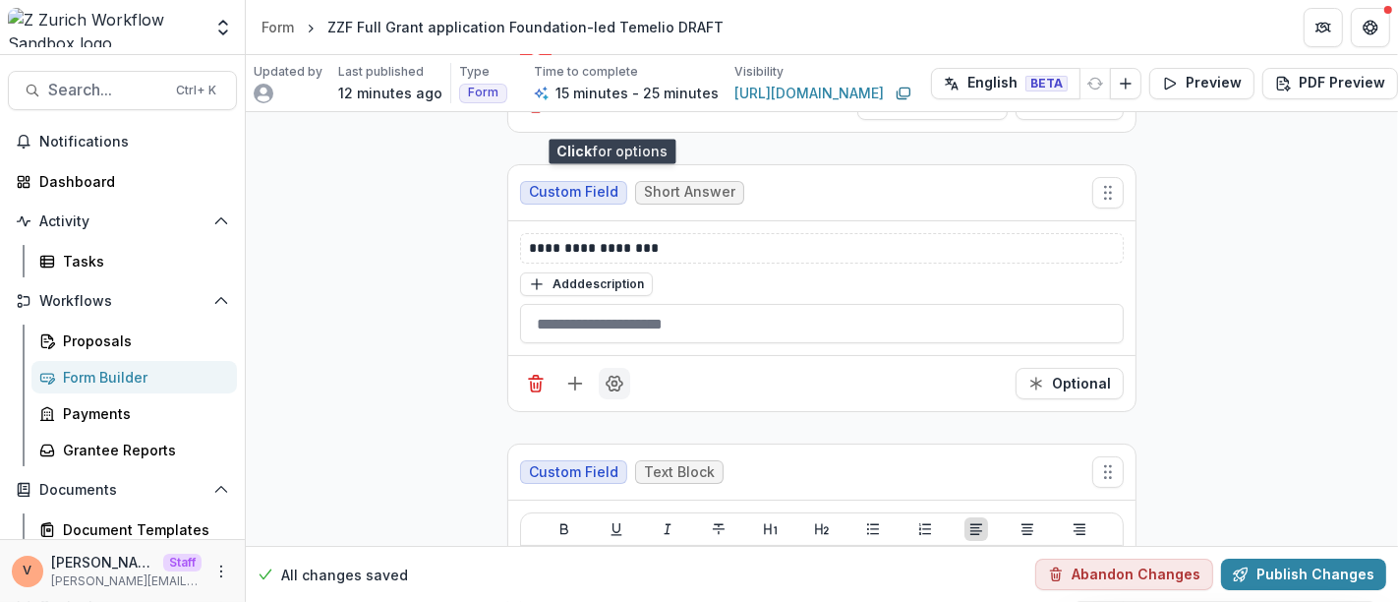
click at [614, 377] on icon "Field Settings" at bounding box center [615, 384] width 16 height 15
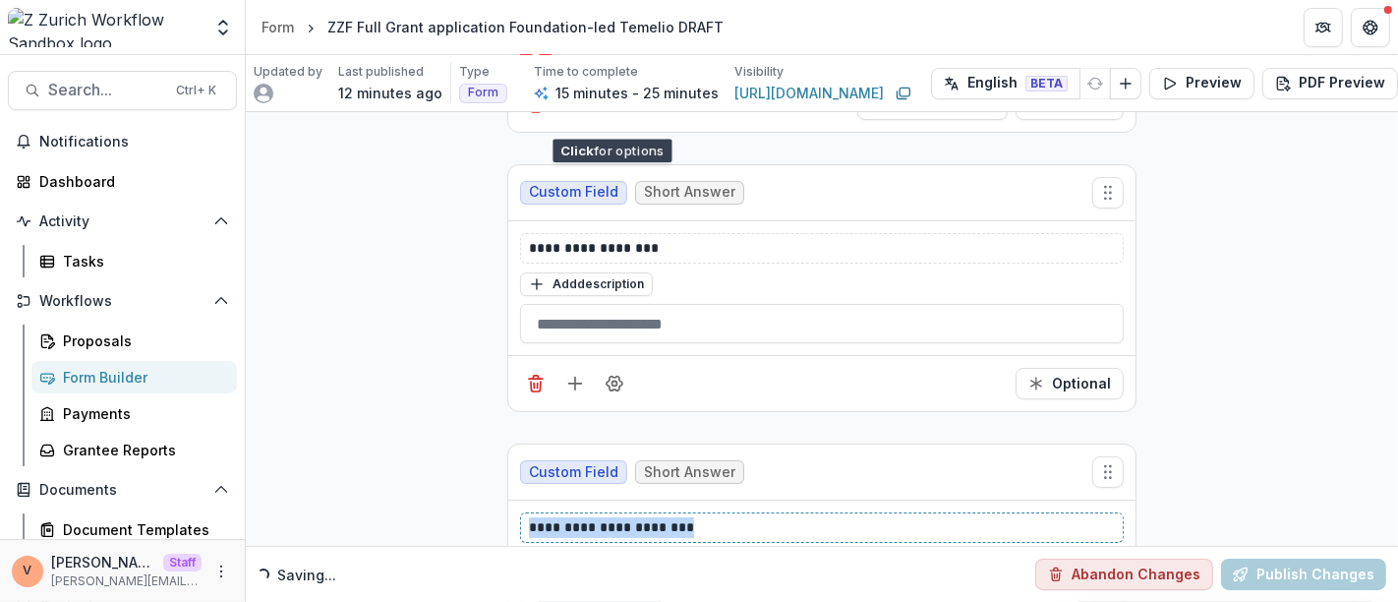
drag, startPoint x: 694, startPoint y: 262, endPoint x: 351, endPoint y: 234, distance: 344.3
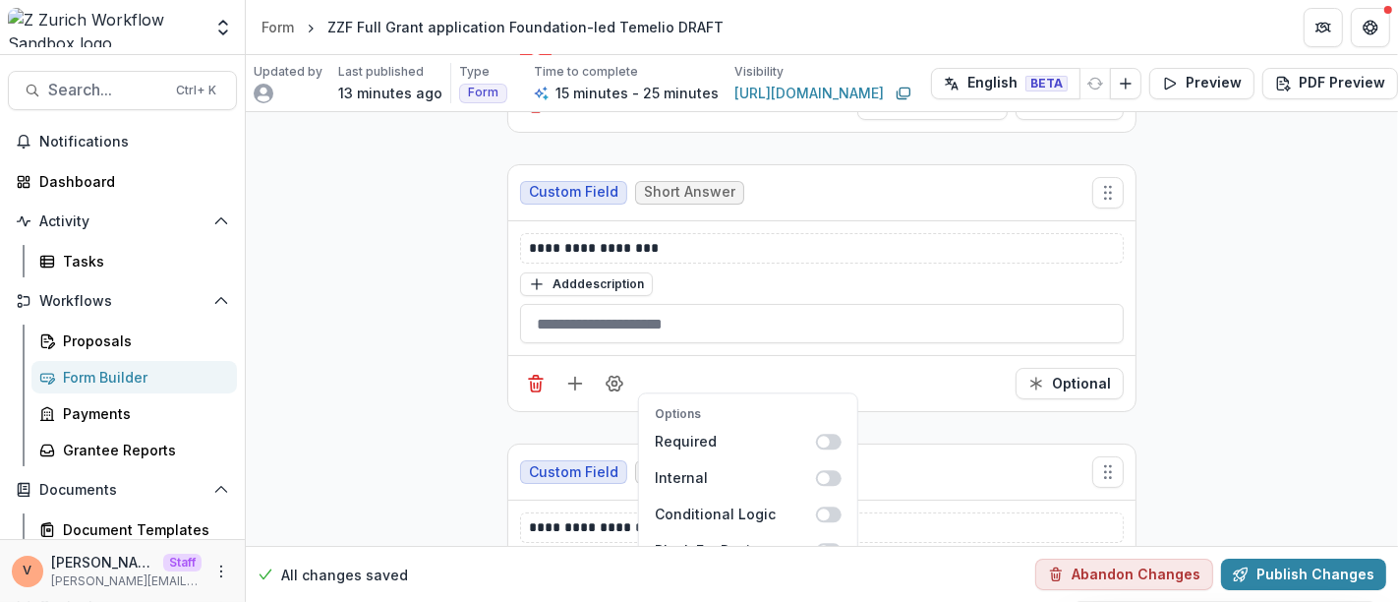
click at [833, 579] on span at bounding box center [829, 587] width 26 height 16
drag, startPoint x: 1203, startPoint y: 330, endPoint x: 1140, endPoint y: 345, distance: 64.6
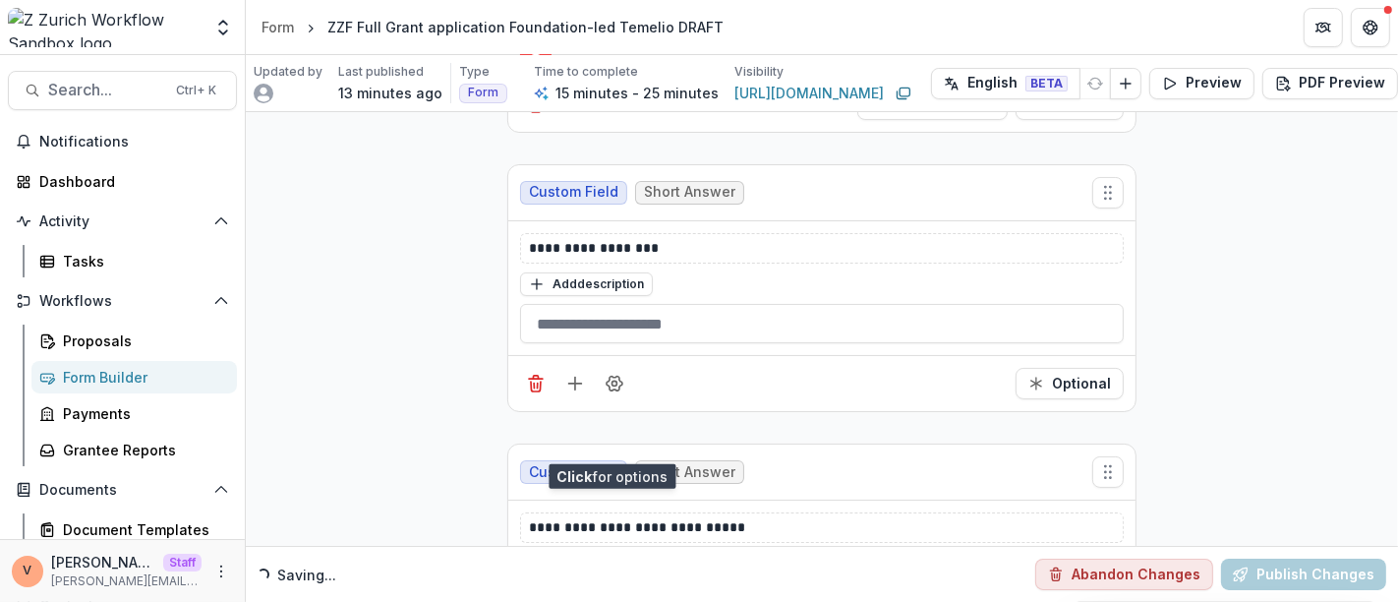
type input "**"
